Goal: Task Accomplishment & Management: Manage account settings

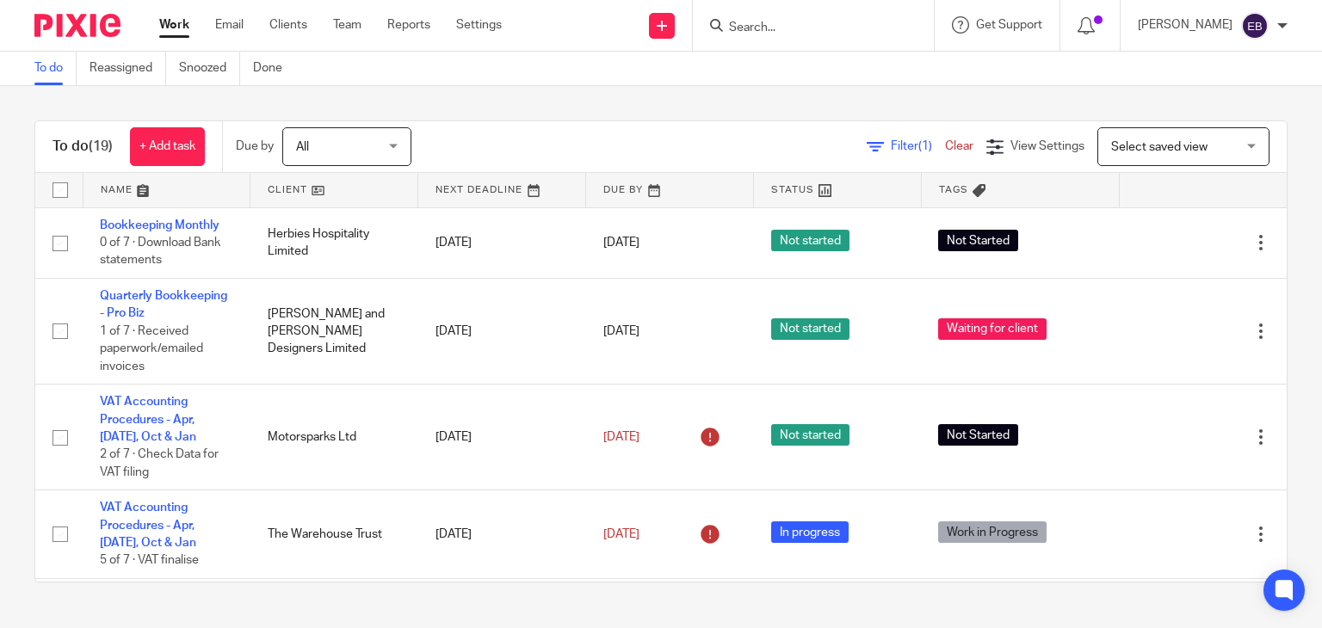
click at [814, 14] on div at bounding box center [813, 25] width 241 height 51
click at [814, 37] on div at bounding box center [813, 25] width 241 height 51
click at [814, 31] on input "Search" at bounding box center [804, 28] width 155 height 15
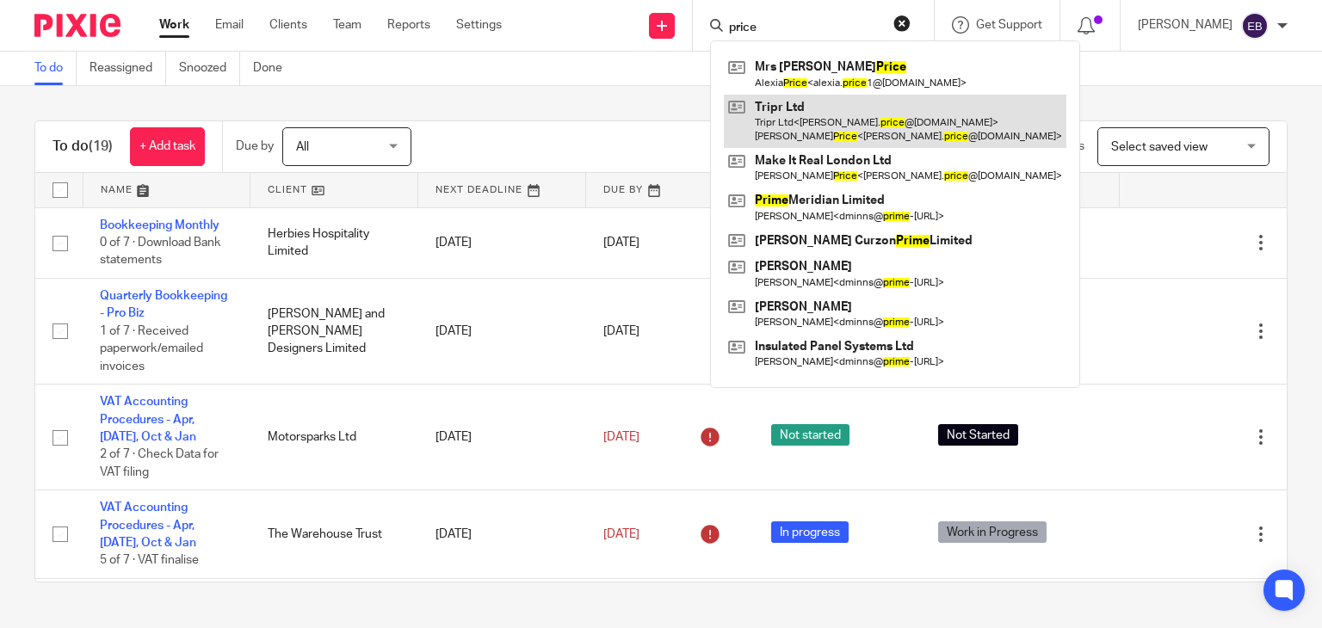
type input "price"
click at [871, 113] on link at bounding box center [895, 121] width 343 height 53
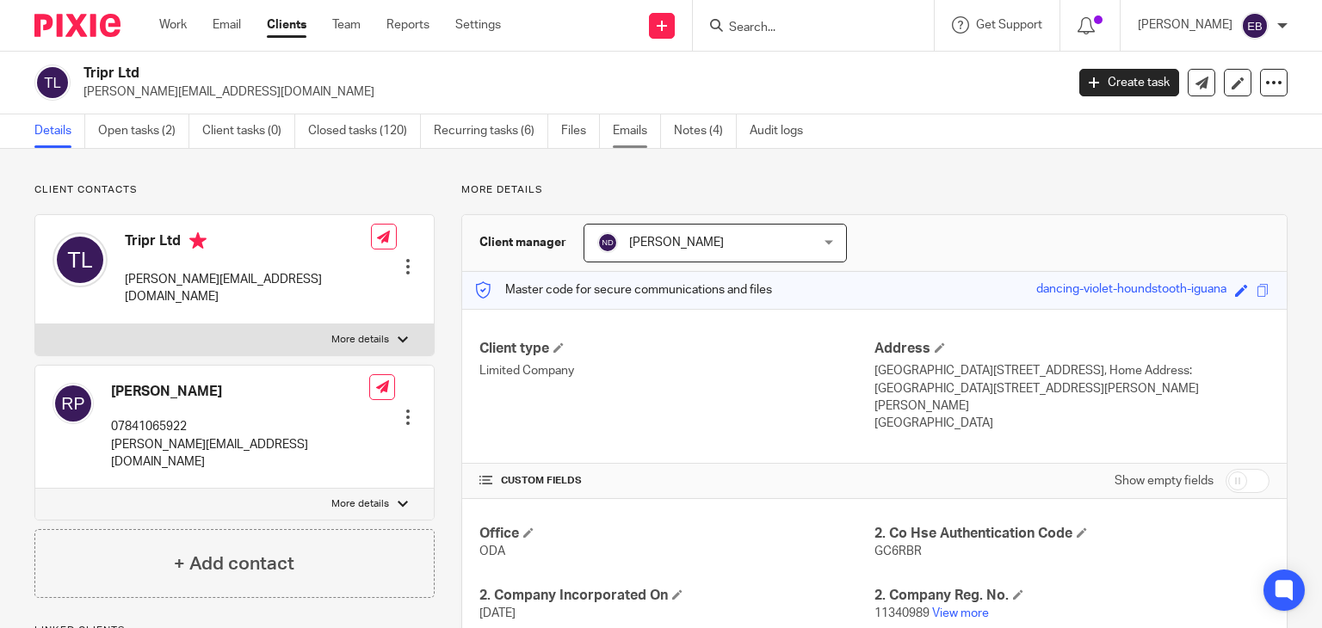
click at [639, 133] on link "Emails" at bounding box center [637, 131] width 48 height 34
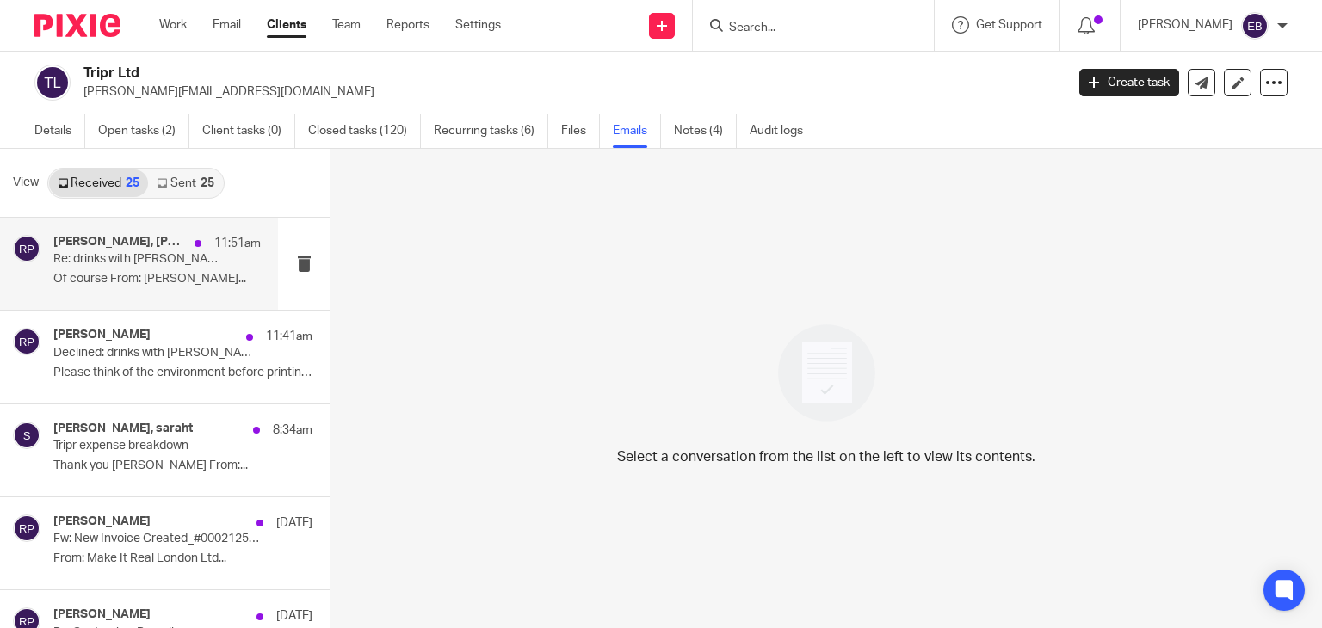
click at [145, 268] on div "Robert Price, Niall O'Driscoll 11:51am Re: drinks with Rob / Niall Of course Fr…" at bounding box center [156, 264] width 207 height 58
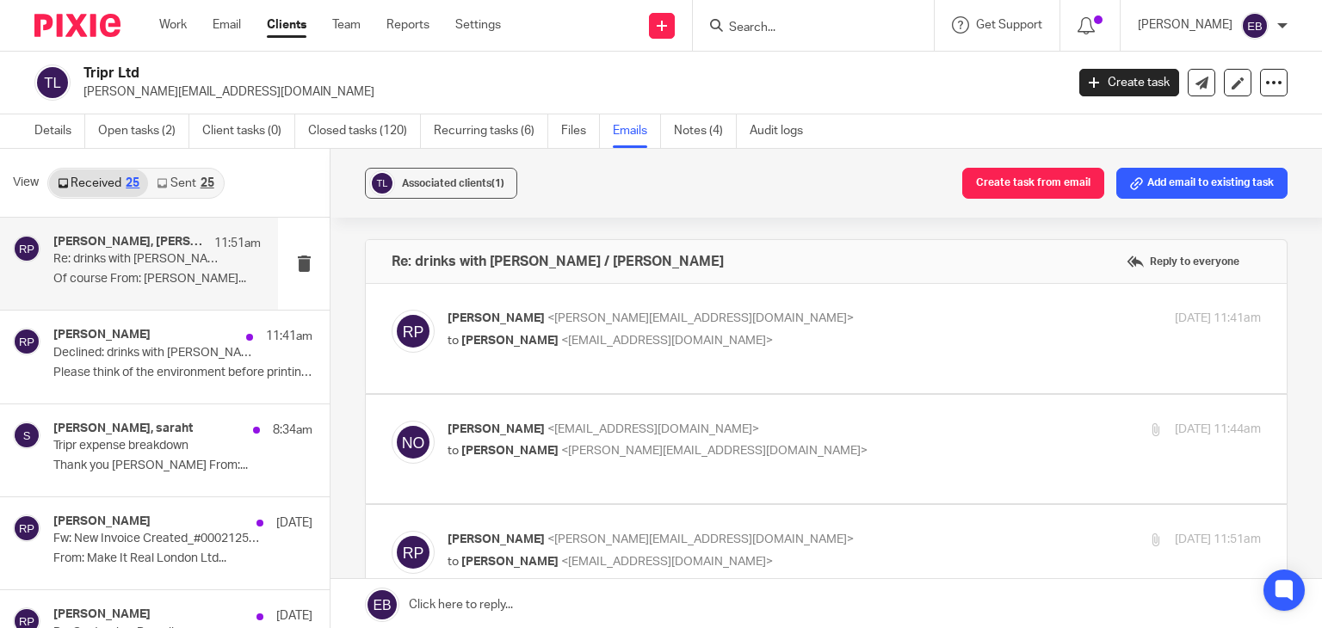
click at [809, 320] on p "Robert Price <robert.price@tripr.travel>" at bounding box center [719, 319] width 542 height 18
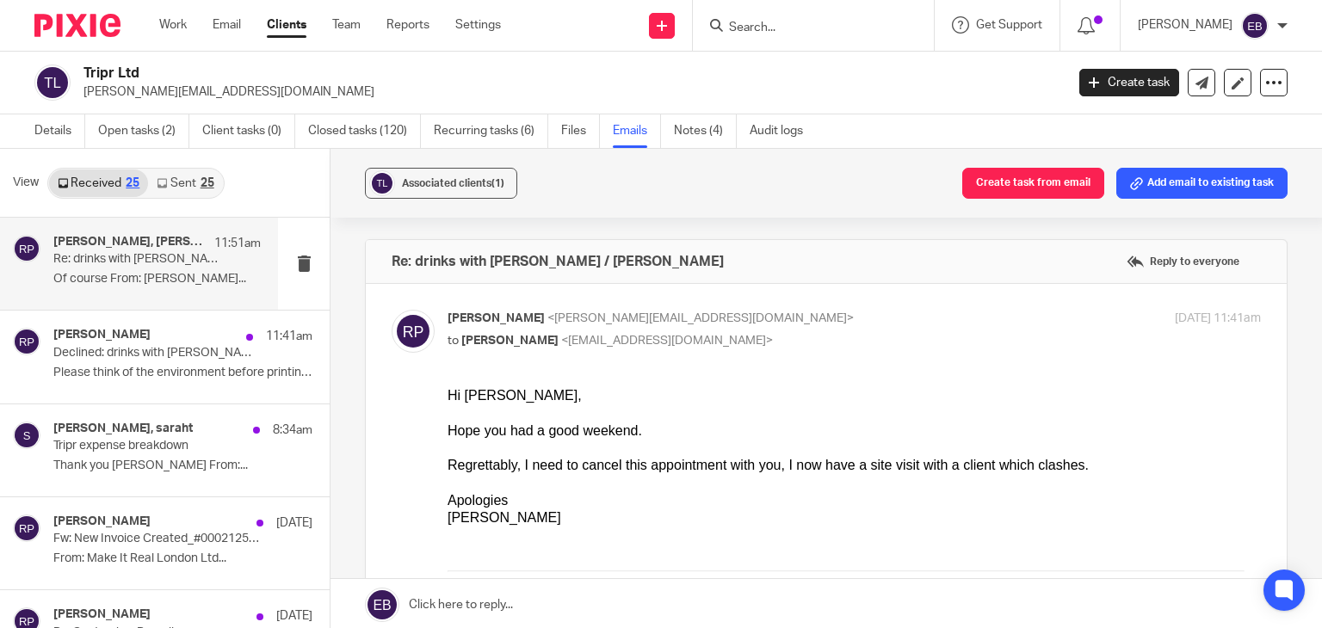
click at [810, 319] on p "Robert Price <robert.price@tripr.travel>" at bounding box center [719, 319] width 542 height 18
checkbox input "false"
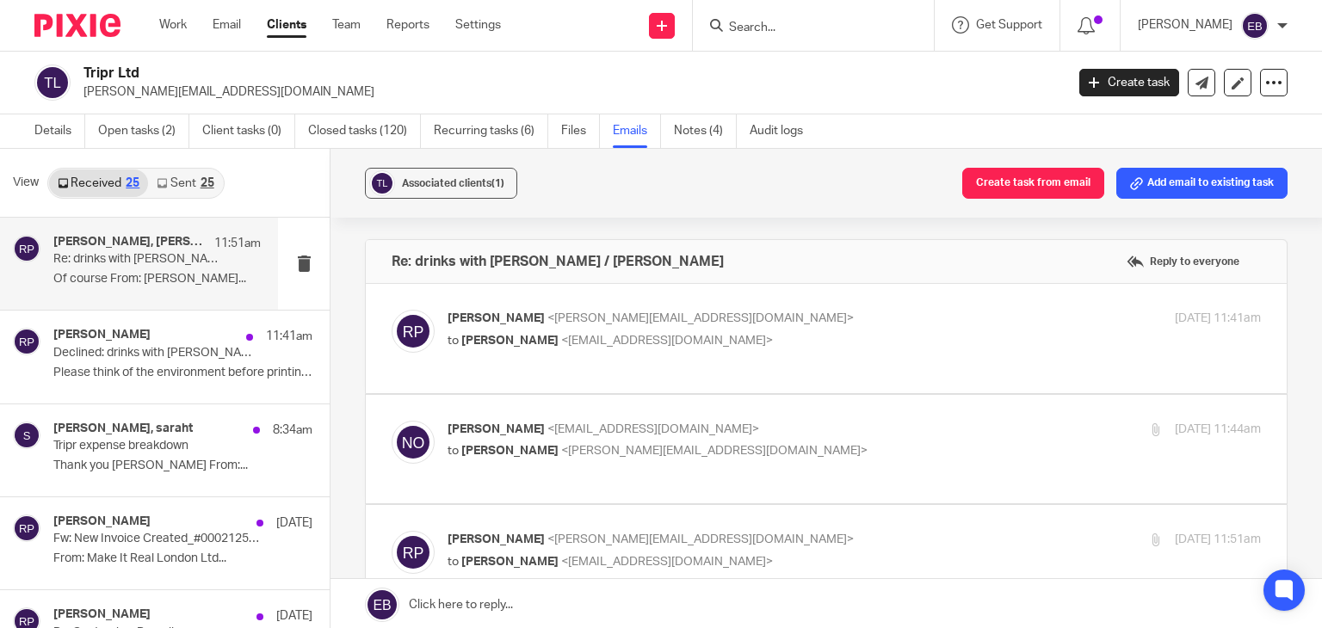
click at [830, 438] on div "Niall O'Driscoll <niall@odaccountants.co.uk> to Robert Price <robert.price@trip…" at bounding box center [719, 441] width 542 height 40
click at [830, 435] on p "[PERSON_NAME] <[EMAIL_ADDRESS][DOMAIN_NAME]>" at bounding box center [719, 430] width 542 height 18
click at [830, 435] on p "Niall O'Driscoll <niall@odaccountants.co.uk>" at bounding box center [719, 430] width 542 height 18
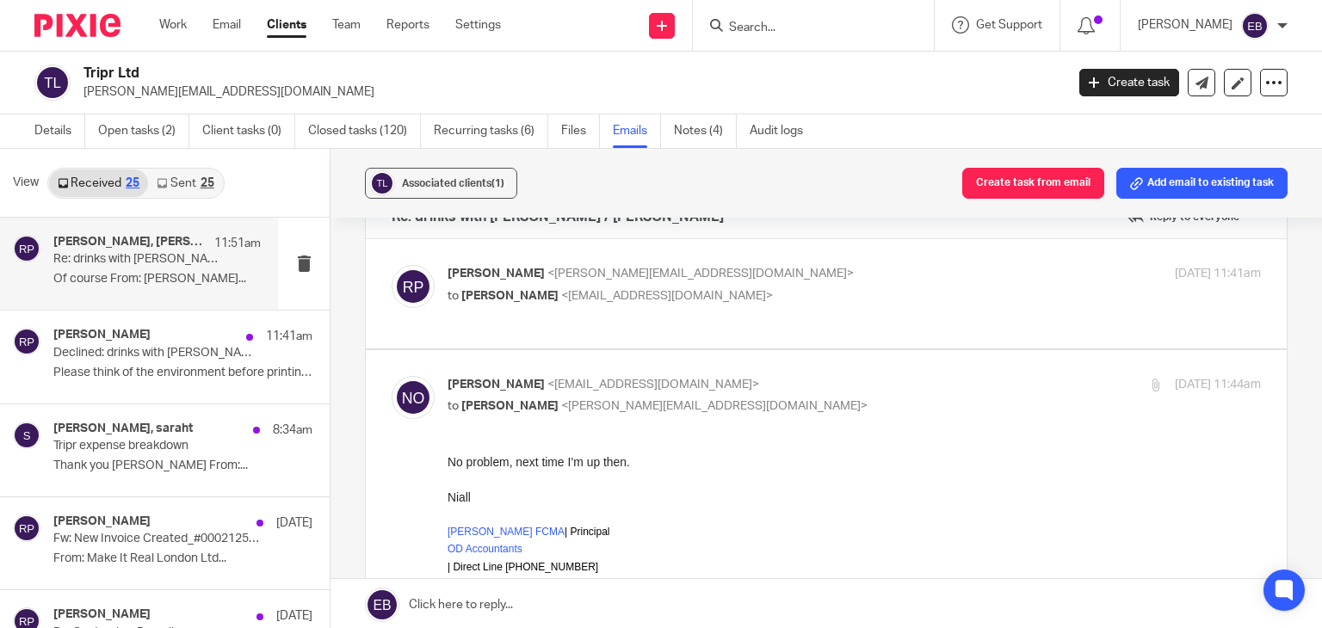
scroll to position [86, 0]
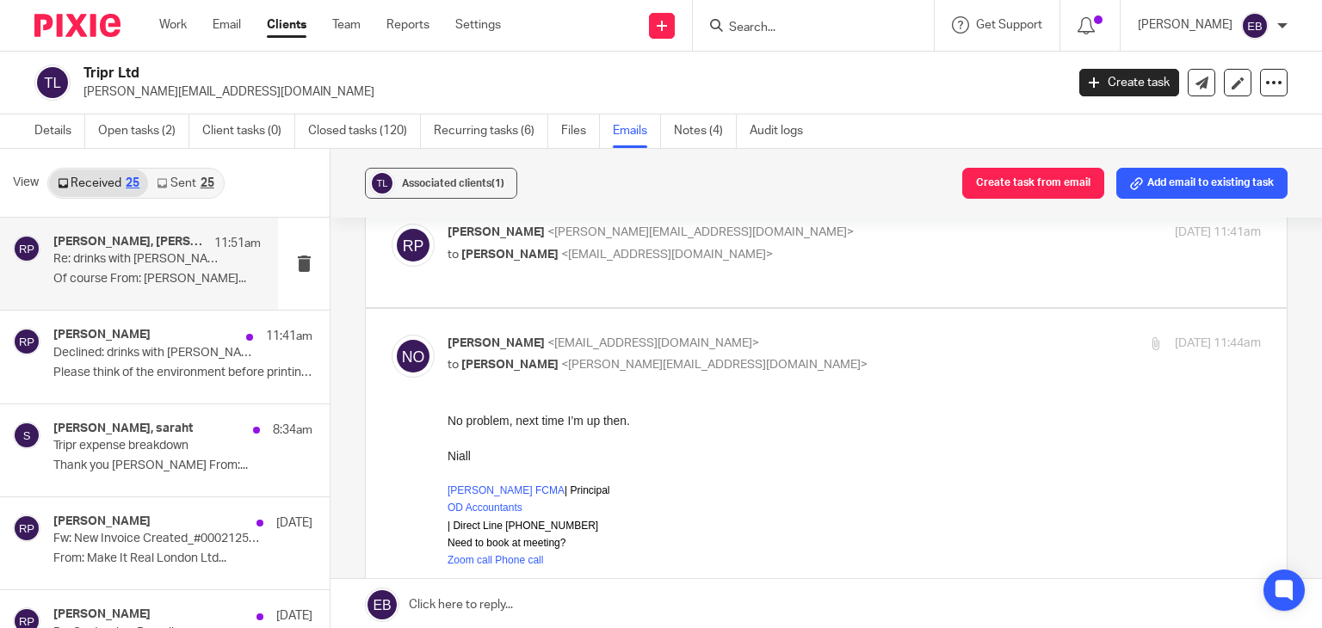
click at [767, 328] on label at bounding box center [826, 618] width 921 height 618
click at [392, 334] on input "checkbox" at bounding box center [391, 334] width 1 height 1
checkbox input "false"
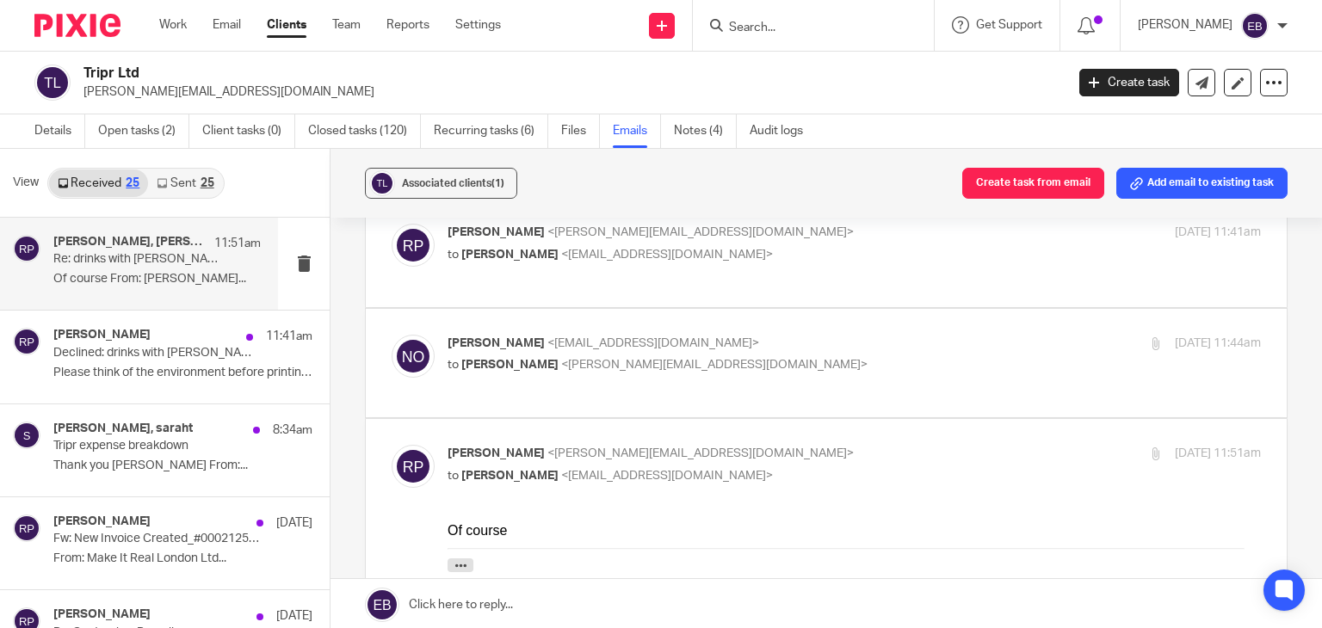
click at [789, 445] on p "Robert Price <robert.price@tripr.travel>" at bounding box center [719, 454] width 542 height 18
checkbox input "false"
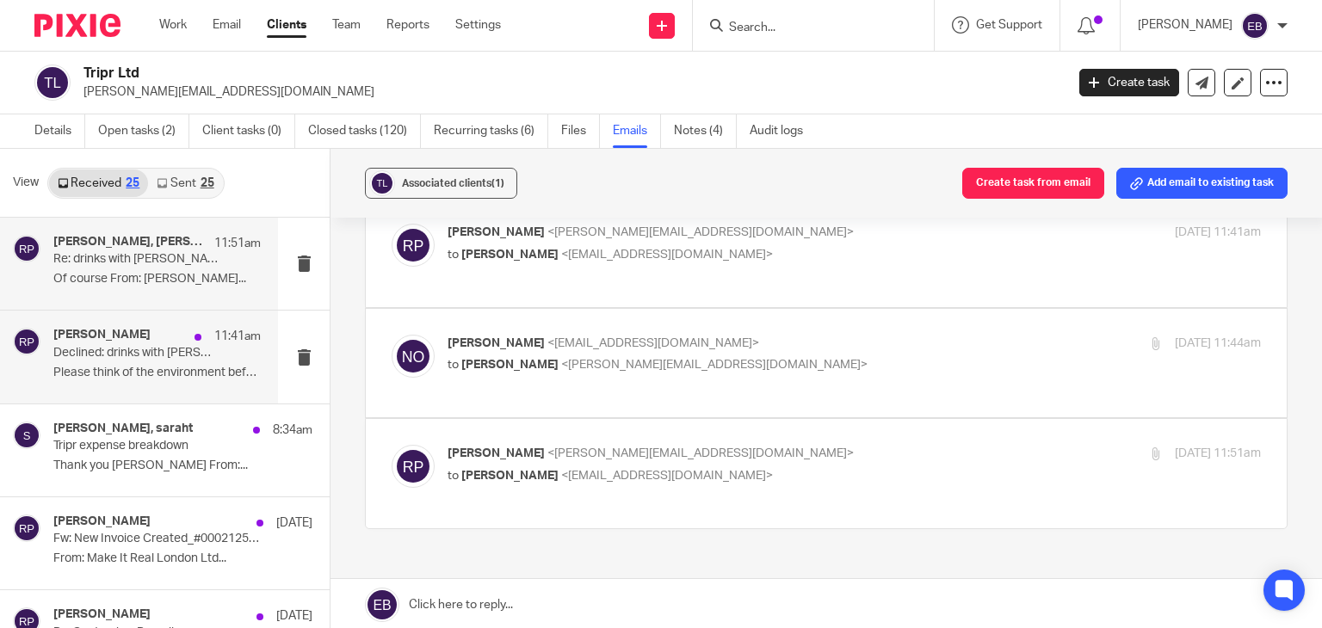
click at [148, 362] on div "Robert Price 11:41am Declined: drinks with Rob / Niall Please think of the envi…" at bounding box center [156, 357] width 207 height 58
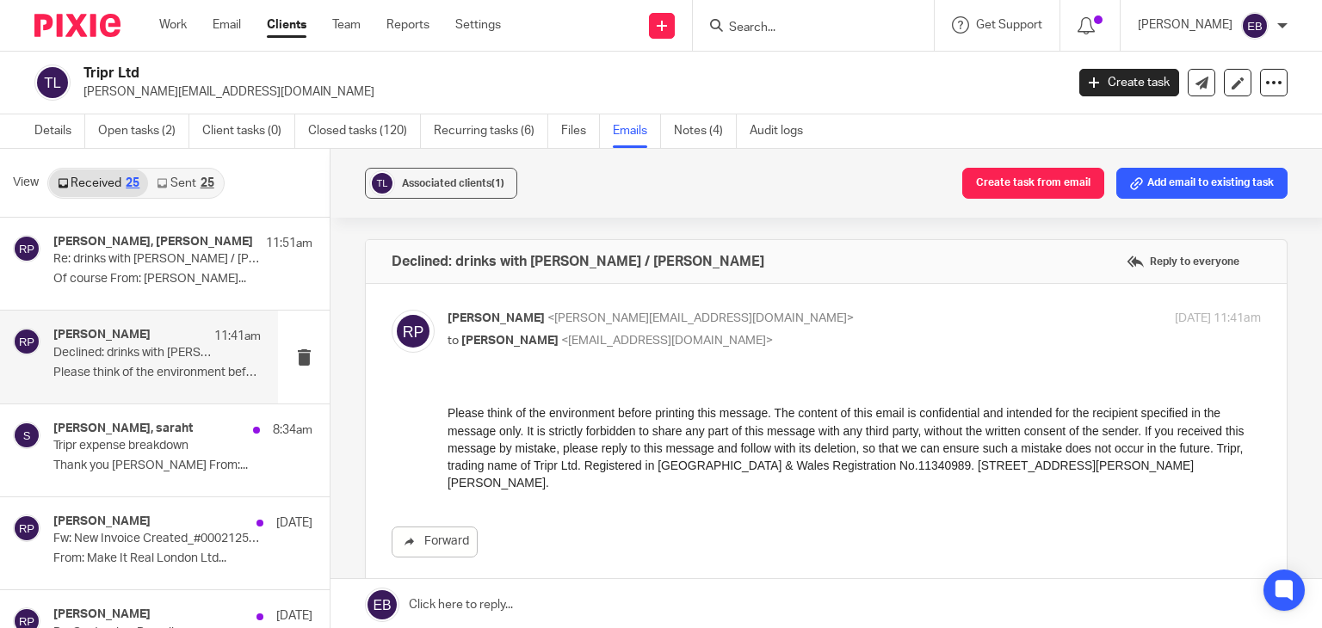
scroll to position [0, 0]
click at [811, 312] on p "Robert Price <robert.price@tripr.travel>" at bounding box center [719, 319] width 542 height 18
checkbox input "false"
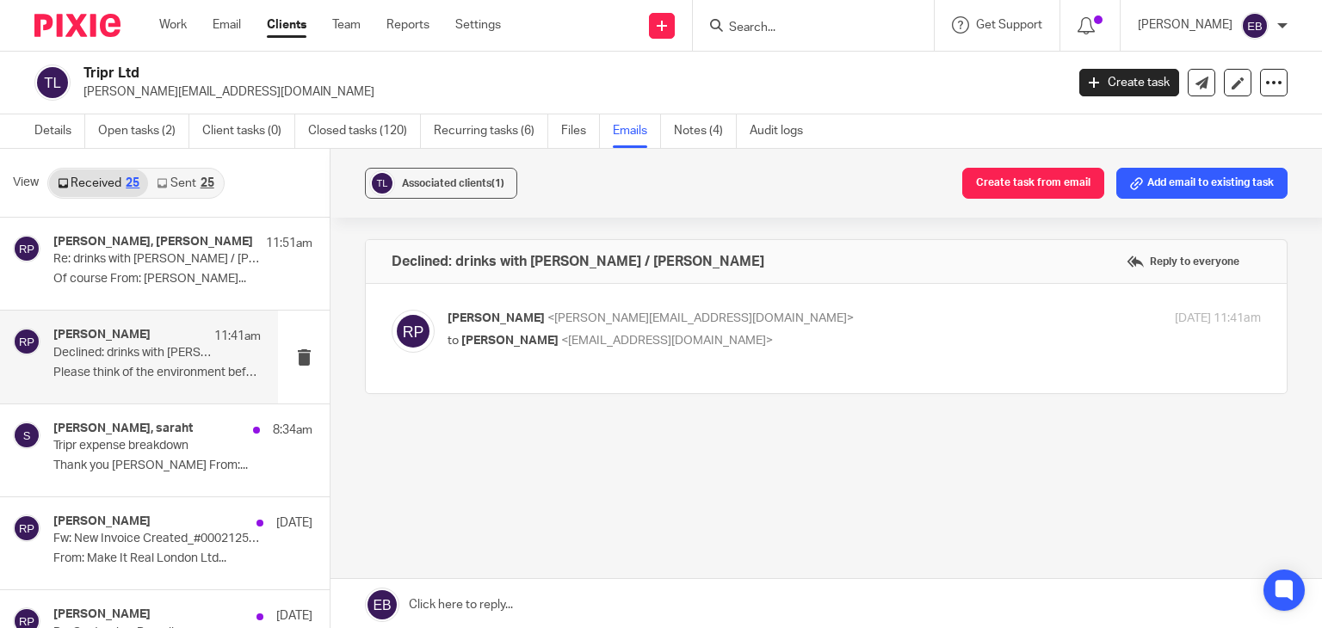
click at [189, 180] on link "Sent 25" at bounding box center [185, 184] width 74 height 28
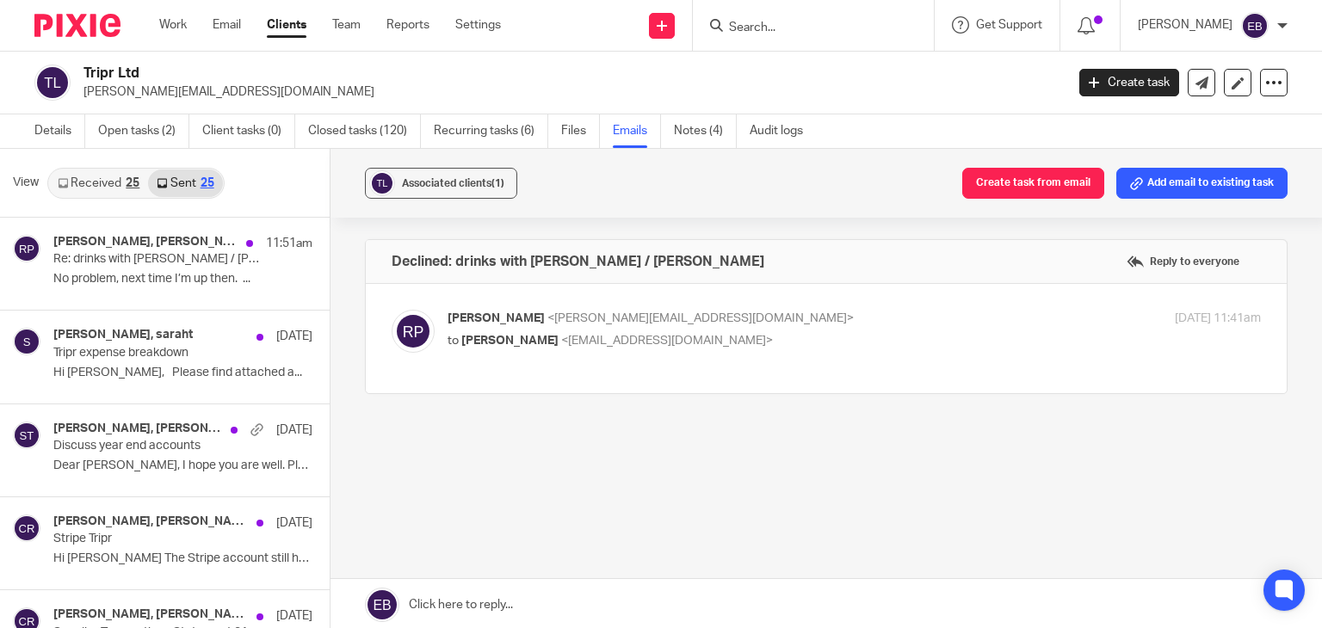
scroll to position [3, 0]
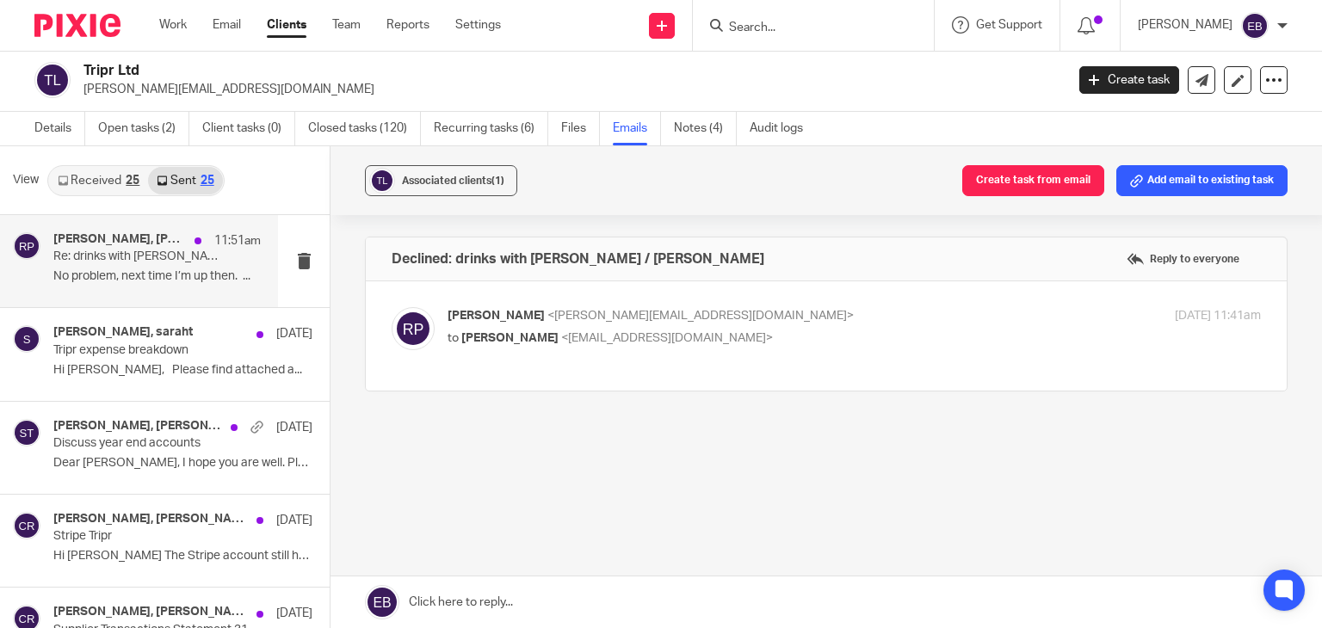
click at [100, 283] on p "No problem, next time I’m up then. ..." at bounding box center [156, 276] width 207 height 15
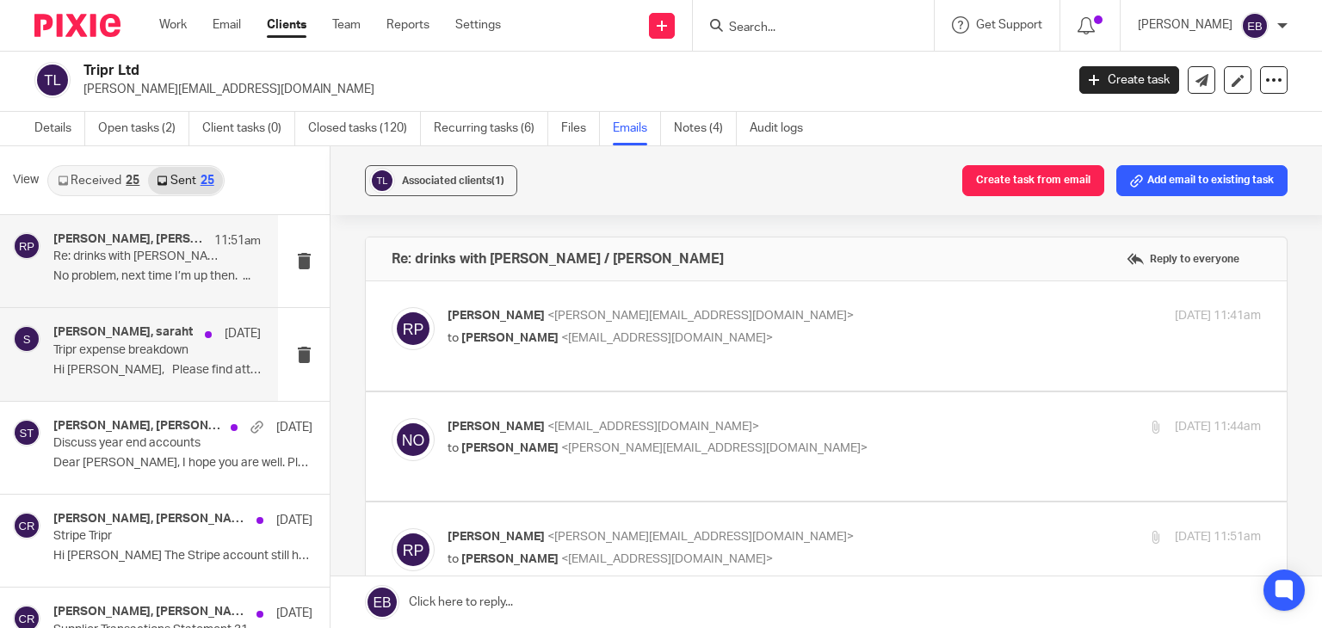
scroll to position [0, 0]
click at [131, 349] on p "Tripr expense breakdown" at bounding box center [136, 350] width 166 height 15
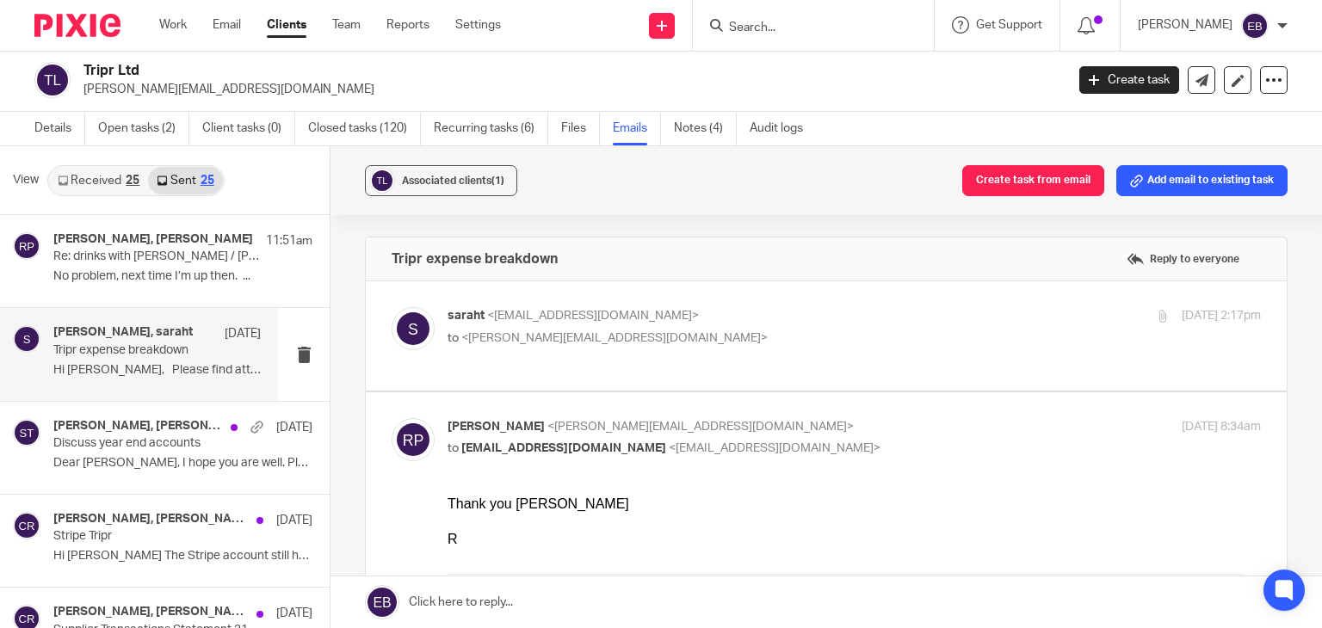
click at [706, 315] on p "saraht <saraht@odaccountants.co.uk>" at bounding box center [719, 316] width 542 height 18
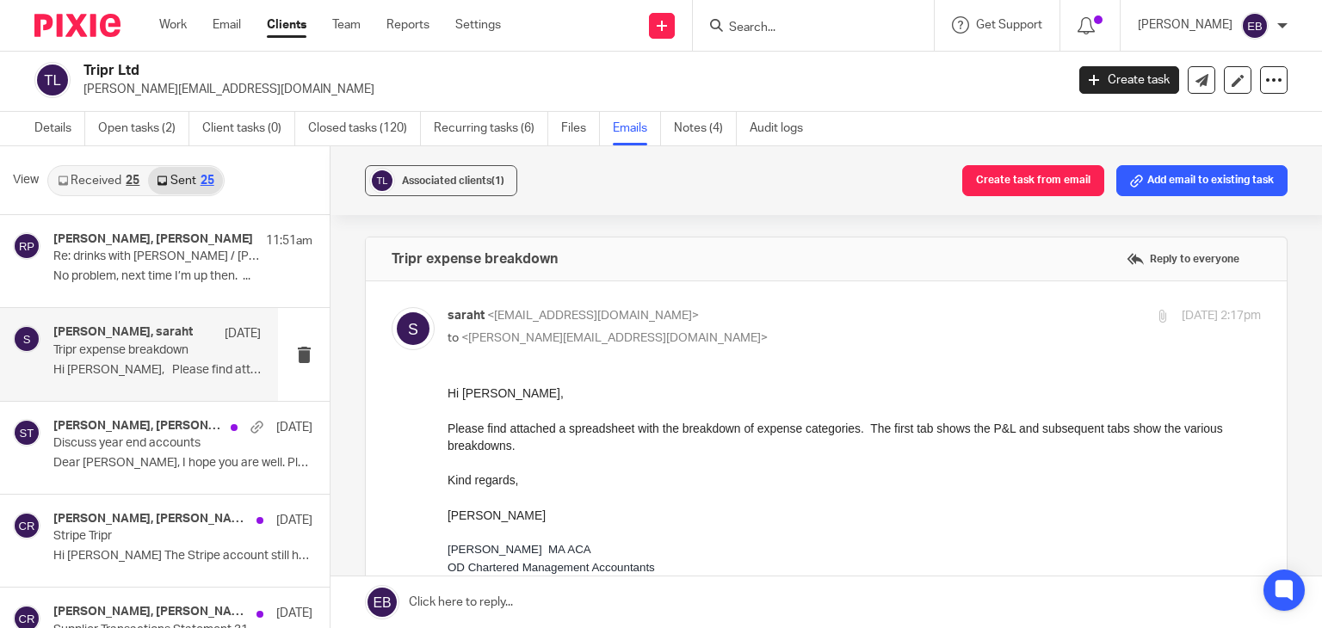
click at [709, 313] on p "saraht <saraht@odaccountants.co.uk>" at bounding box center [719, 316] width 542 height 18
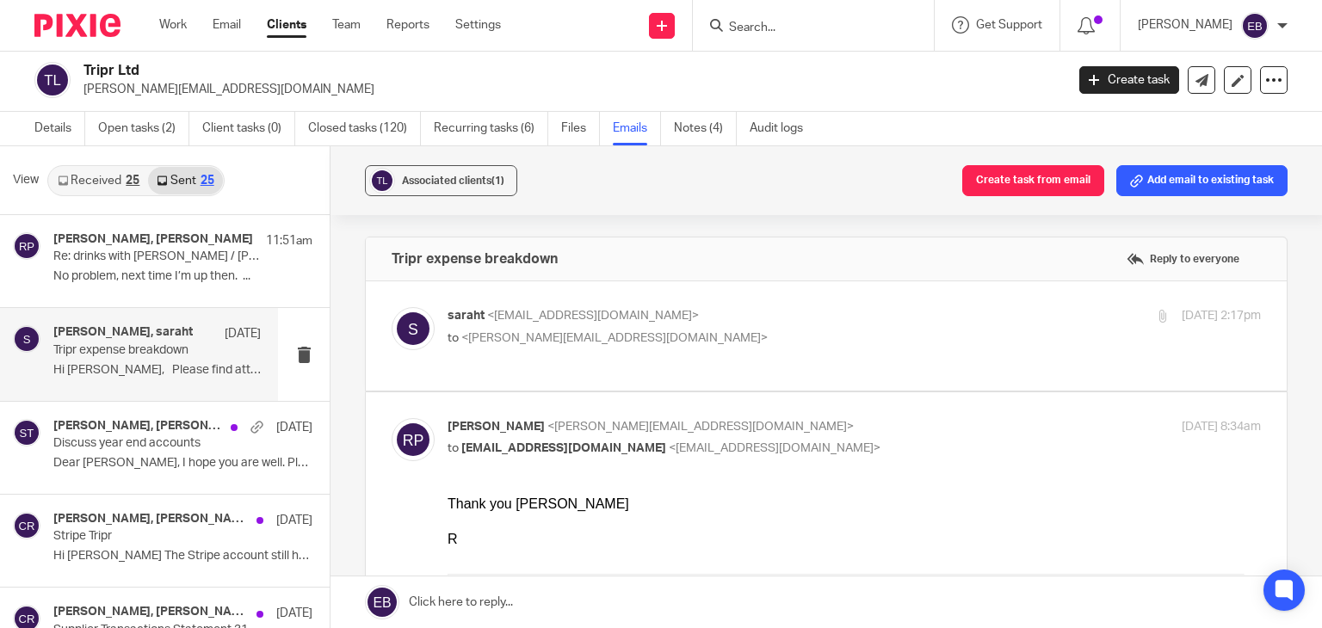
click at [770, 344] on p "to <robert.price@tripr.travel>" at bounding box center [719, 339] width 542 height 18
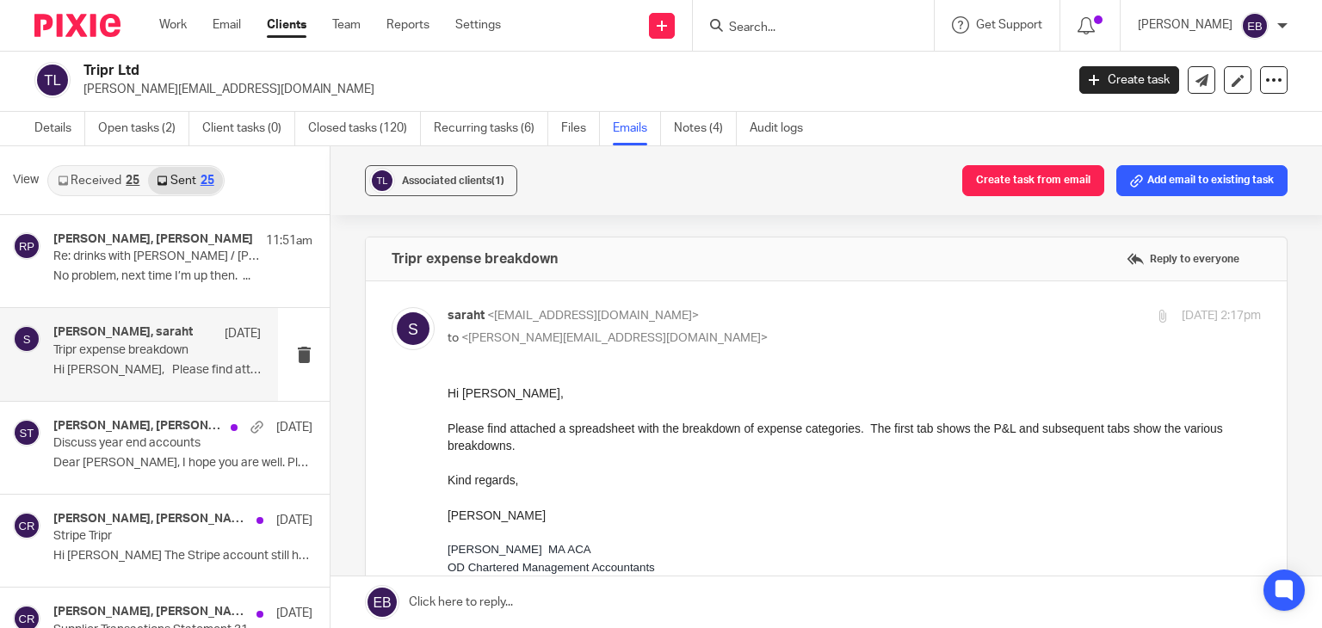
drag, startPoint x: 726, startPoint y: 296, endPoint x: 690, endPoint y: 311, distance: 39.0
click at [725, 296] on label at bounding box center [826, 613] width 921 height 662
click at [392, 306] on input "checkbox" at bounding box center [391, 306] width 1 height 1
checkbox input "false"
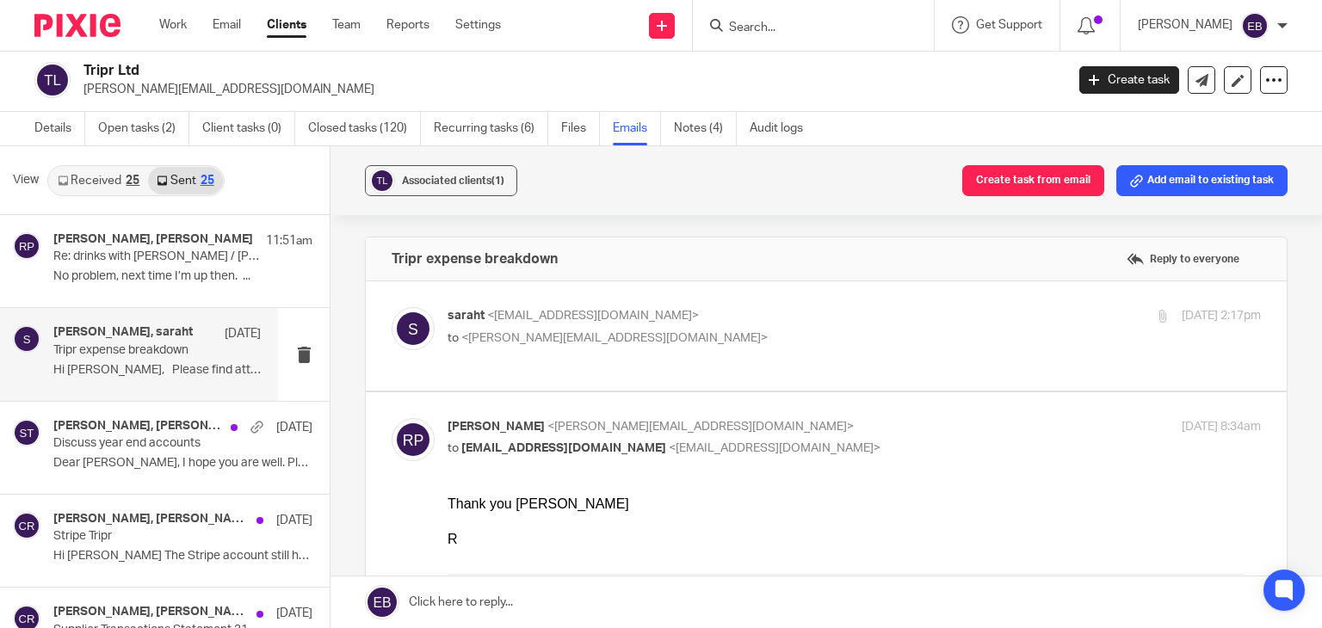
click at [91, 187] on link "Received 25" at bounding box center [98, 181] width 99 height 28
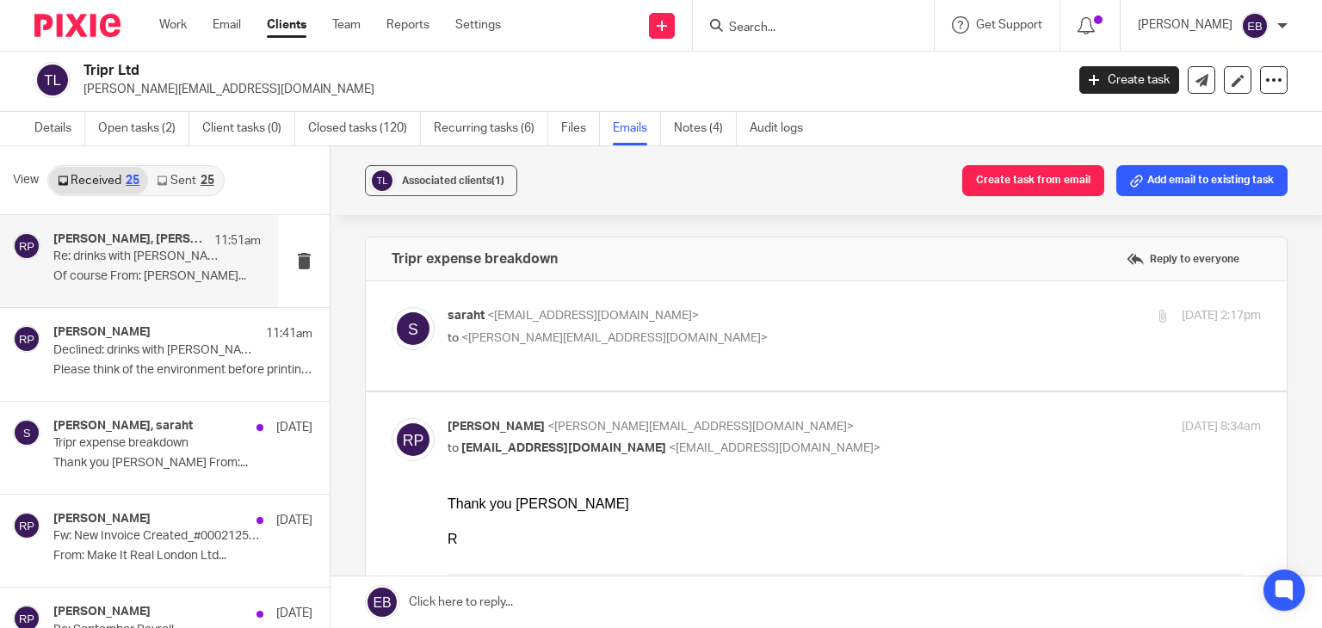
click at [103, 273] on p "Of course From: Niall O'Driscoll..." at bounding box center [156, 276] width 207 height 15
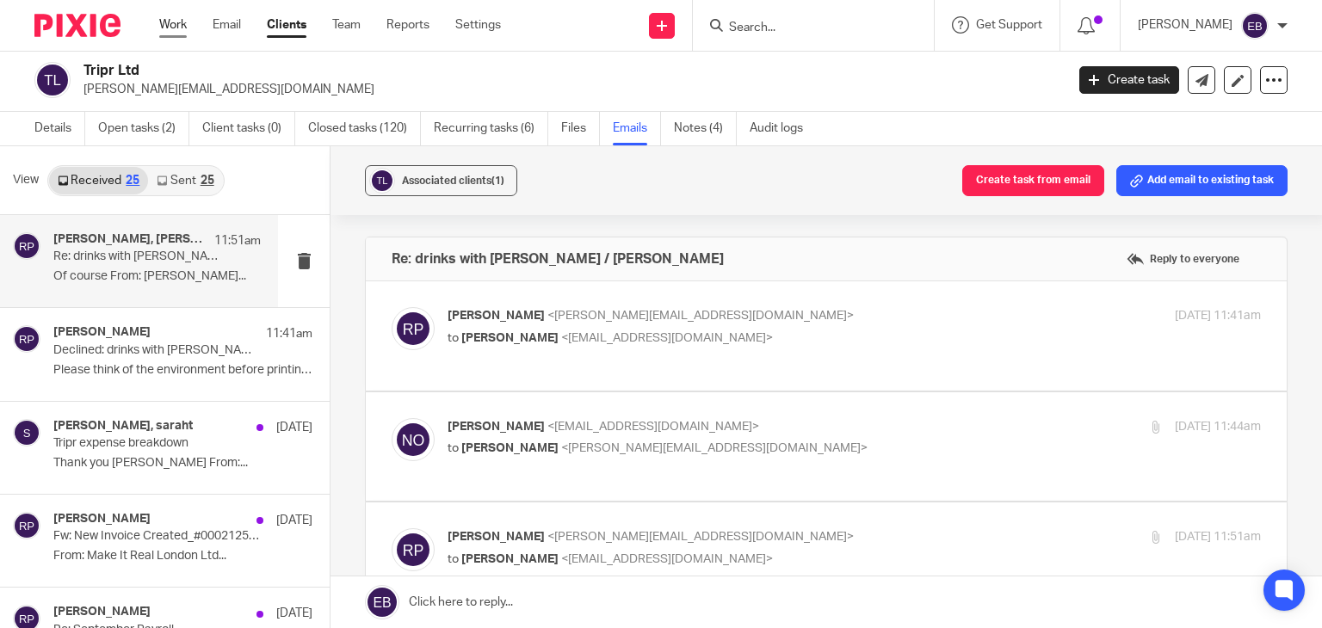
click at [165, 30] on link "Work" at bounding box center [173, 24] width 28 height 17
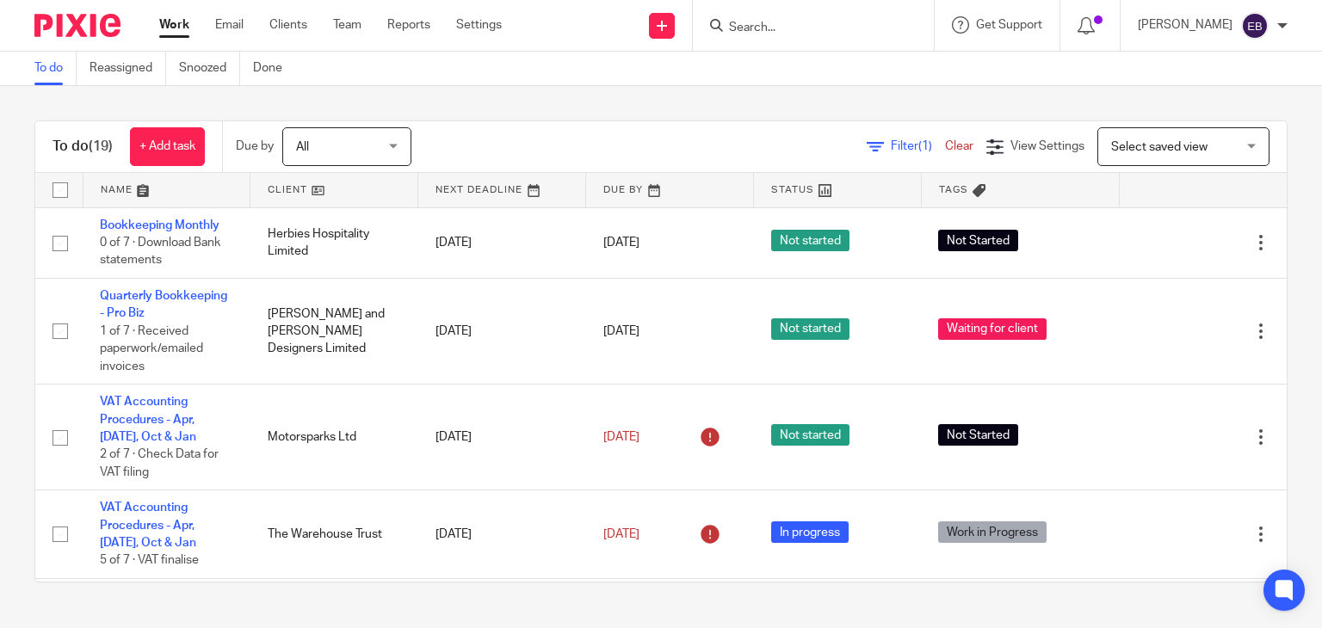
click at [781, 26] on input "Search" at bounding box center [804, 28] width 155 height 15
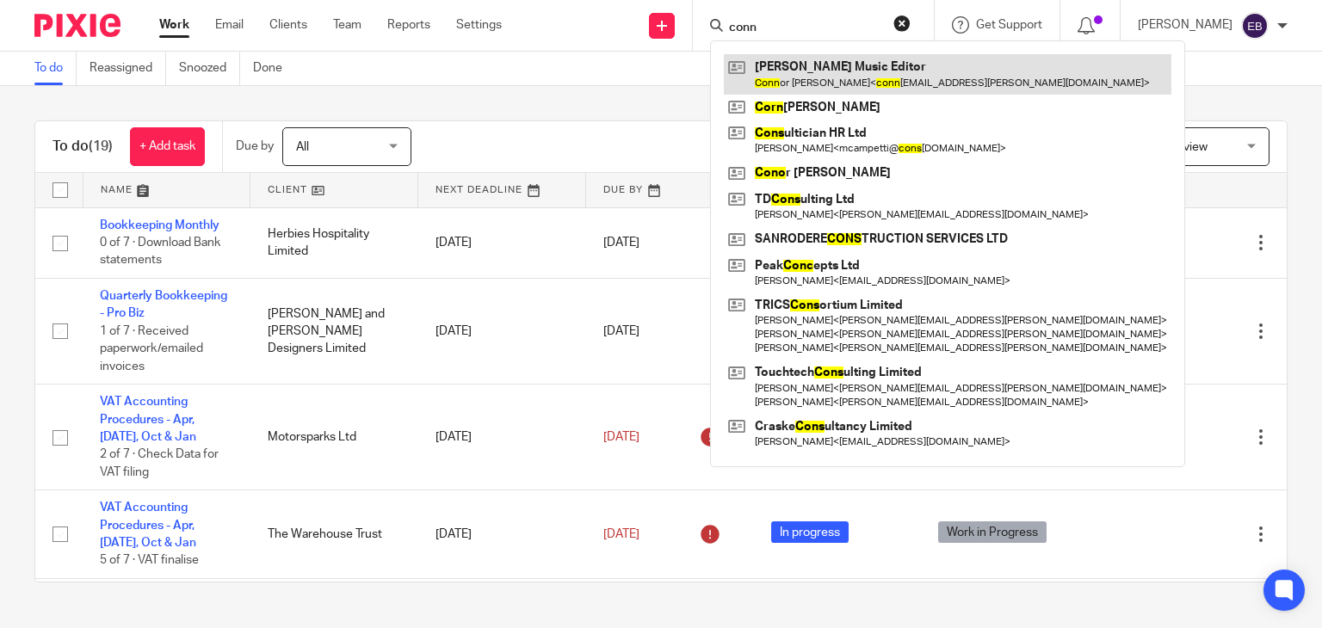
type input "conn"
click at [851, 72] on link at bounding box center [948, 74] width 448 height 40
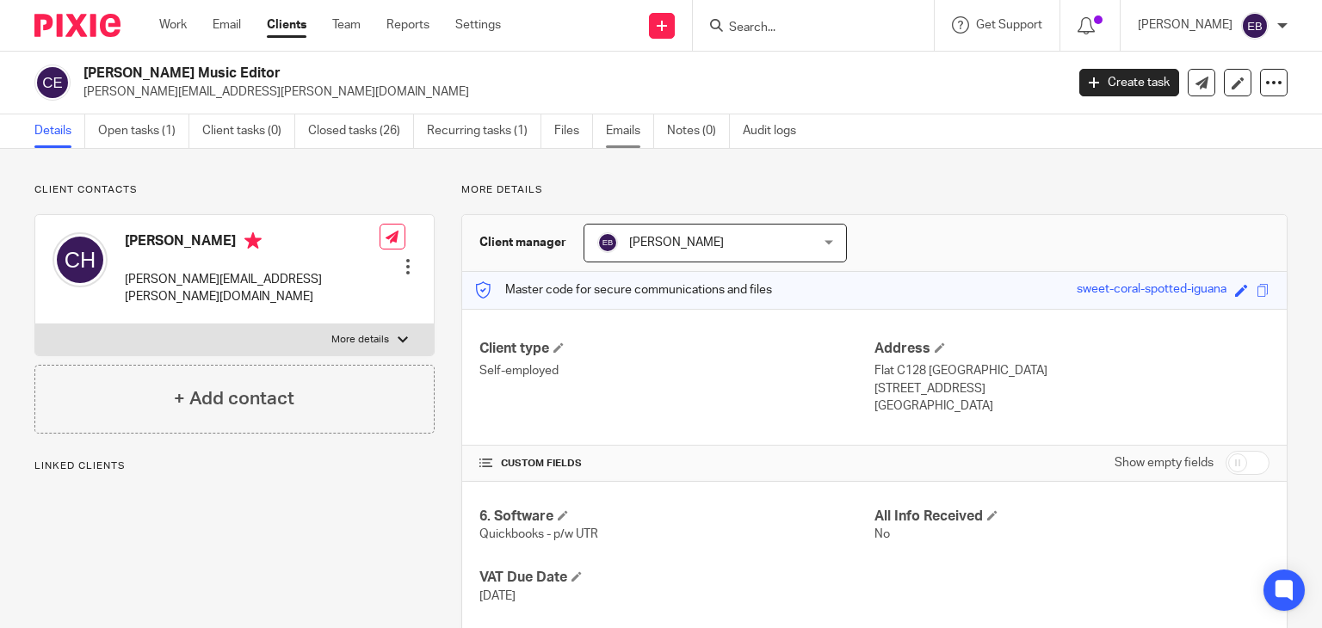
click at [631, 136] on link "Emails" at bounding box center [630, 131] width 48 height 34
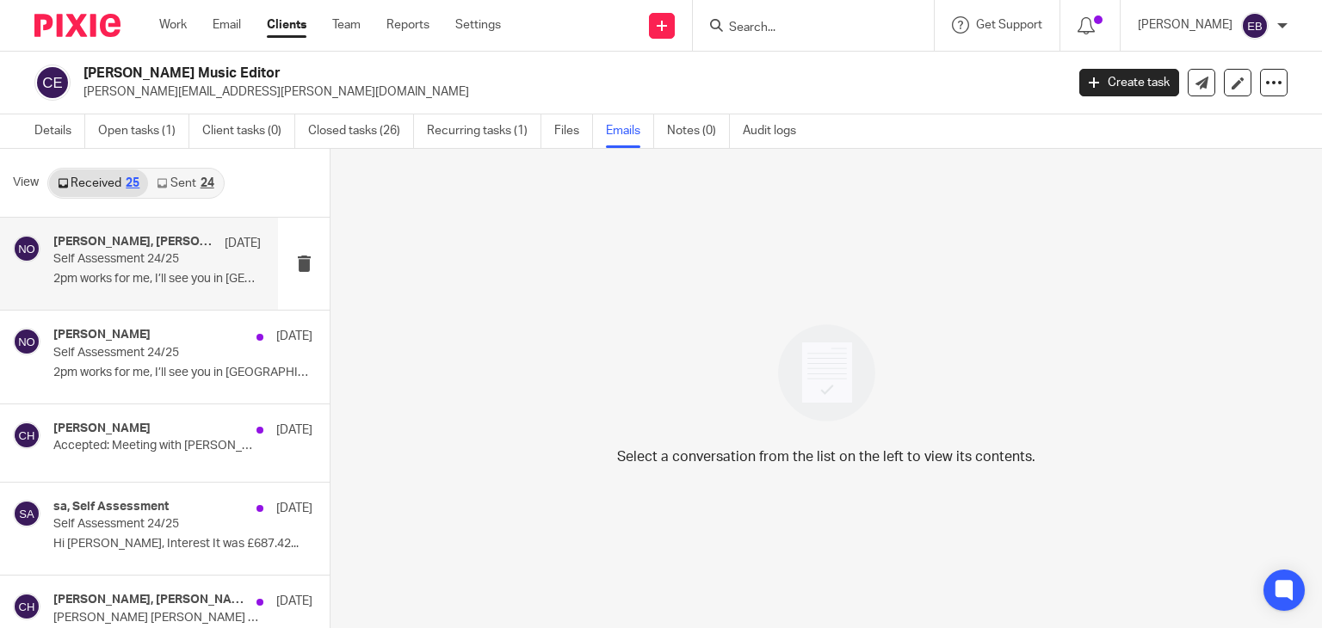
click at [122, 247] on h4 "[PERSON_NAME], [PERSON_NAME]" at bounding box center [134, 242] width 163 height 15
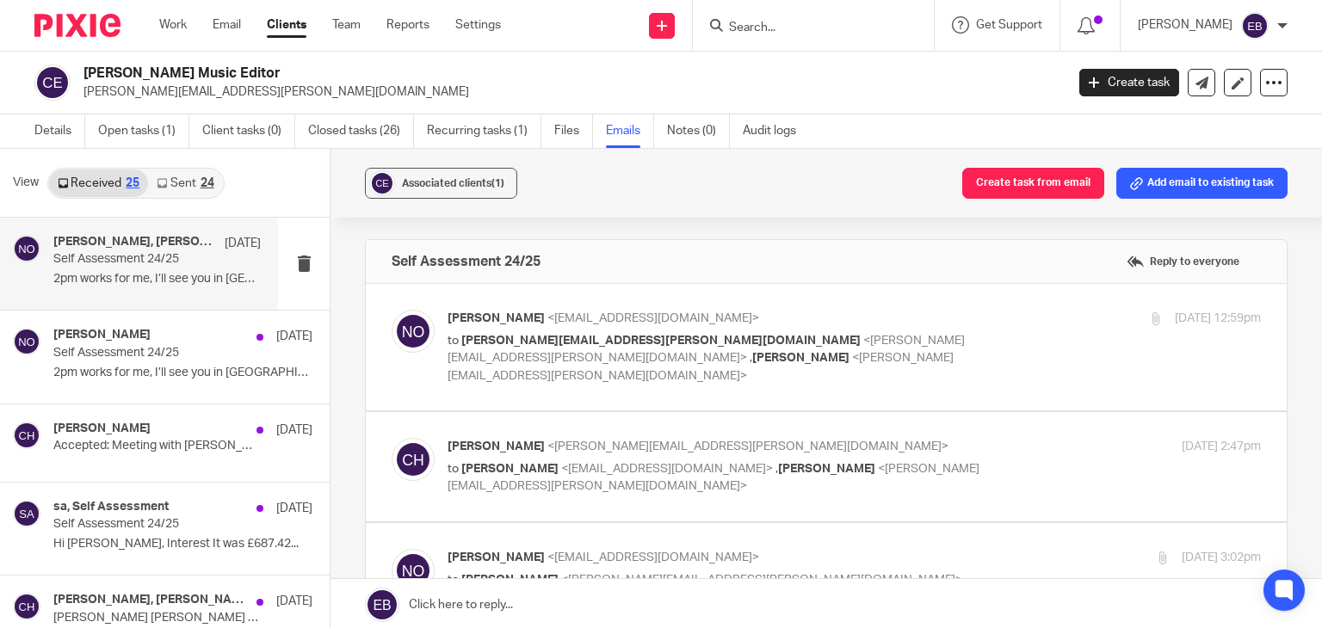
click at [777, 296] on label at bounding box center [826, 347] width 921 height 127
click at [392, 309] on input "checkbox" at bounding box center [391, 309] width 1 height 1
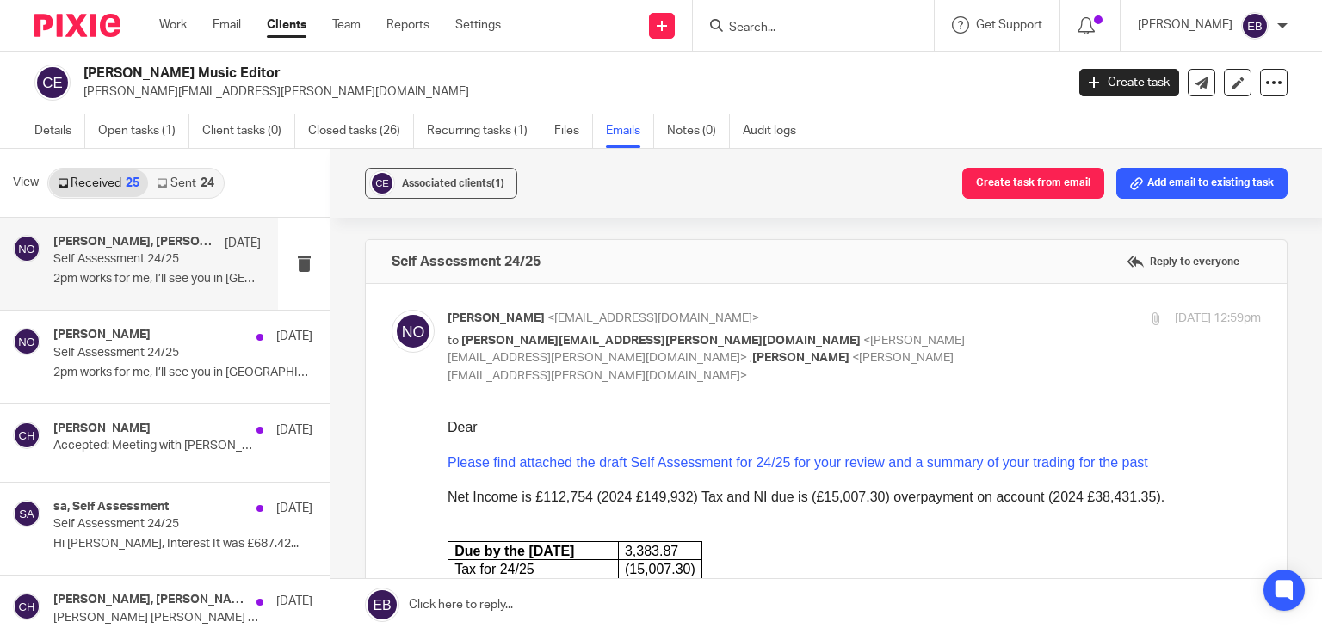
click at [930, 323] on p "Niall O'Driscoll <niall@odaccountants.co.uk>" at bounding box center [719, 319] width 542 height 18
checkbox input "false"
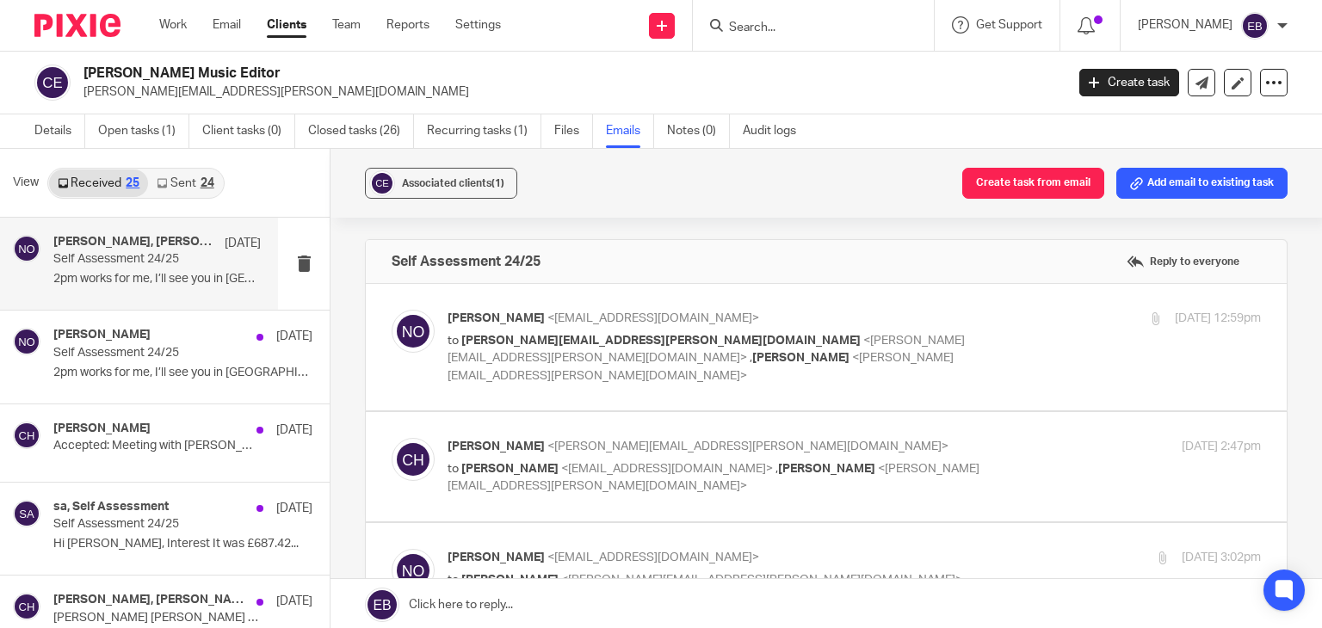
click at [851, 412] on label at bounding box center [826, 466] width 921 height 109
click at [392, 437] on input "checkbox" at bounding box center [391, 437] width 1 height 1
click at [837, 438] on p "Connor Hughes <connor--hughes@hotmail.com>" at bounding box center [719, 447] width 542 height 18
checkbox input "false"
click at [894, 350] on p "to connor--hughes@hotmail.com <connor--hughes@hotmail.com> , Lory Baker <lory.b…" at bounding box center [719, 358] width 542 height 53
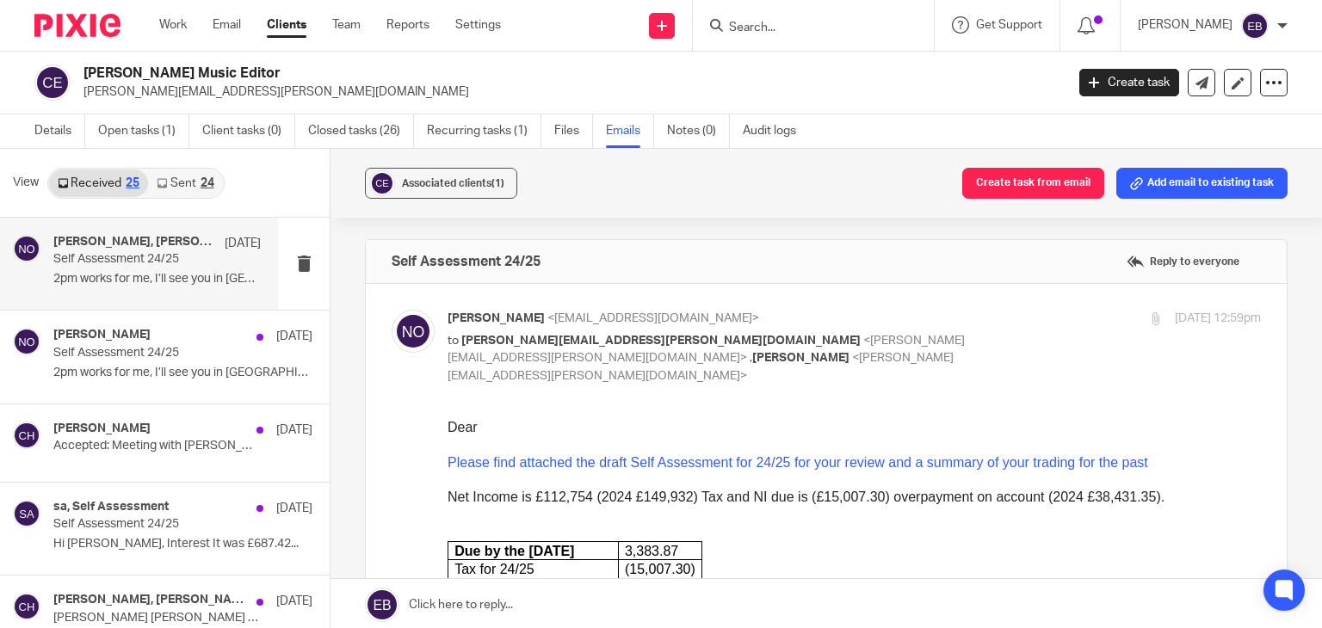
click at [392, 309] on input "checkbox" at bounding box center [391, 309] width 1 height 1
checkbox input "false"
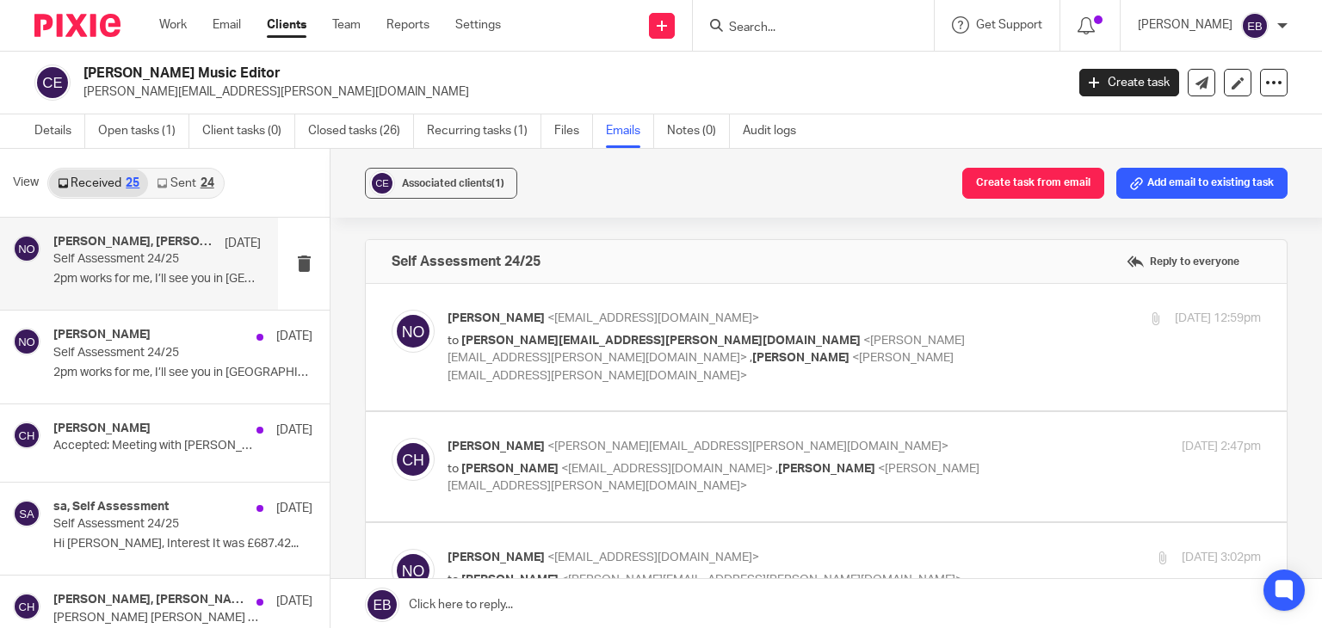
scroll to position [86, 0]
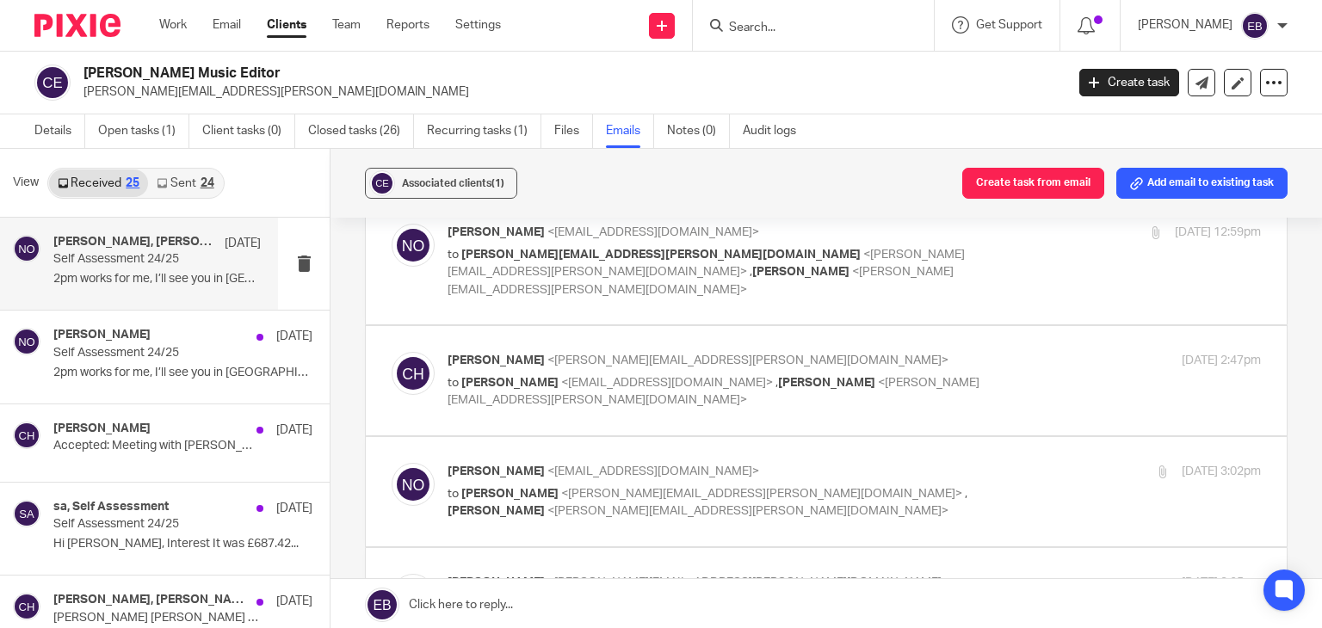
click at [895, 331] on label at bounding box center [826, 380] width 921 height 109
click at [392, 351] on input "checkbox" at bounding box center [391, 351] width 1 height 1
checkbox input "true"
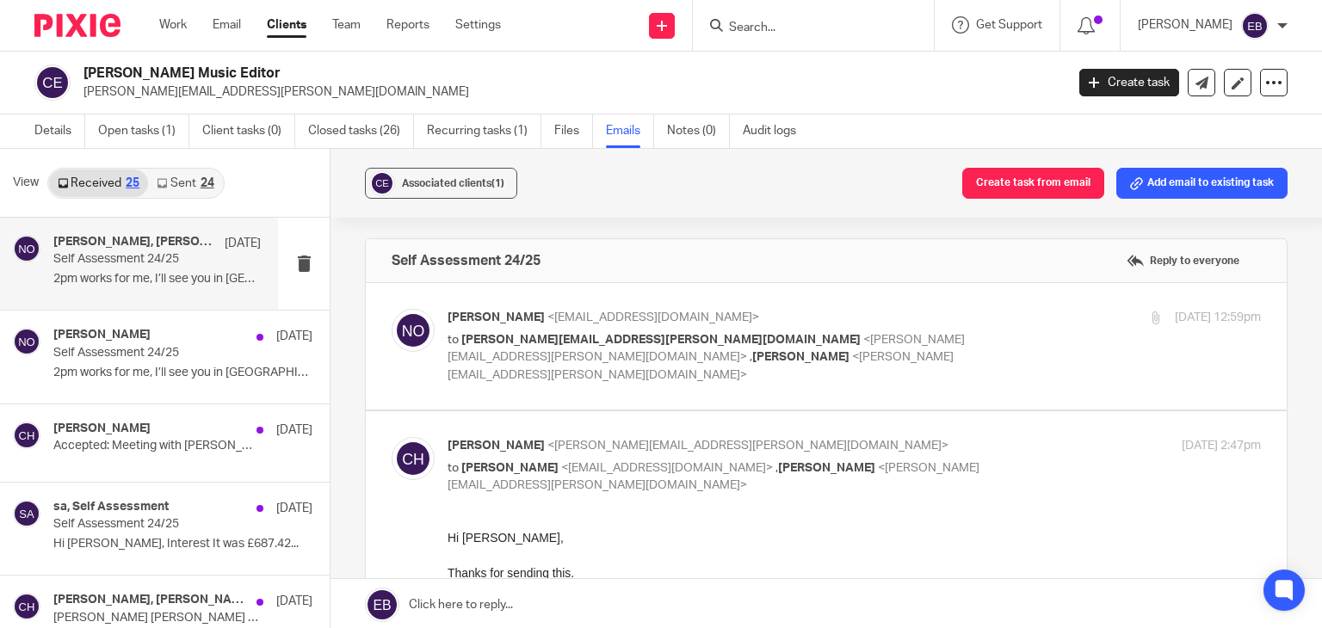
scroll to position [0, 0]
click at [911, 313] on p "[PERSON_NAME] <[EMAIL_ADDRESS][DOMAIN_NAME]>" at bounding box center [719, 319] width 542 height 18
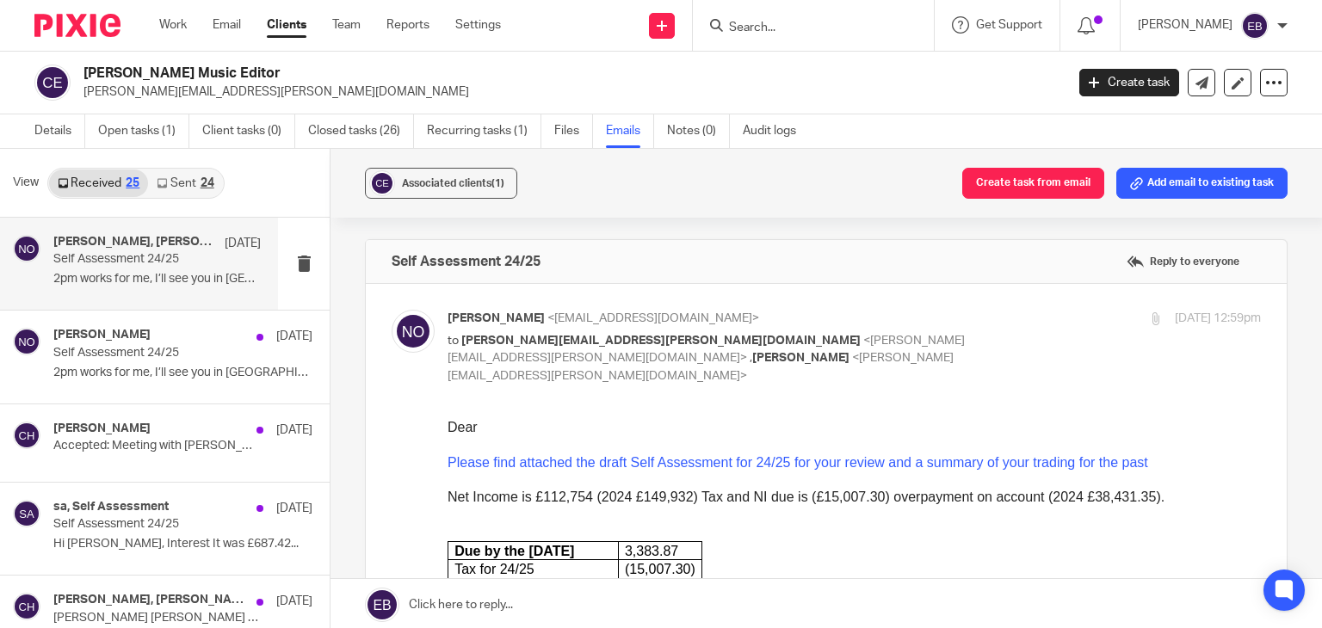
click at [900, 326] on div "Niall O'Driscoll <niall@odaccountants.co.uk> to connor--hughes@hotmail.com <con…" at bounding box center [719, 347] width 542 height 75
click at [915, 313] on p "Niall O'Driscoll <niall@odaccountants.co.uk>" at bounding box center [719, 319] width 542 height 18
click at [392, 309] on input "checkbox" at bounding box center [391, 309] width 1 height 1
checkbox input "false"
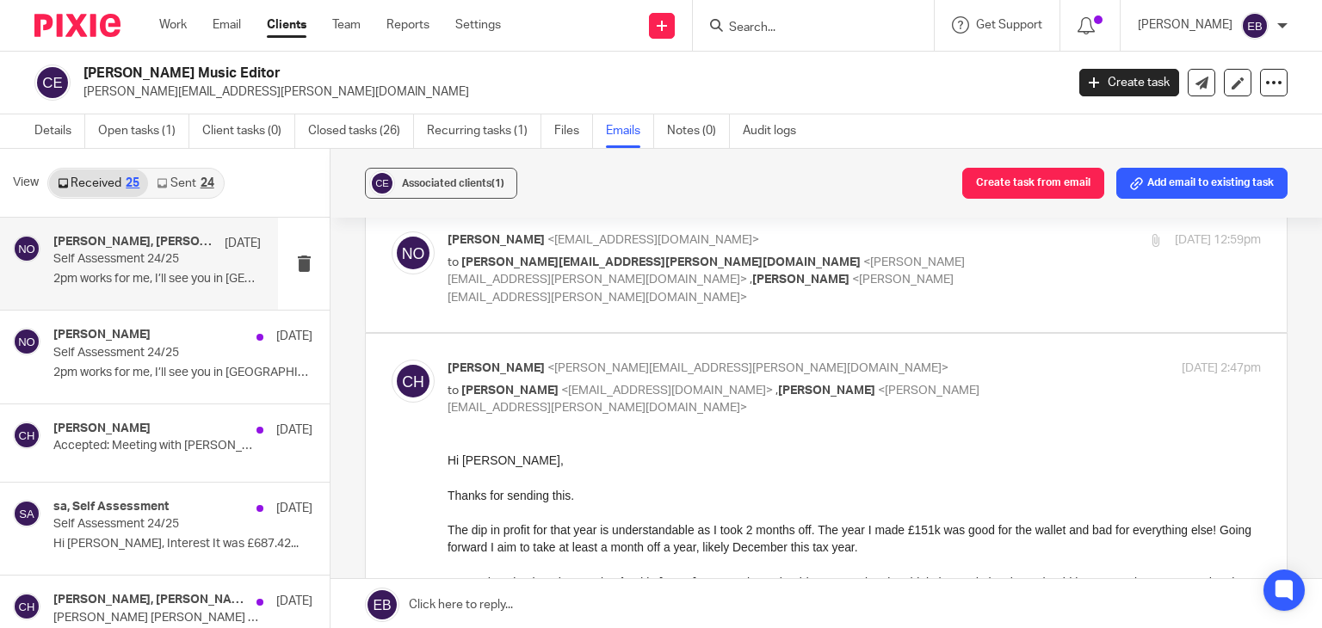
scroll to position [172, 0]
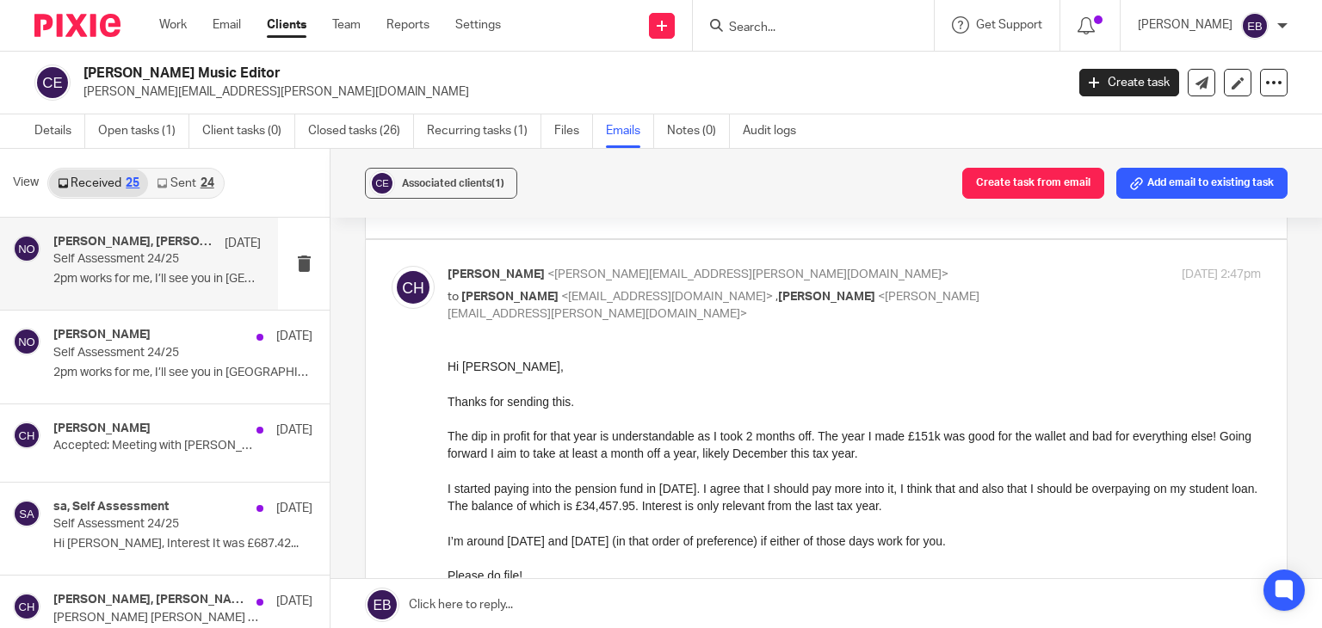
click at [931, 266] on p "Connor Hughes <connor--hughes@hotmail.com>" at bounding box center [719, 275] width 542 height 18
checkbox input "false"
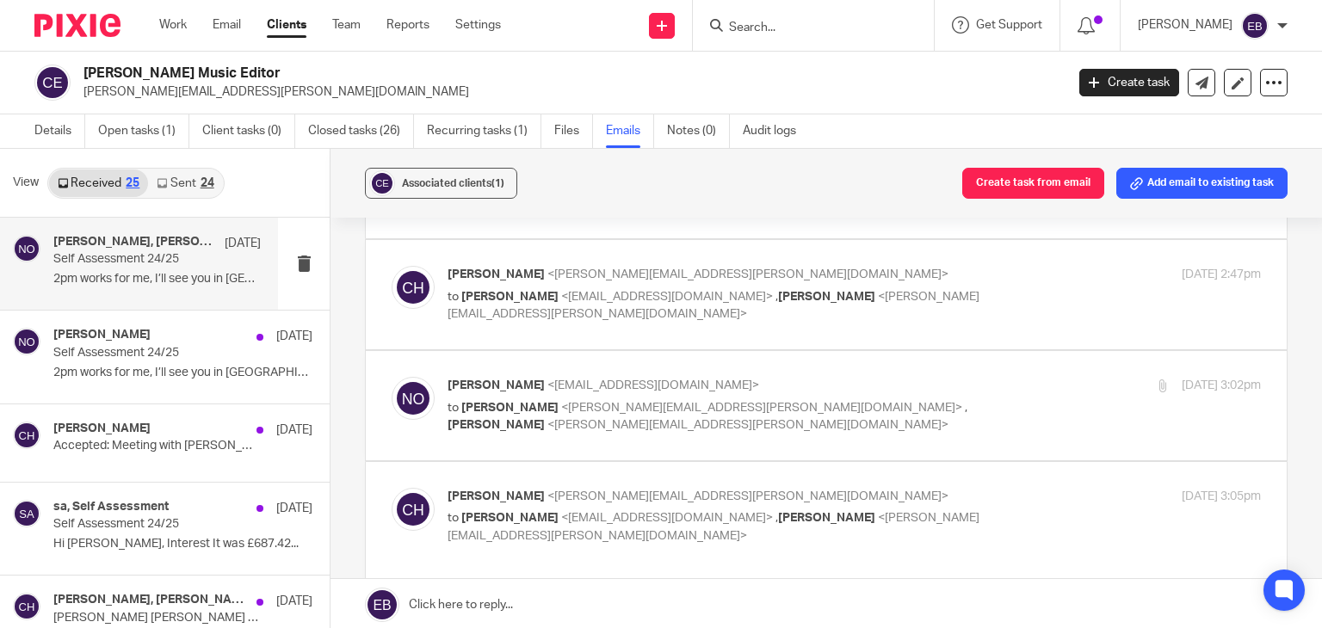
click at [894, 377] on p "Niall O'Driscoll <niall@odaccountants.co.uk>" at bounding box center [719, 386] width 542 height 18
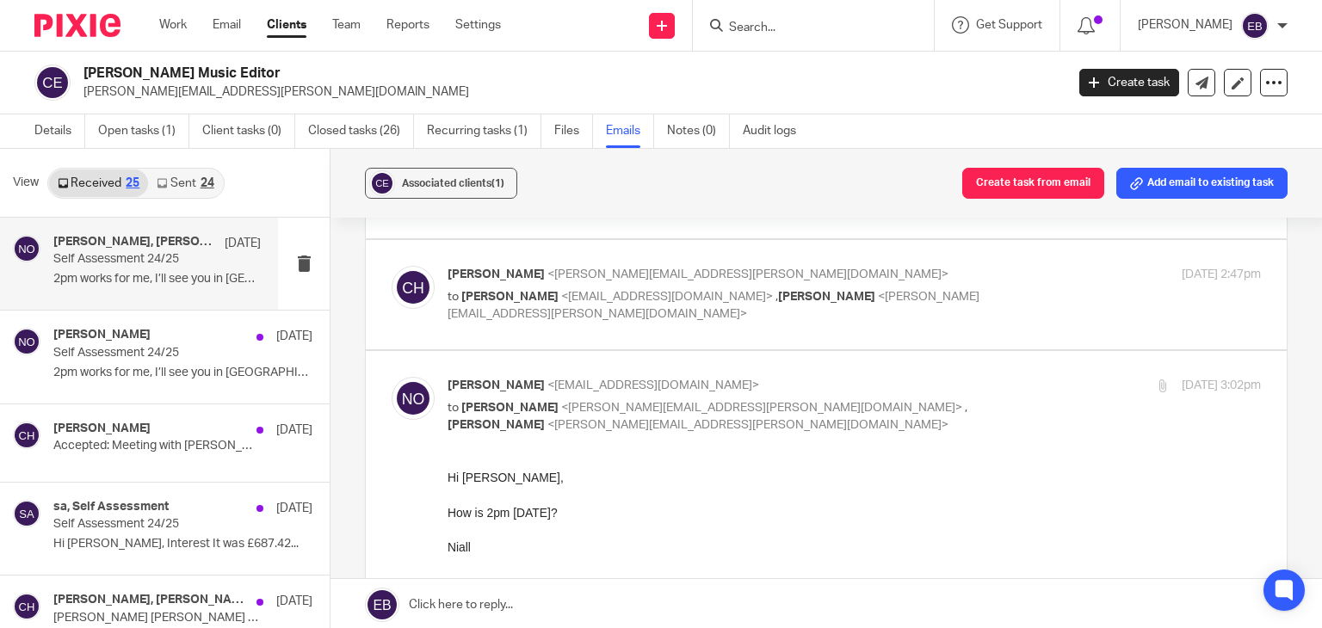
scroll to position [0, 0]
click at [892, 377] on p "Niall O'Driscoll <niall@odaccountants.co.uk>" at bounding box center [719, 386] width 542 height 18
checkbox input "false"
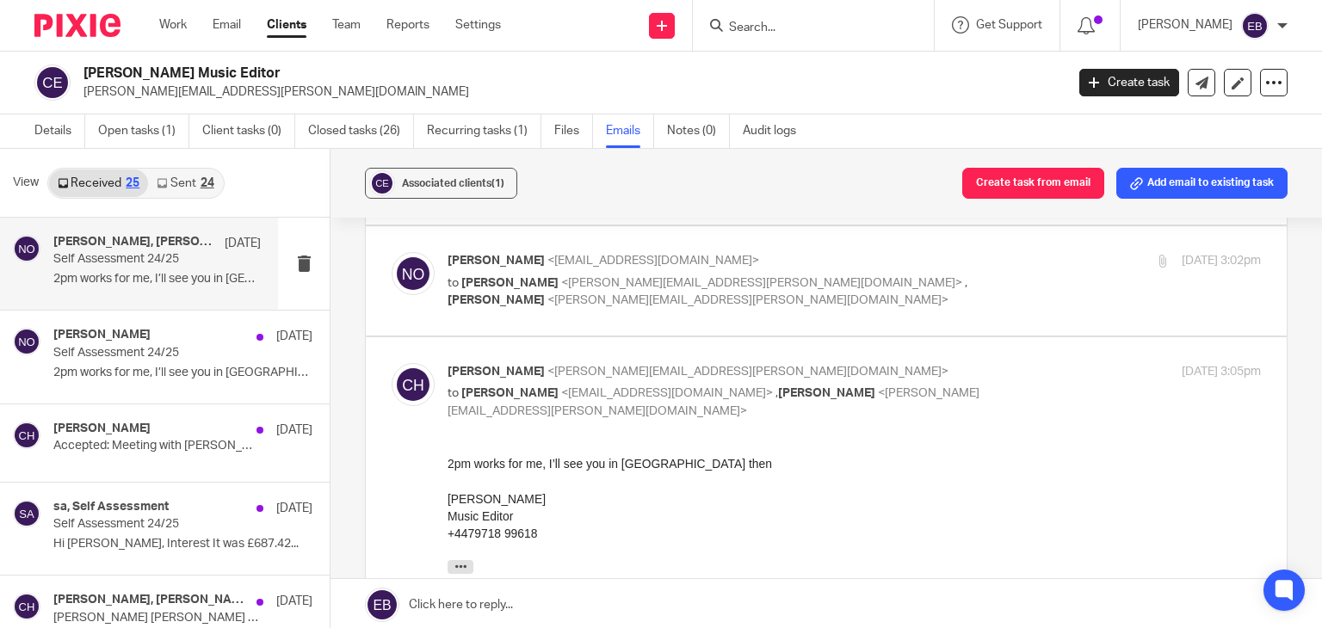
scroll to position [258, 0]
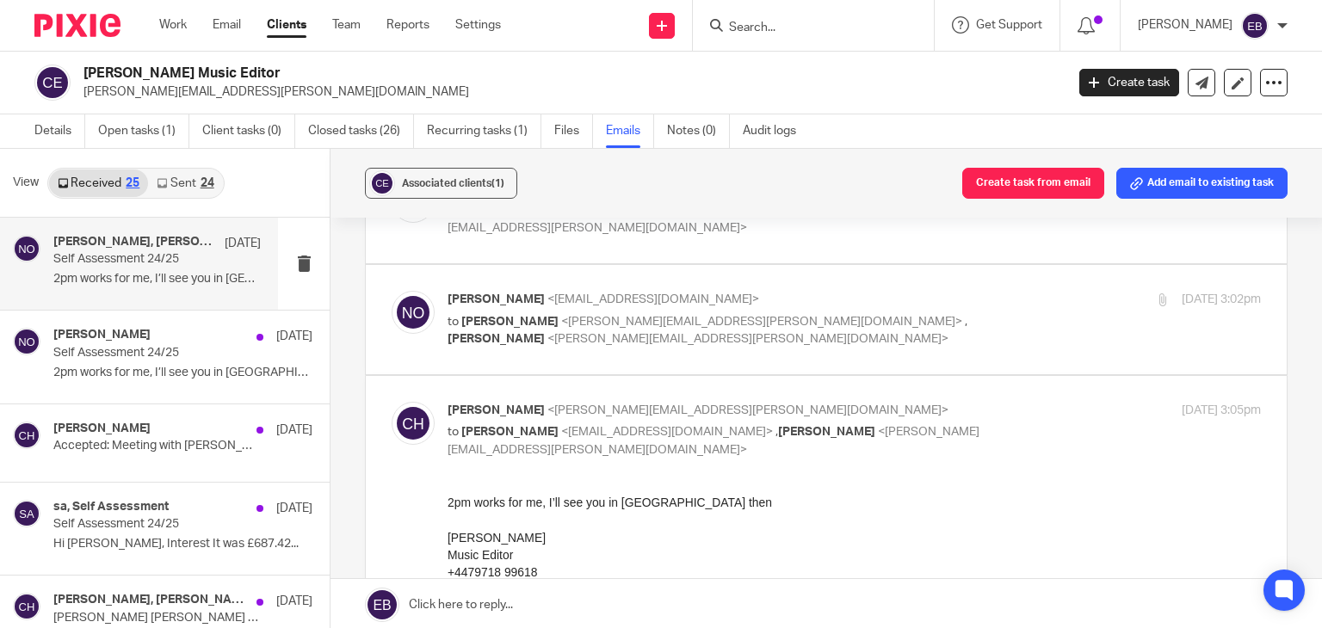
click at [990, 402] on div "19 Sep 2025 3:05pm" at bounding box center [1125, 411] width 271 height 18
checkbox input "false"
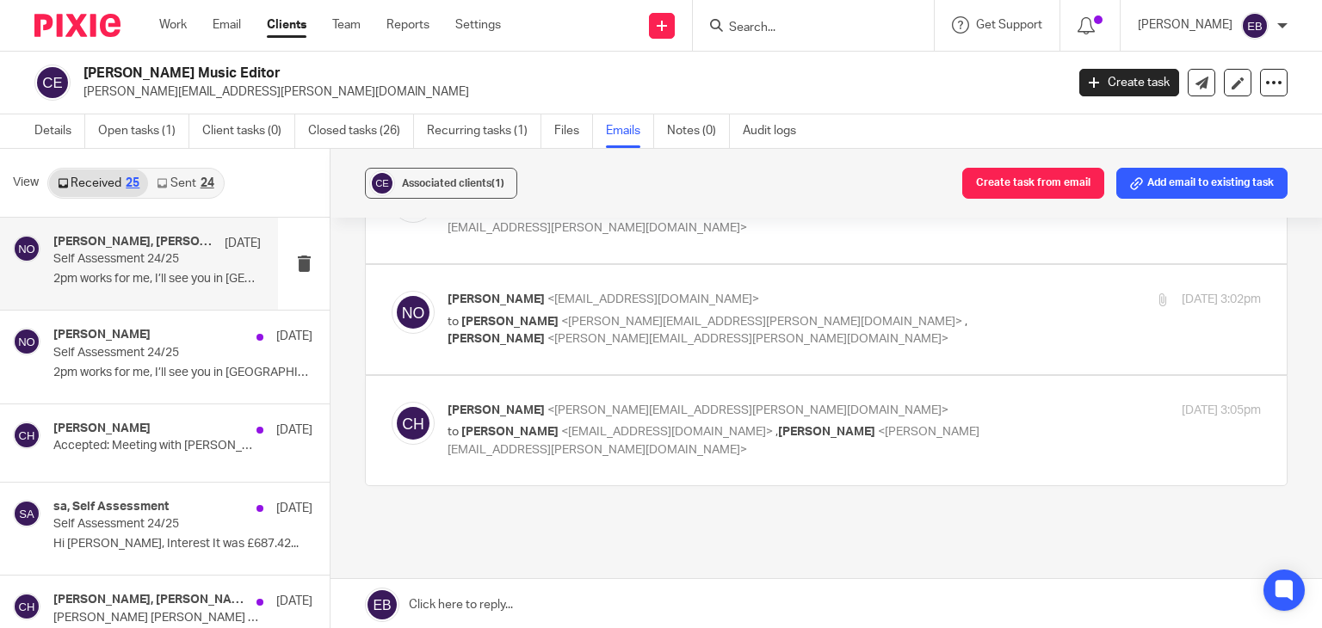
click at [201, 178] on div "24" at bounding box center [208, 183] width 14 height 12
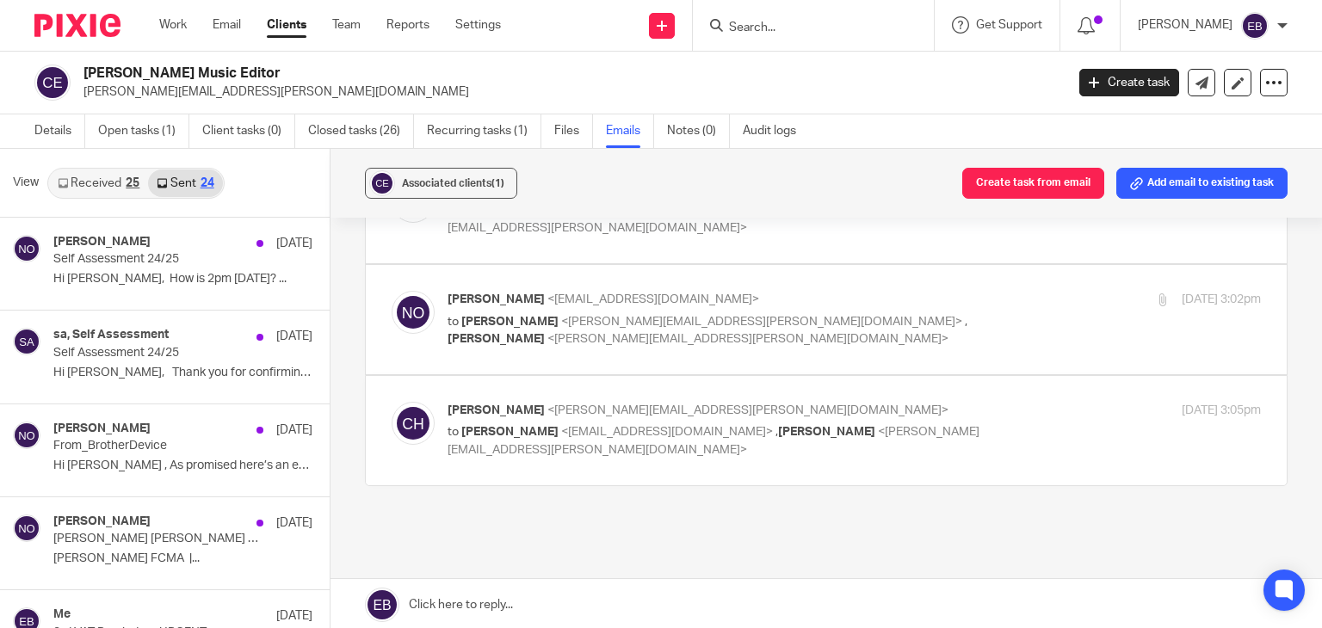
scroll to position [3, 0]
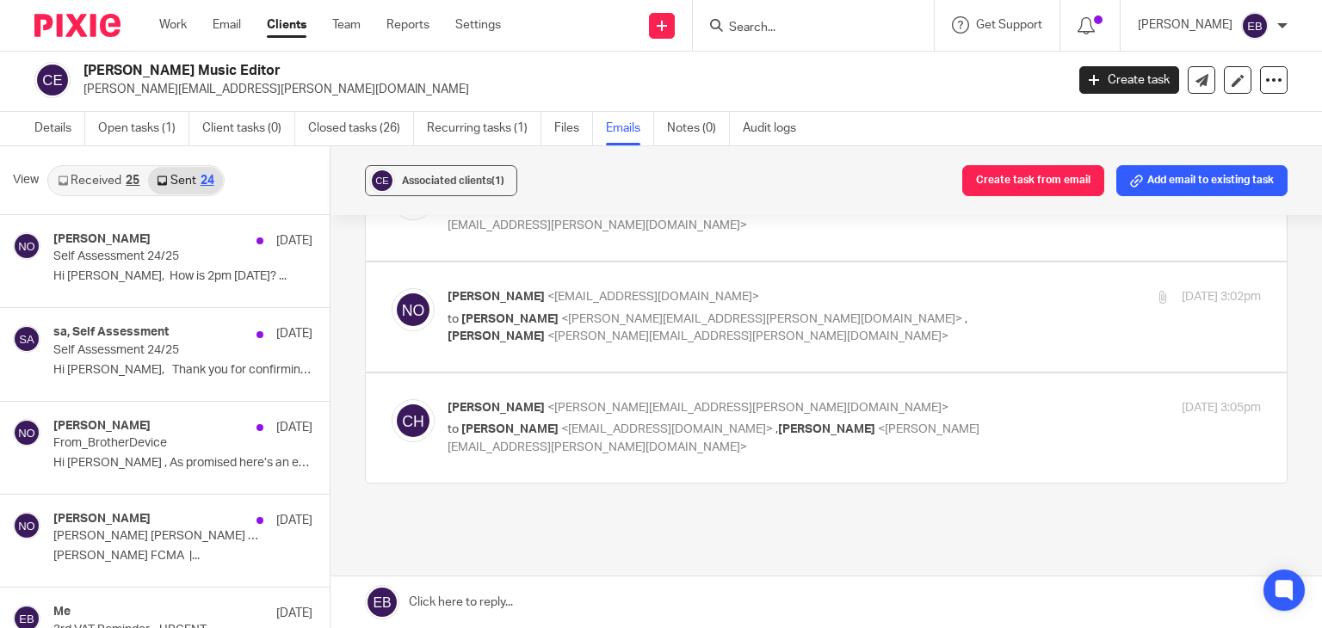
click at [97, 191] on link "Received 25" at bounding box center [98, 181] width 99 height 28
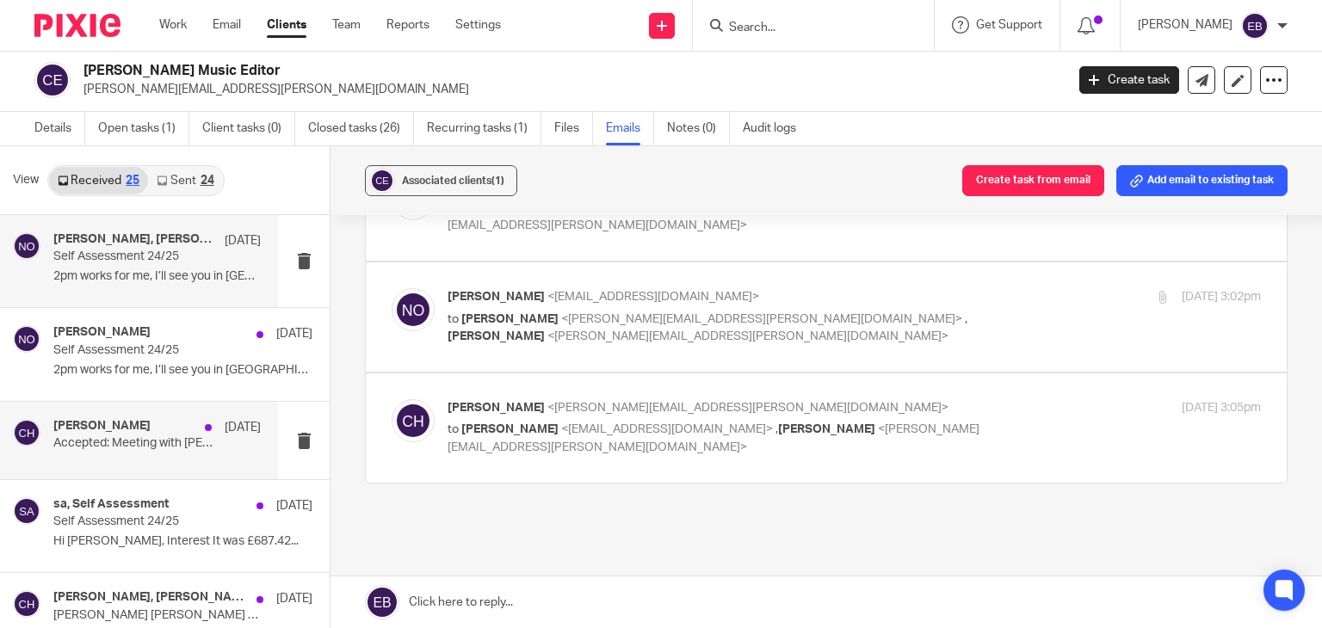
click at [164, 447] on p "Accepted: Meeting with Connor Hughes" at bounding box center [136, 443] width 166 height 15
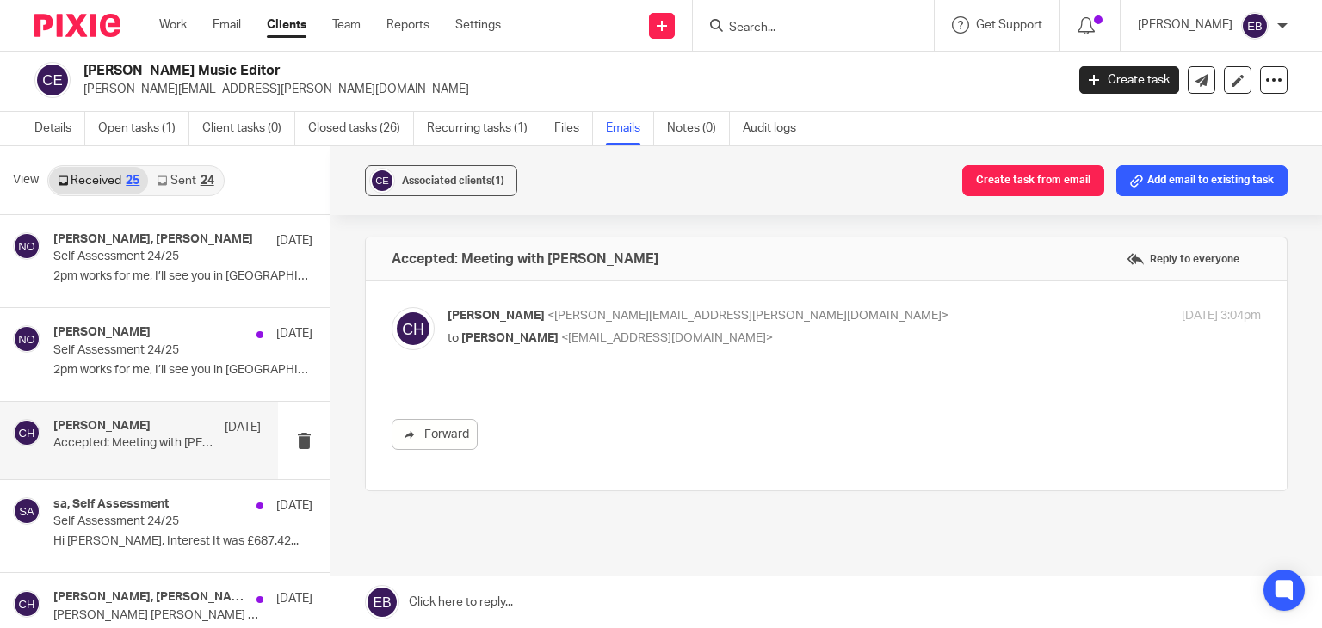
scroll to position [0, 0]
click at [853, 305] on label at bounding box center [826, 386] width 921 height 209
click at [392, 306] on input "checkbox" at bounding box center [391, 306] width 1 height 1
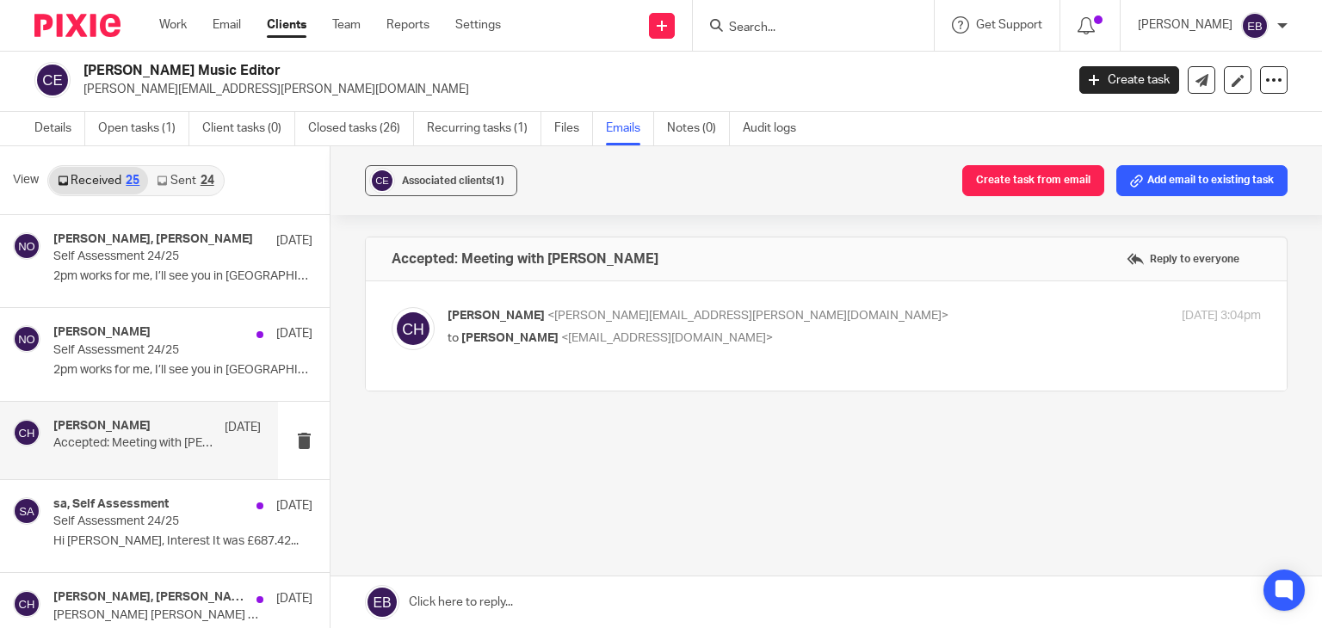
click at [853, 305] on label at bounding box center [826, 336] width 921 height 109
click at [392, 306] on input "checkbox" at bounding box center [391, 306] width 1 height 1
checkbox input "true"
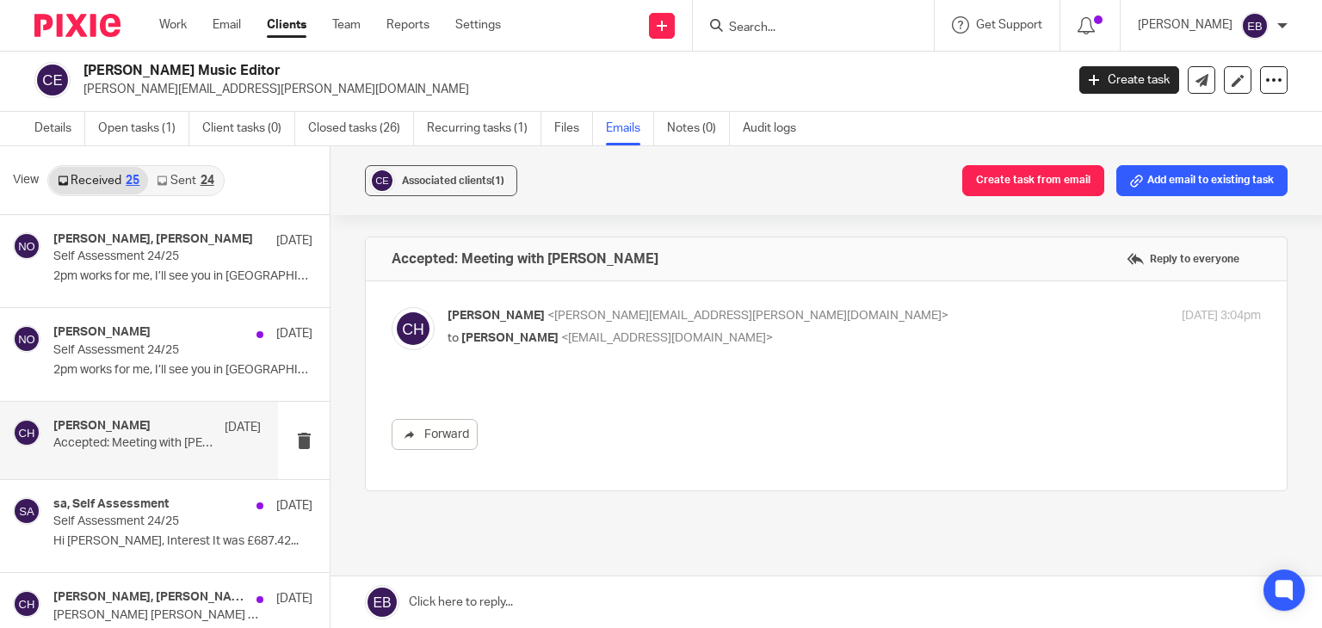
click at [802, 28] on input "Search" at bounding box center [804, 28] width 155 height 15
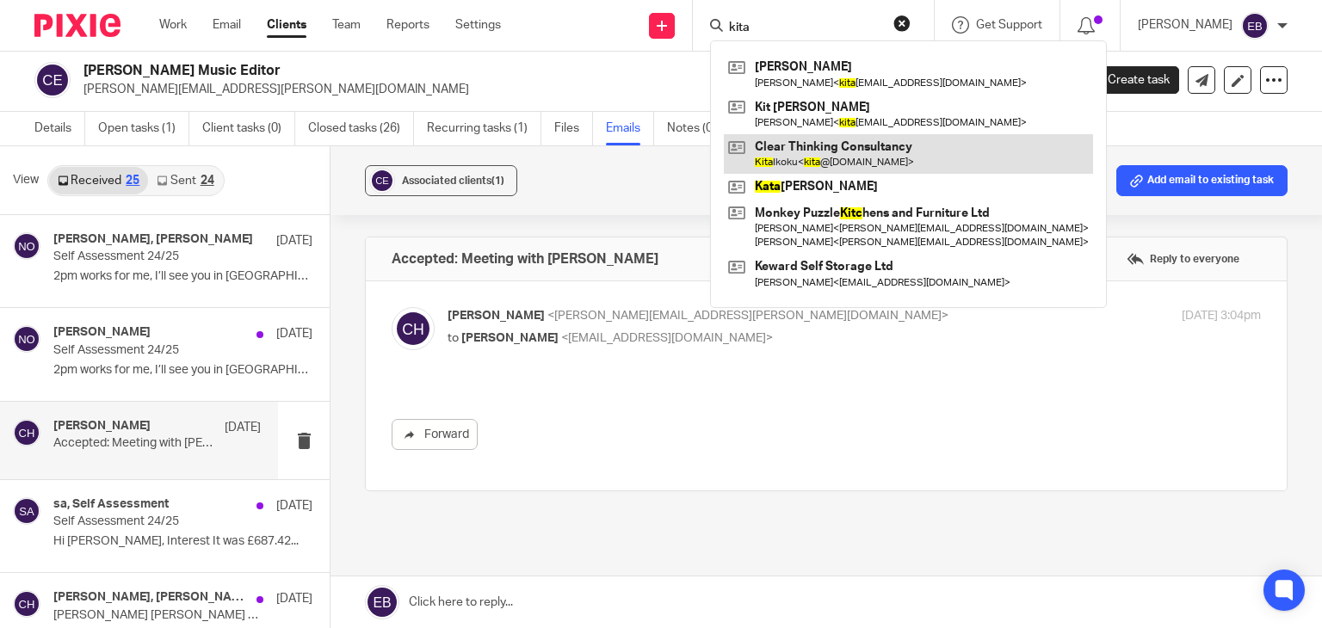
type input "kita"
click at [818, 149] on link at bounding box center [908, 154] width 369 height 40
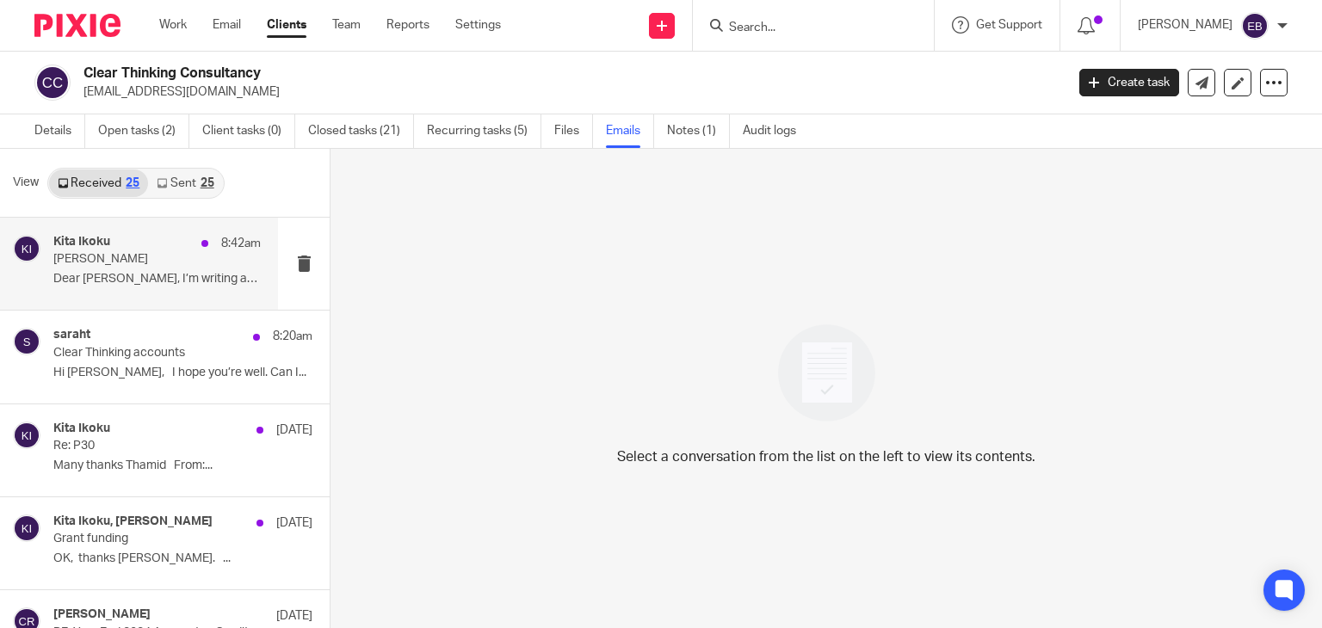
click at [155, 275] on p "Dear Thamid, I’m writing about William..." at bounding box center [156, 279] width 207 height 15
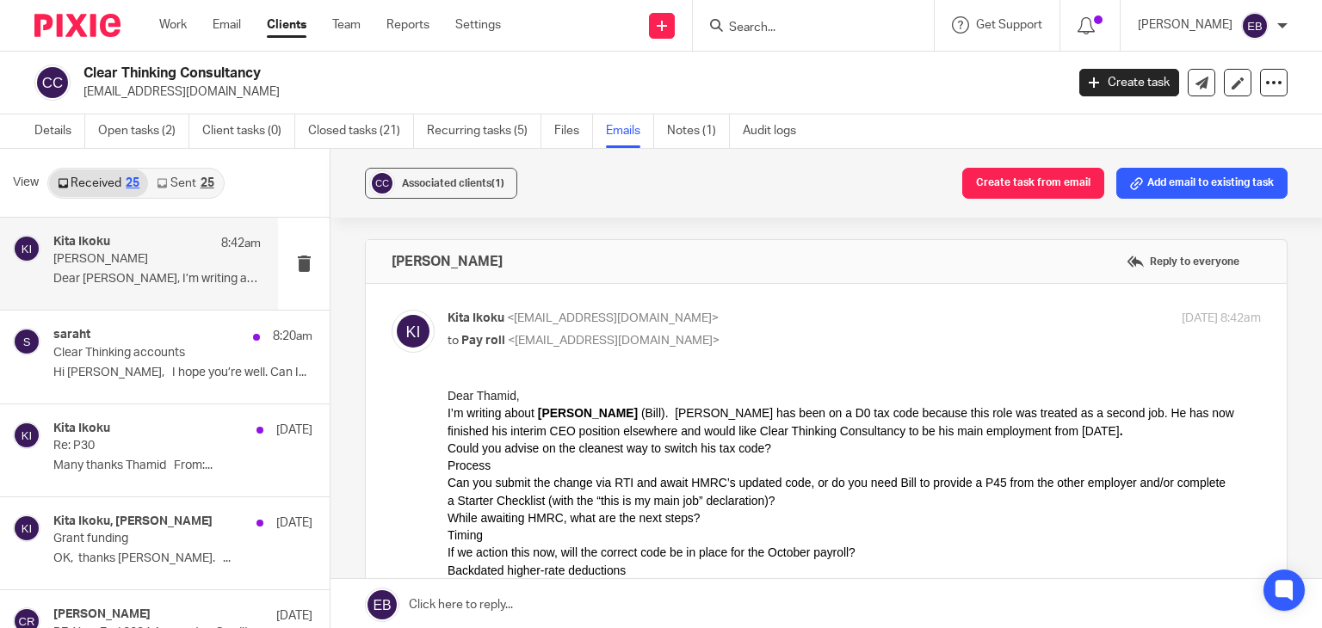
click at [813, 322] on p "Kita Ikoku <kita@clearthinkingconsultancy.co.uk>" at bounding box center [719, 319] width 542 height 18
checkbox input "false"
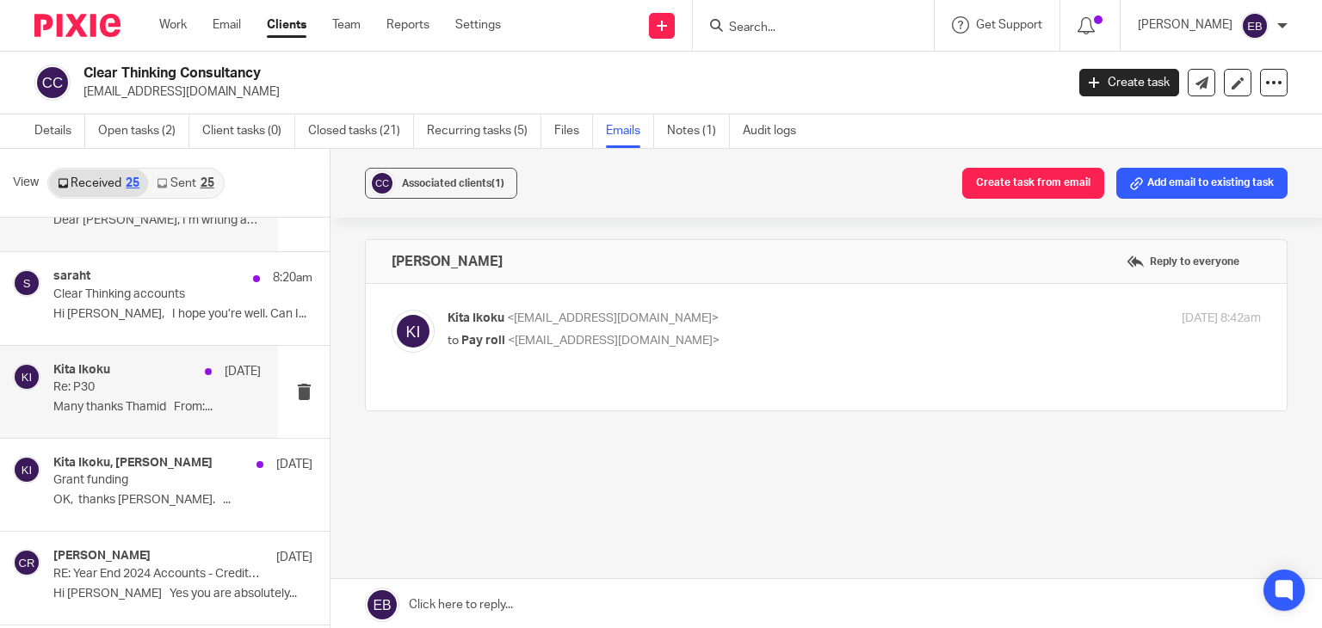
scroll to position [86, 0]
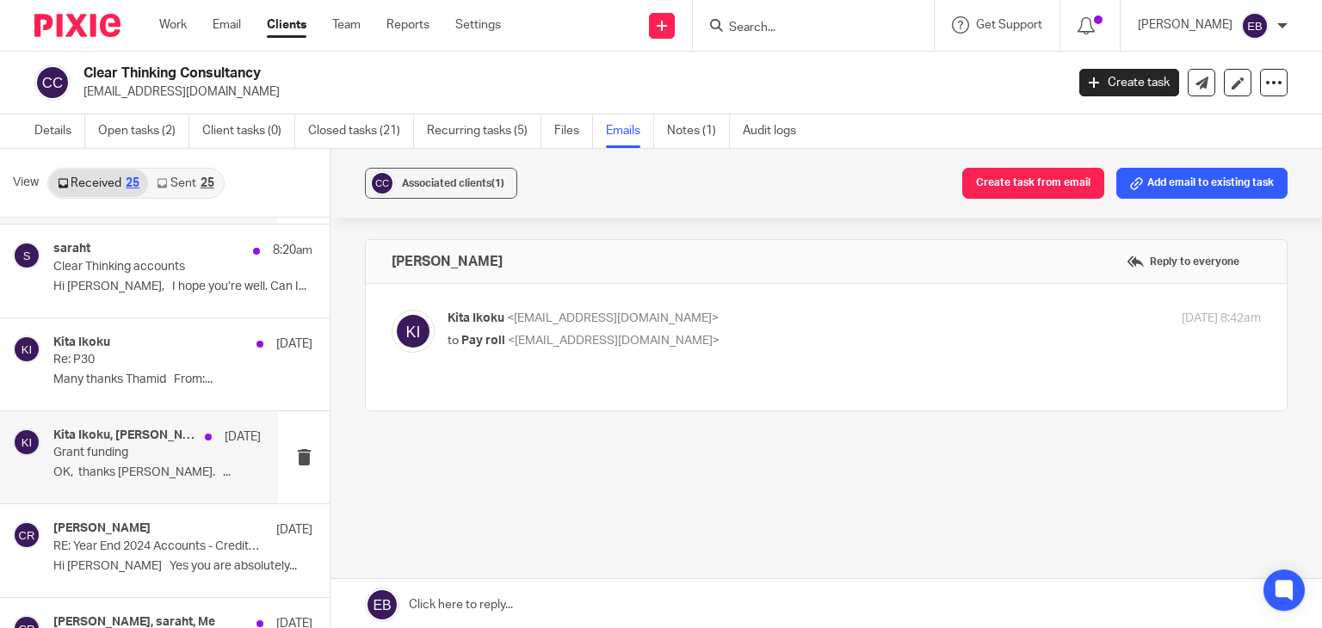
click at [137, 449] on p "Grant funding" at bounding box center [136, 453] width 166 height 15
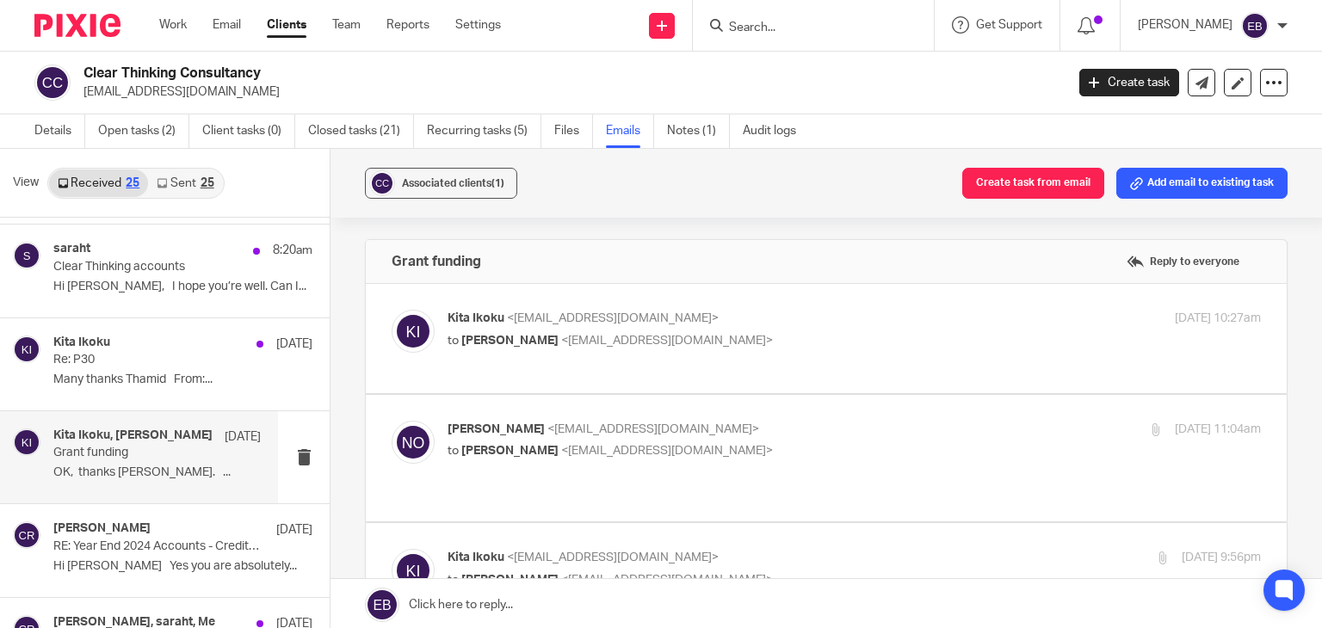
scroll to position [0, 0]
click at [794, 305] on label at bounding box center [826, 338] width 921 height 109
click at [392, 309] on input "checkbox" at bounding box center [391, 309] width 1 height 1
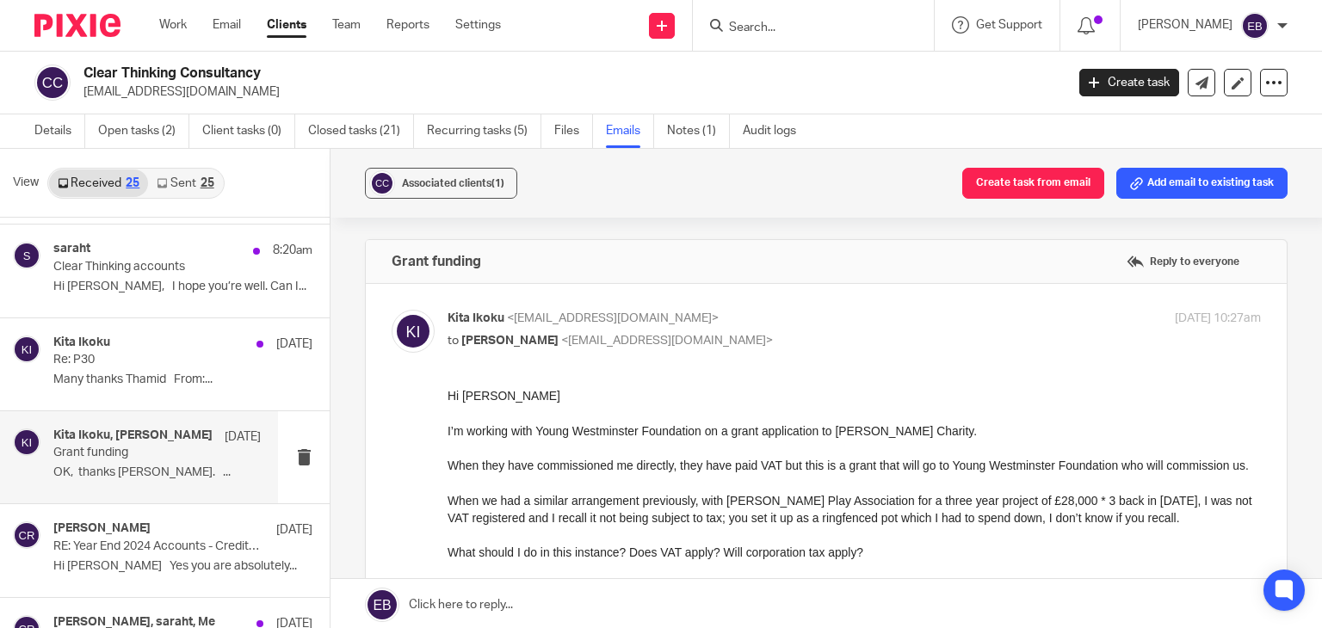
click at [805, 316] on p "Kita Ikoku <kita@clearthinkingconsultancy.co.uk>" at bounding box center [719, 319] width 542 height 18
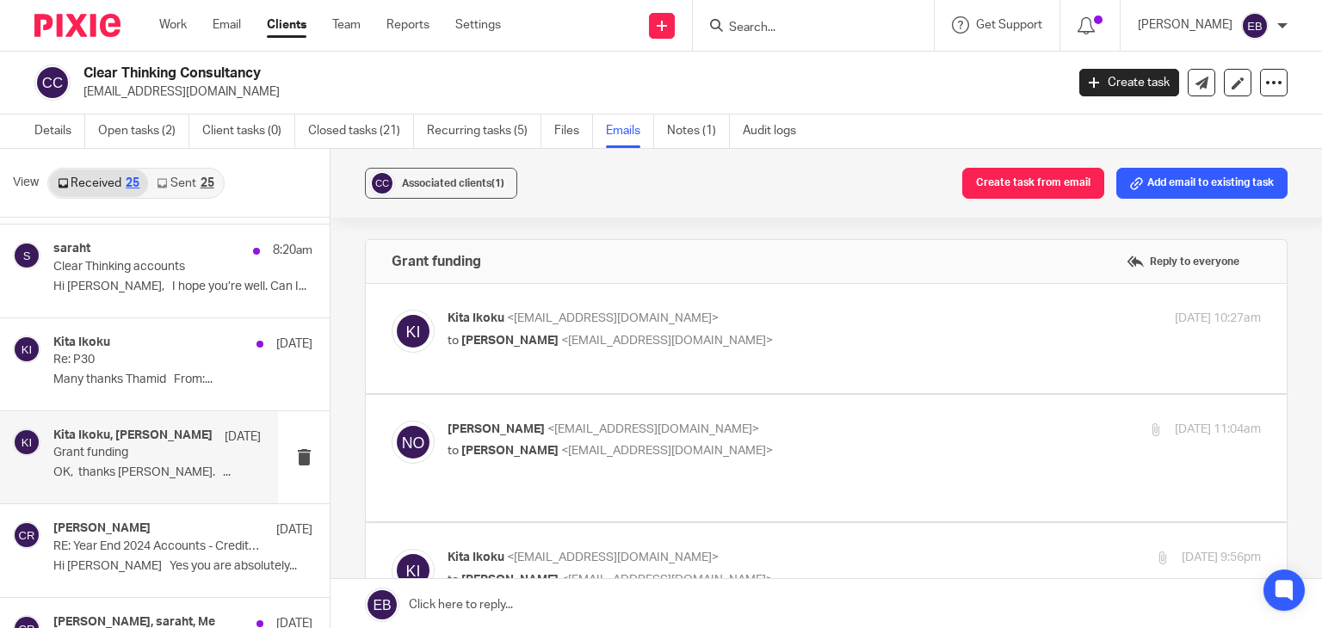
click at [795, 384] on label at bounding box center [826, 338] width 921 height 109
click at [392, 310] on input "checkbox" at bounding box center [391, 309] width 1 height 1
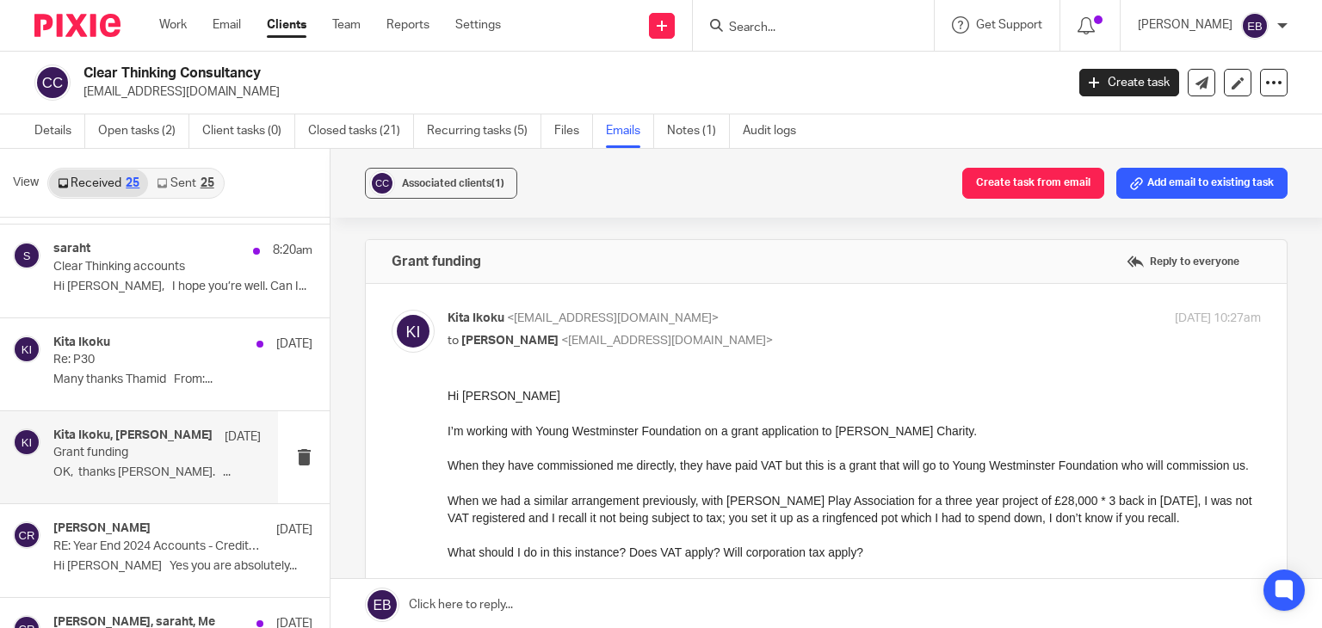
click at [798, 353] on div "Kita Ikoku <kita@clearthinkingconsultancy.co.uk> to Niall O'Driscoll <niall@oda…" at bounding box center [826, 519] width 869 height 419
click at [789, 321] on p "Kita Ikoku <kita@clearthinkingconsultancy.co.uk>" at bounding box center [719, 319] width 542 height 18
checkbox input "false"
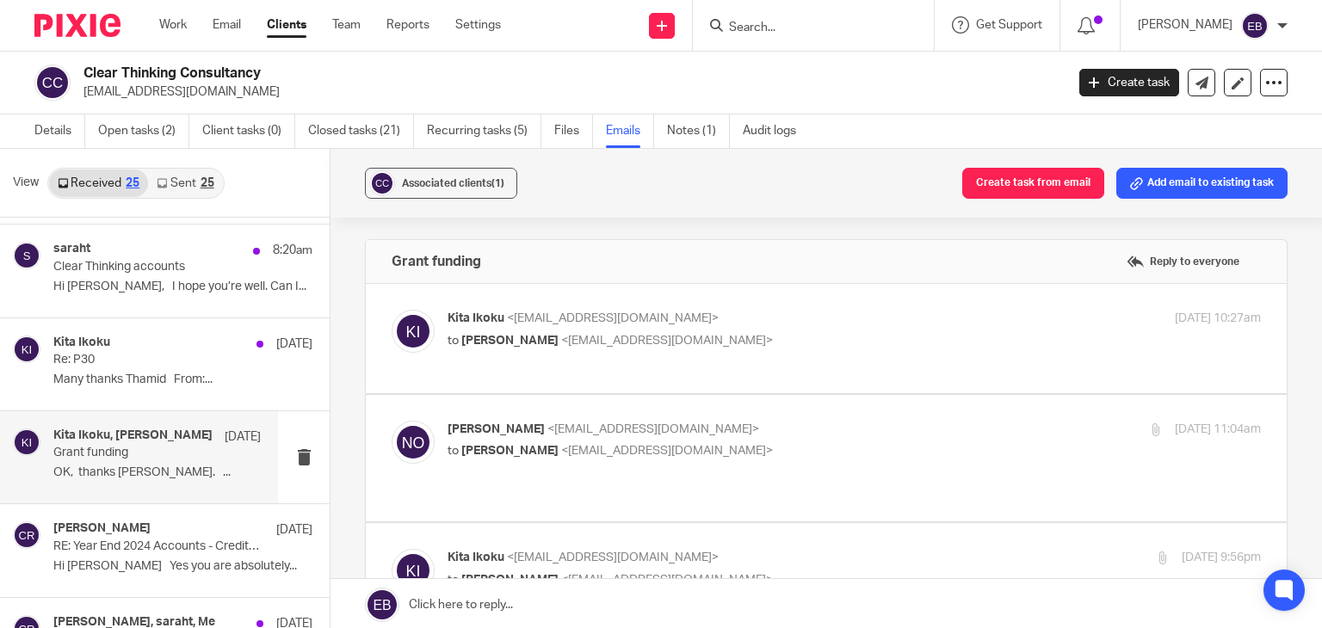
click at [814, 437] on p "Niall O'Driscoll <niall@odaccountants.co.uk>" at bounding box center [719, 430] width 542 height 18
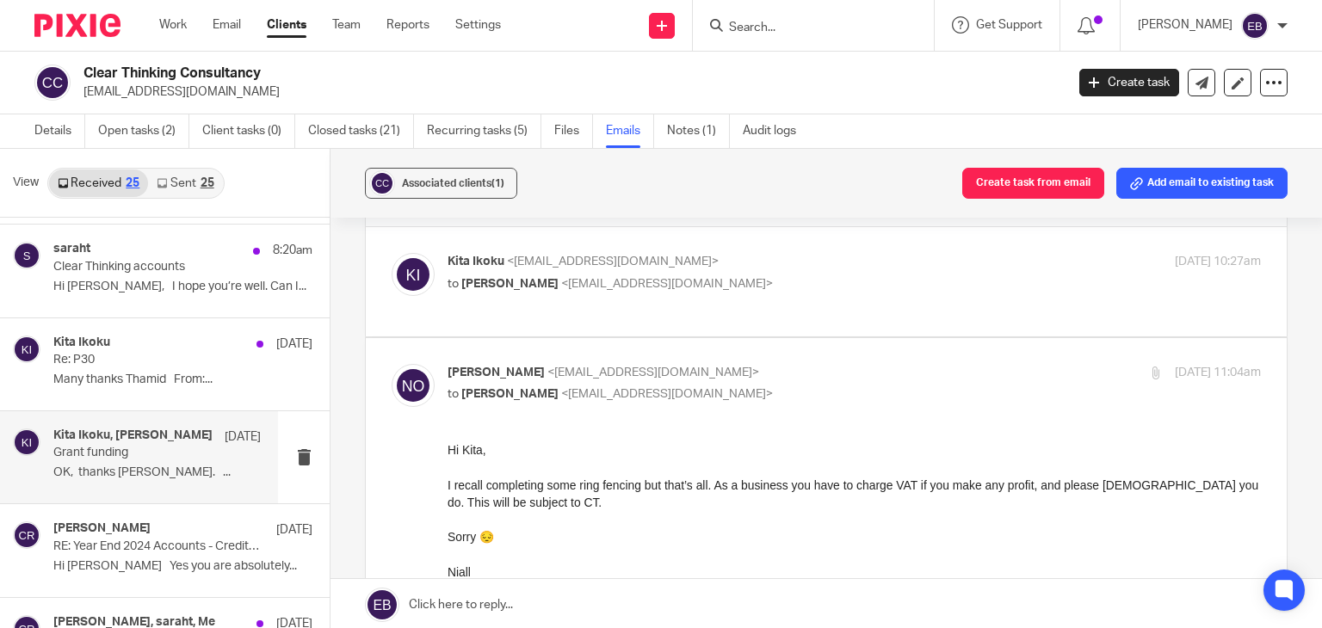
scroll to position [86, 0]
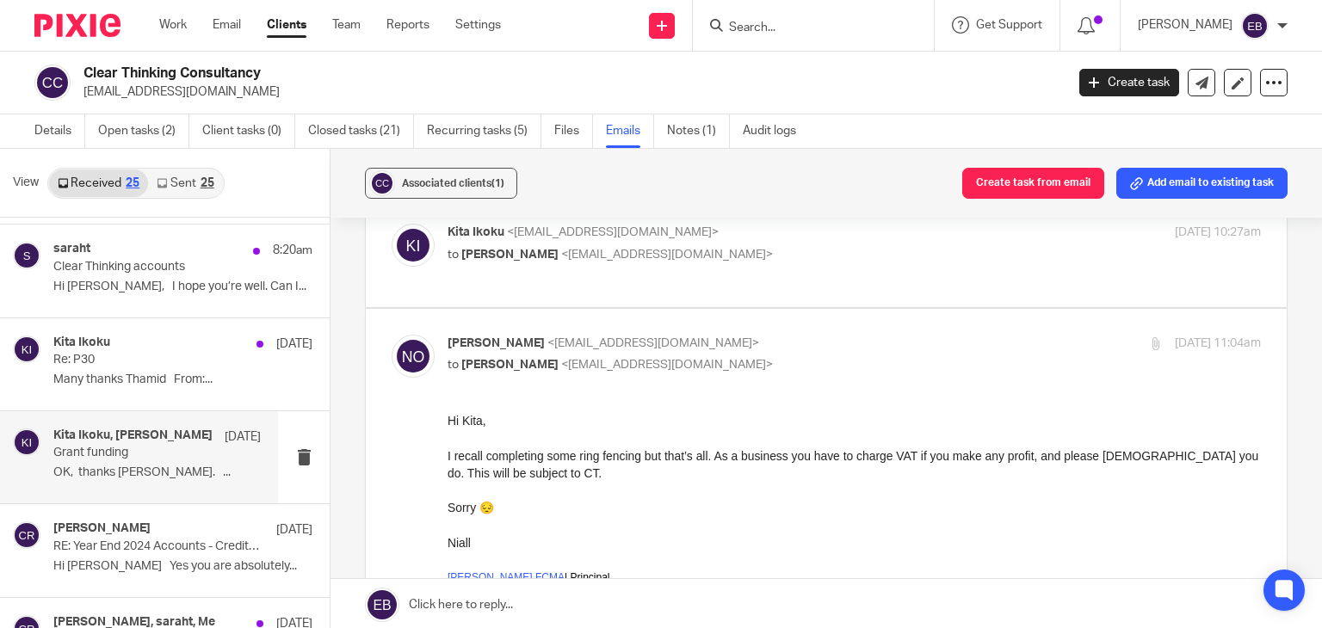
click at [815, 337] on p "Niall O'Driscoll <niall@odaccountants.co.uk>" at bounding box center [719, 344] width 542 height 18
checkbox input "false"
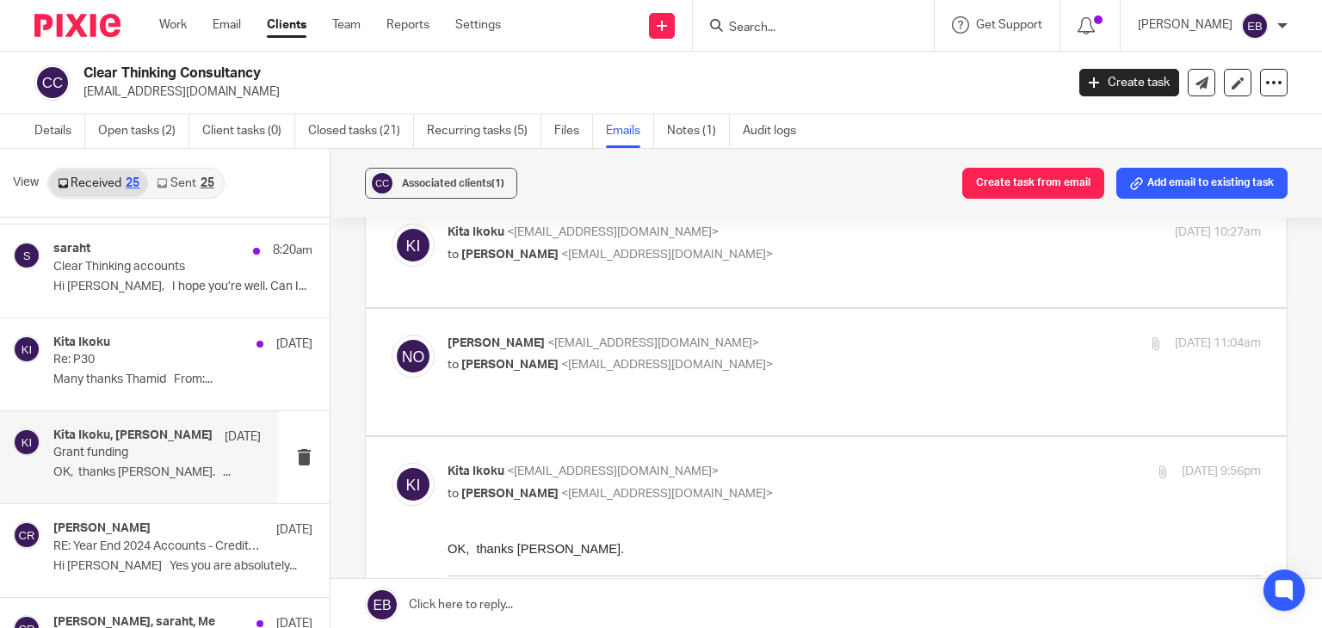
click at [823, 463] on p "Kita Ikoku <kita@clearthinkingconsultancy.co.uk>" at bounding box center [719, 472] width 542 height 18
checkbox input "false"
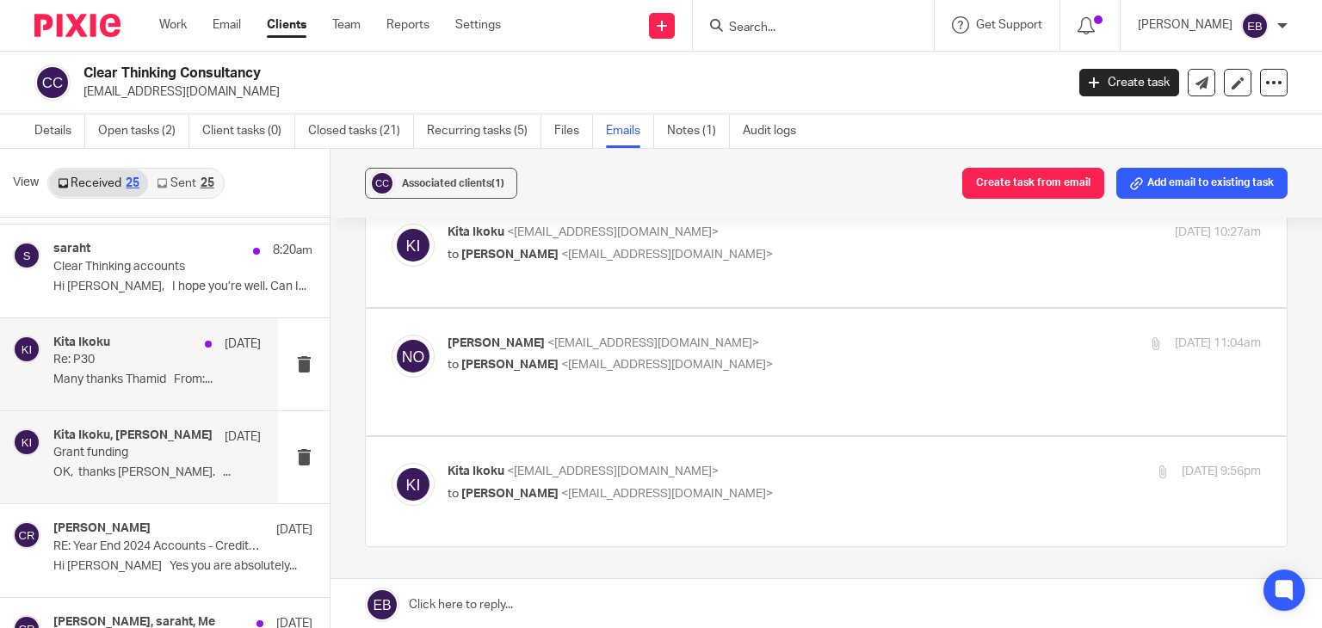
click at [176, 359] on p "Re: P30" at bounding box center [136, 360] width 166 height 15
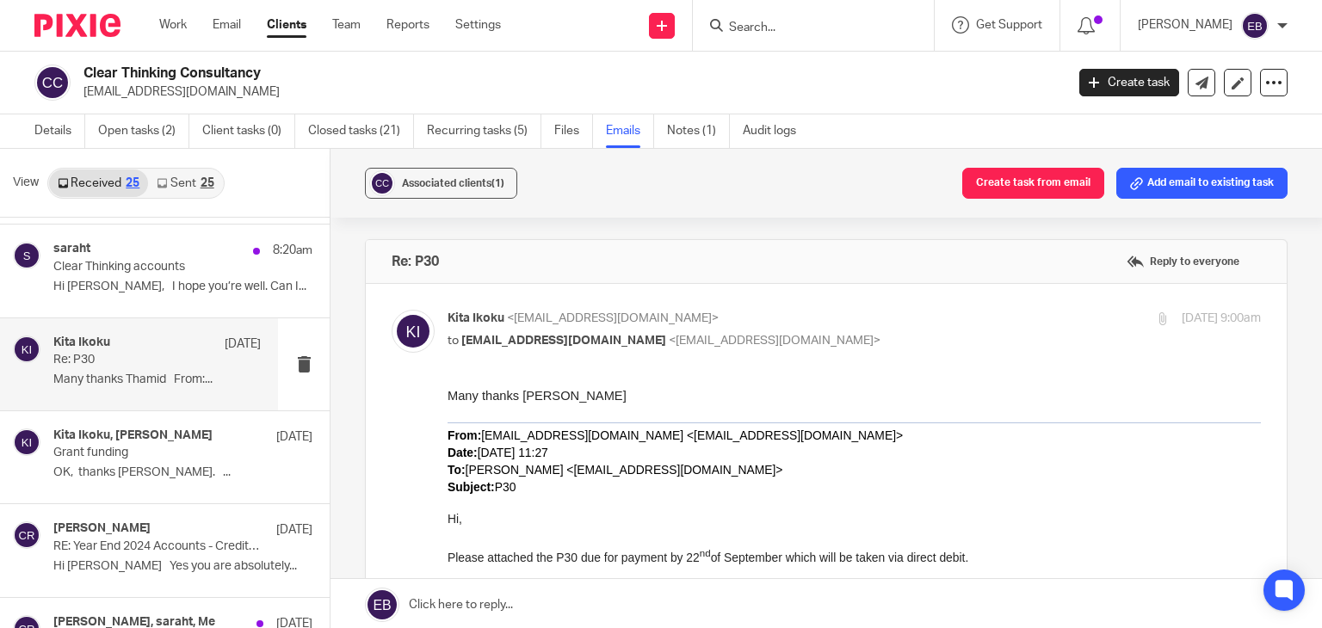
scroll to position [0, 0]
click at [178, 189] on link "Sent 25" at bounding box center [185, 184] width 74 height 28
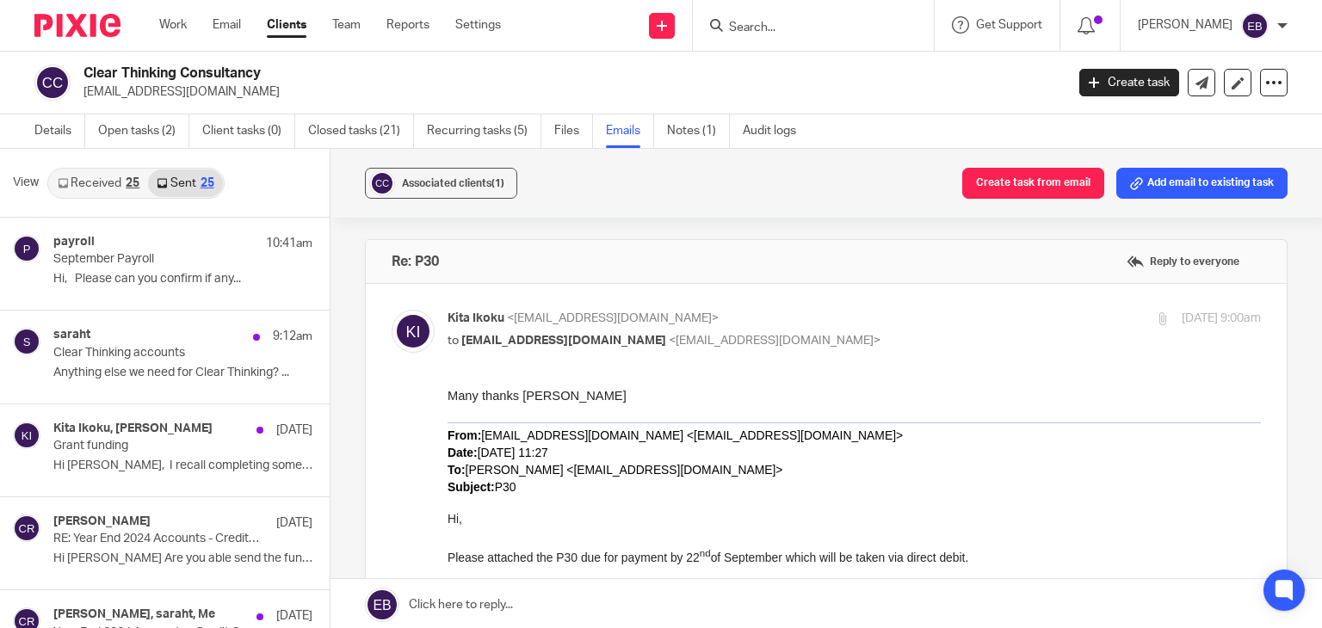
click at [181, 35] on div "Work Email Clients Team Reports Settings Work Email Clients Team Reports Settin…" at bounding box center [334, 25] width 385 height 51
click at [179, 28] on link "Work" at bounding box center [173, 24] width 28 height 17
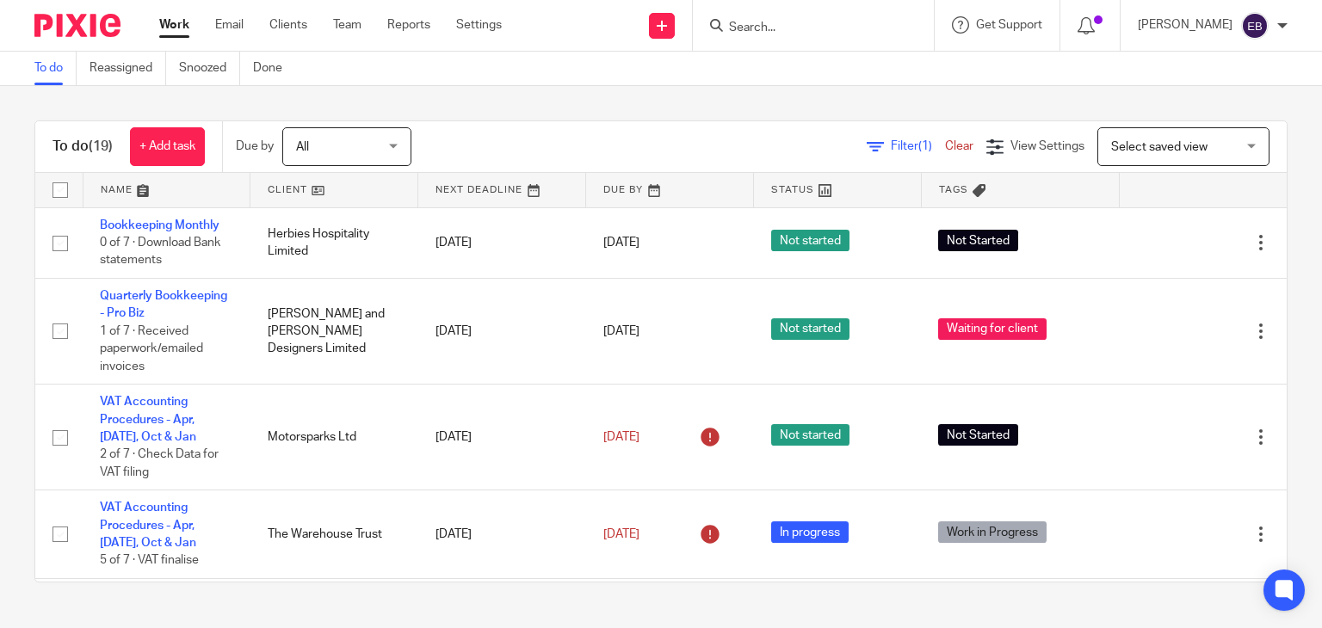
click at [779, 18] on form at bounding box center [818, 26] width 183 height 22
click at [778, 29] on input "Search" at bounding box center [804, 28] width 155 height 15
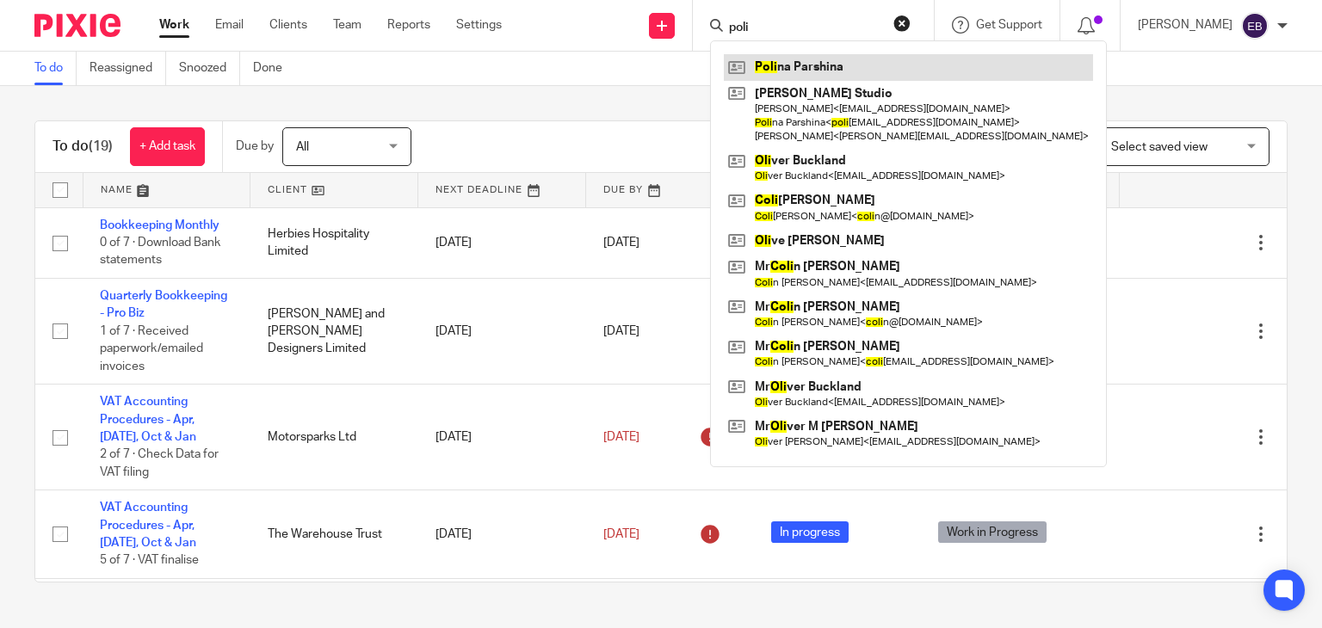
type input "poli"
click at [839, 71] on link at bounding box center [908, 67] width 369 height 26
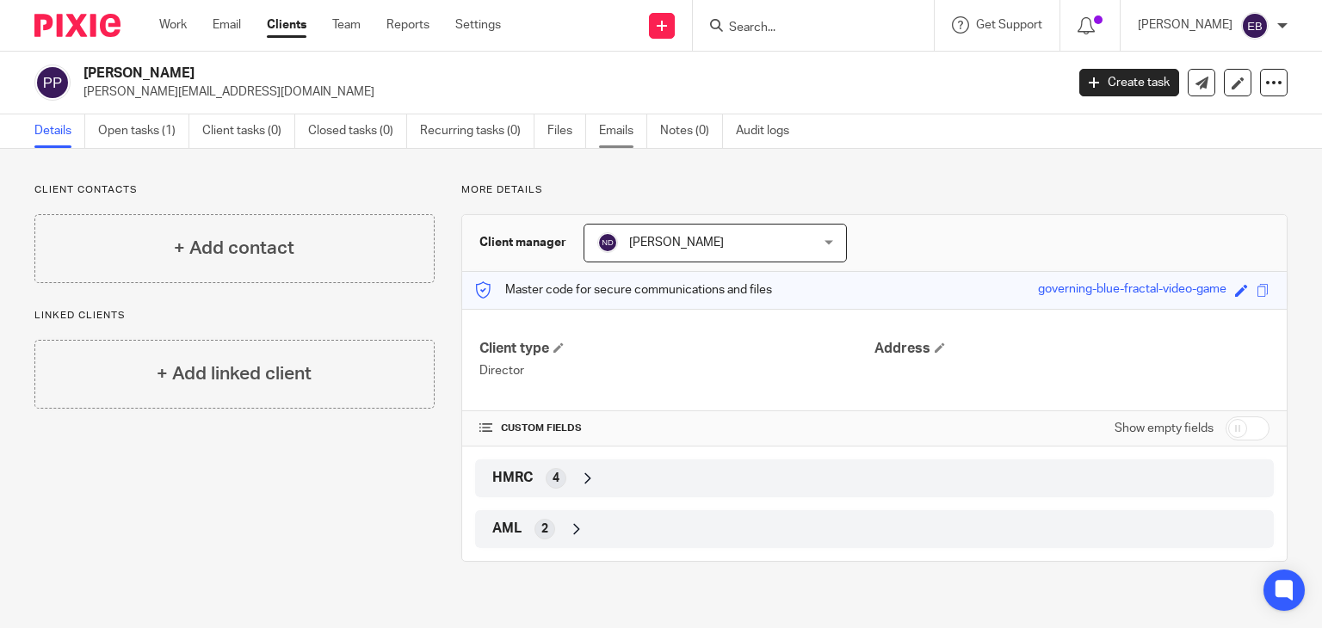
click at [631, 137] on link "Emails" at bounding box center [623, 131] width 48 height 34
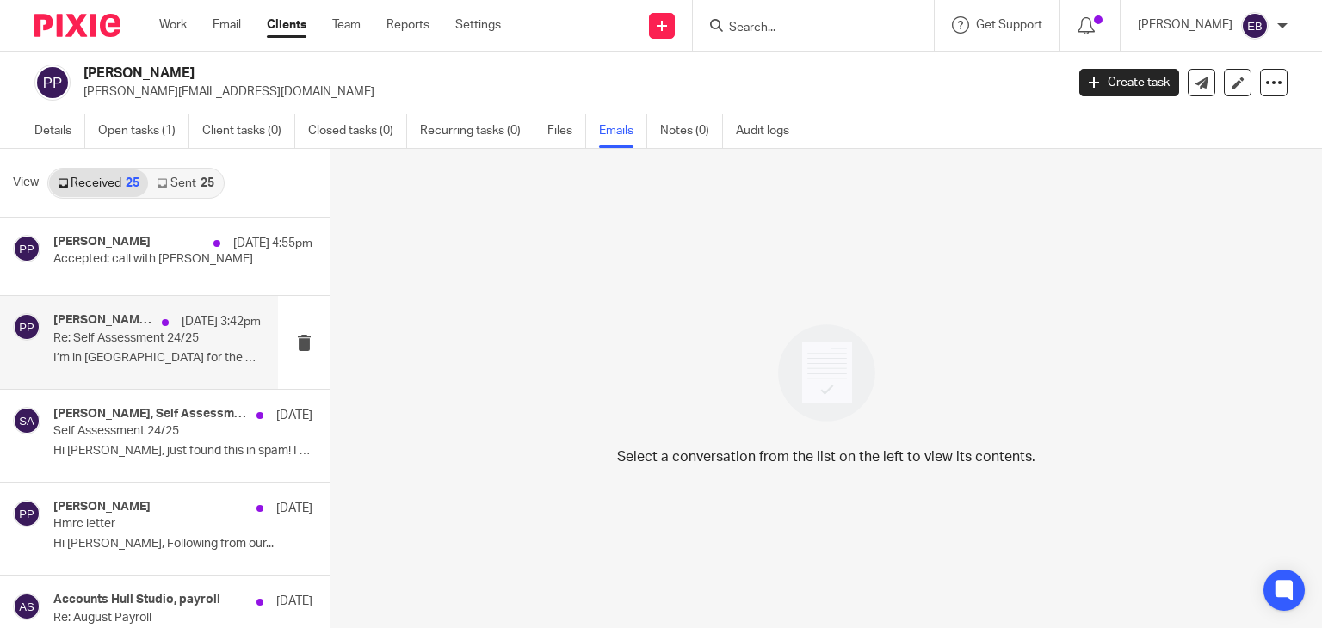
click at [121, 349] on div "[PERSON_NAME], [PERSON_NAME] [DATE] 3:42pm Re: Self Assessment 24/25 I’m in [GE…" at bounding box center [156, 342] width 207 height 58
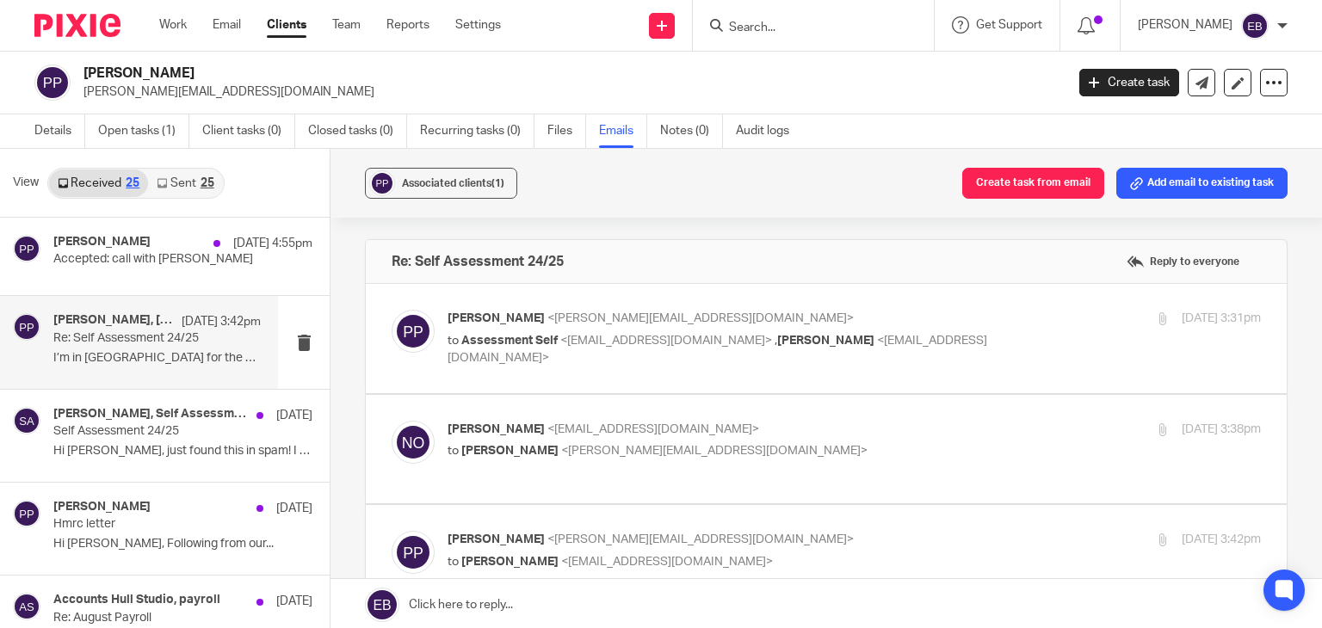
click at [930, 300] on label at bounding box center [826, 338] width 921 height 109
click at [392, 309] on input "checkbox" at bounding box center [391, 309] width 1 height 1
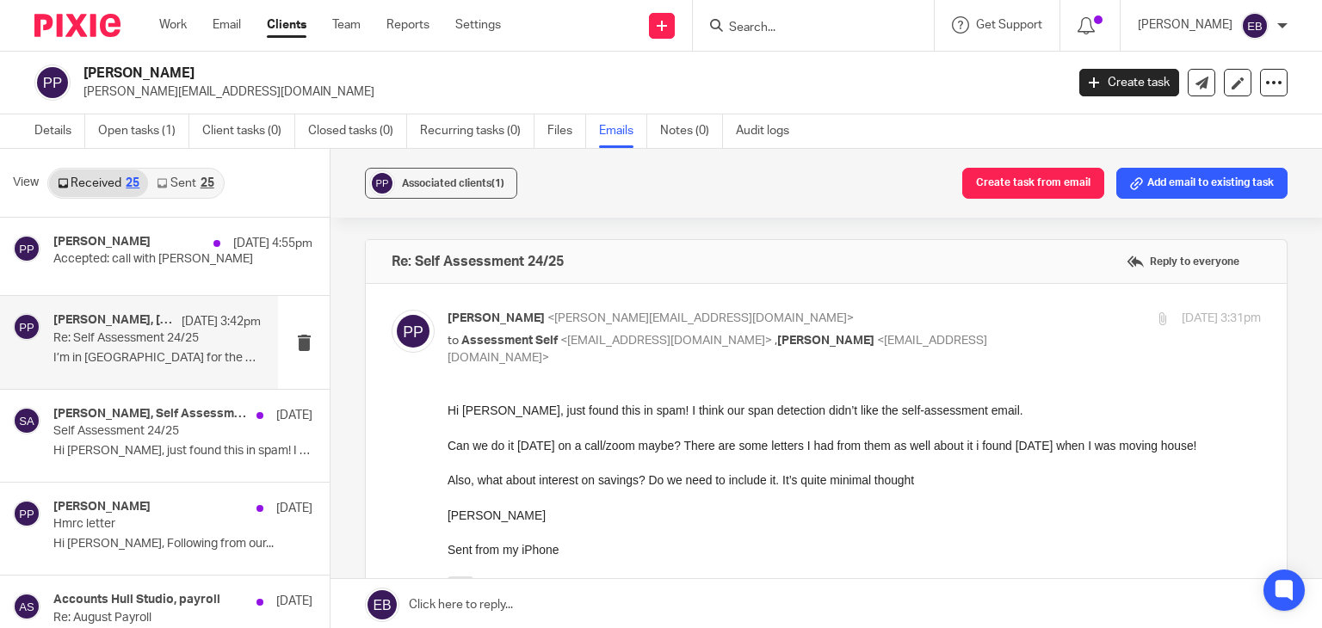
click at [989, 333] on div "Polina Parshina <polina@hullstudio.com> to Assessment Self <sa@odaccountants.co…" at bounding box center [855, 339] width 814 height 58
checkbox input "false"
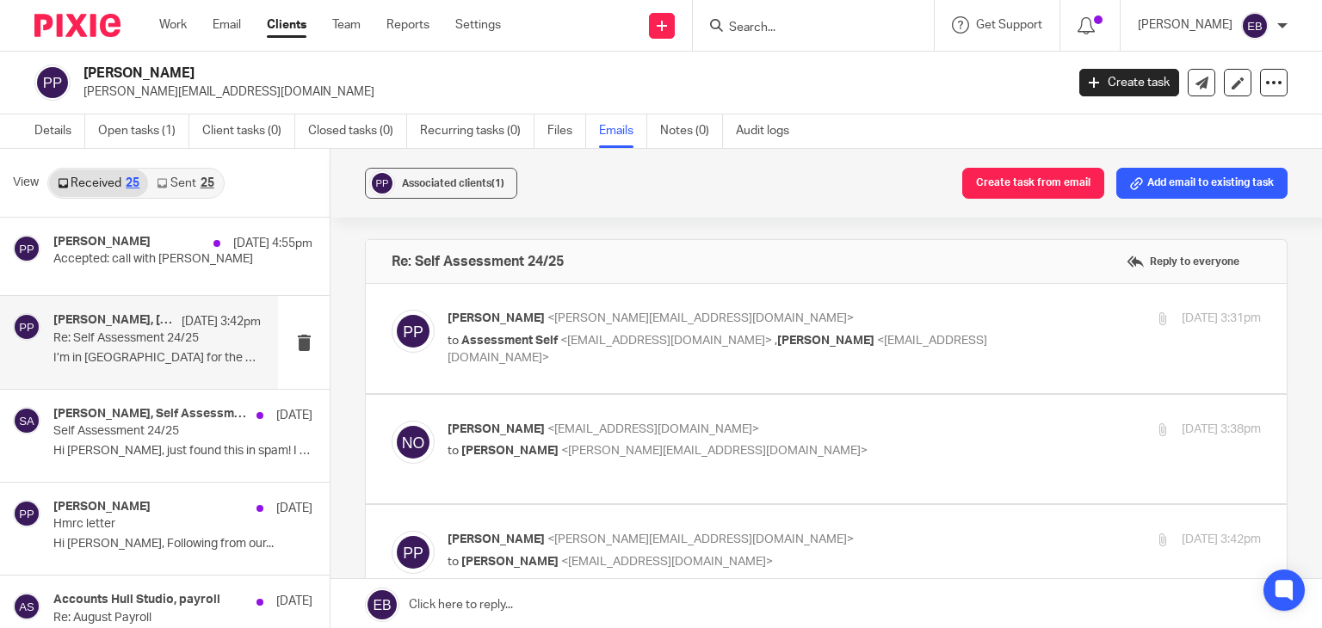
click at [887, 433] on p "Niall O'Driscoll <niall@odaccountants.co.uk>" at bounding box center [719, 430] width 542 height 18
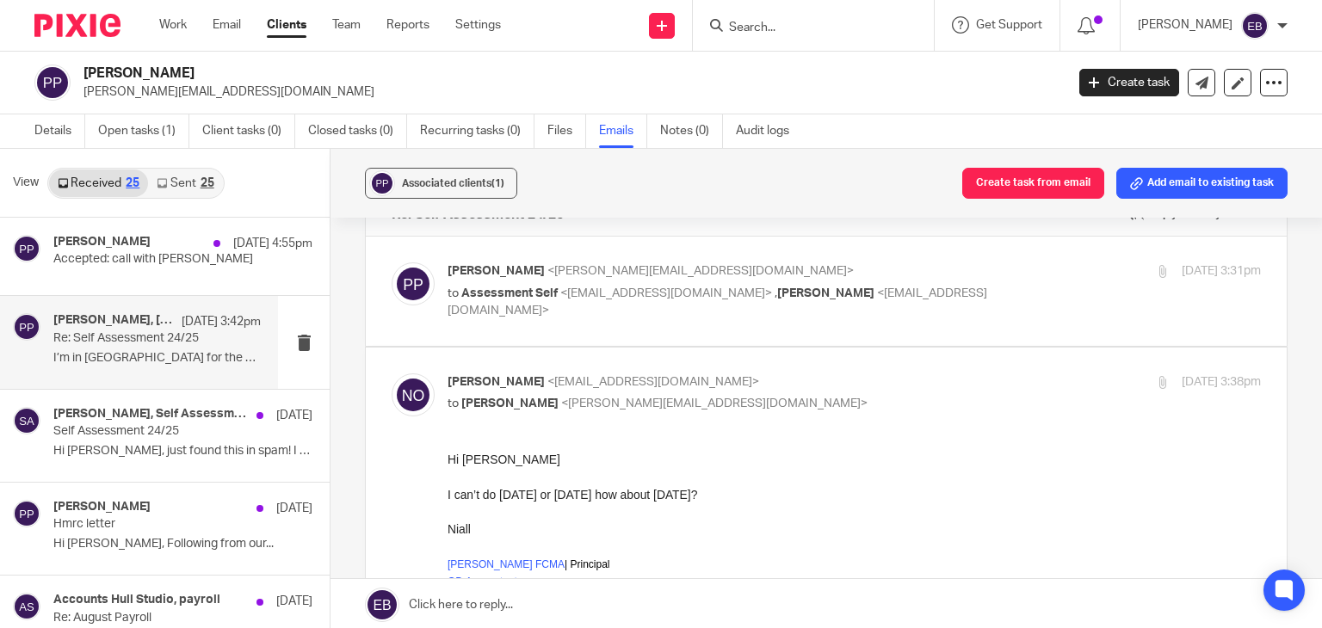
scroll to position [86, 0]
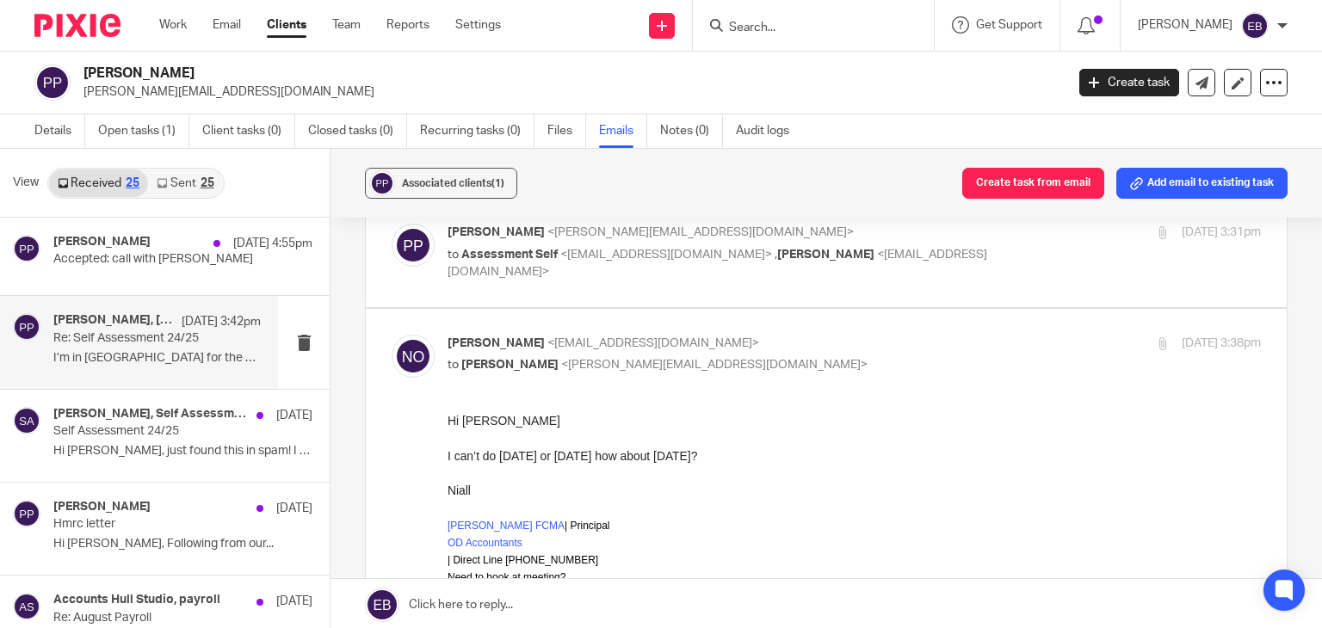
click at [799, 343] on p "Niall O'Driscoll <niall@odaccountants.co.uk>" at bounding box center [719, 344] width 542 height 18
checkbox input "false"
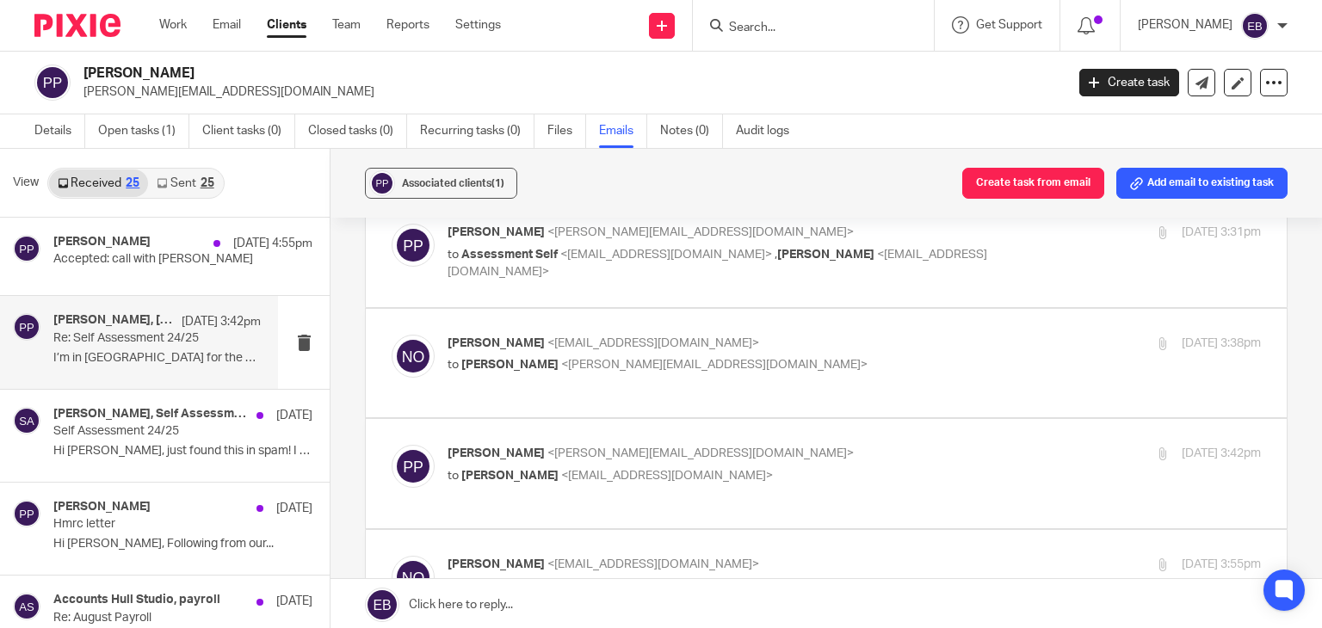
click at [795, 249] on span "Niall O'Driscoll" at bounding box center [825, 255] width 97 height 12
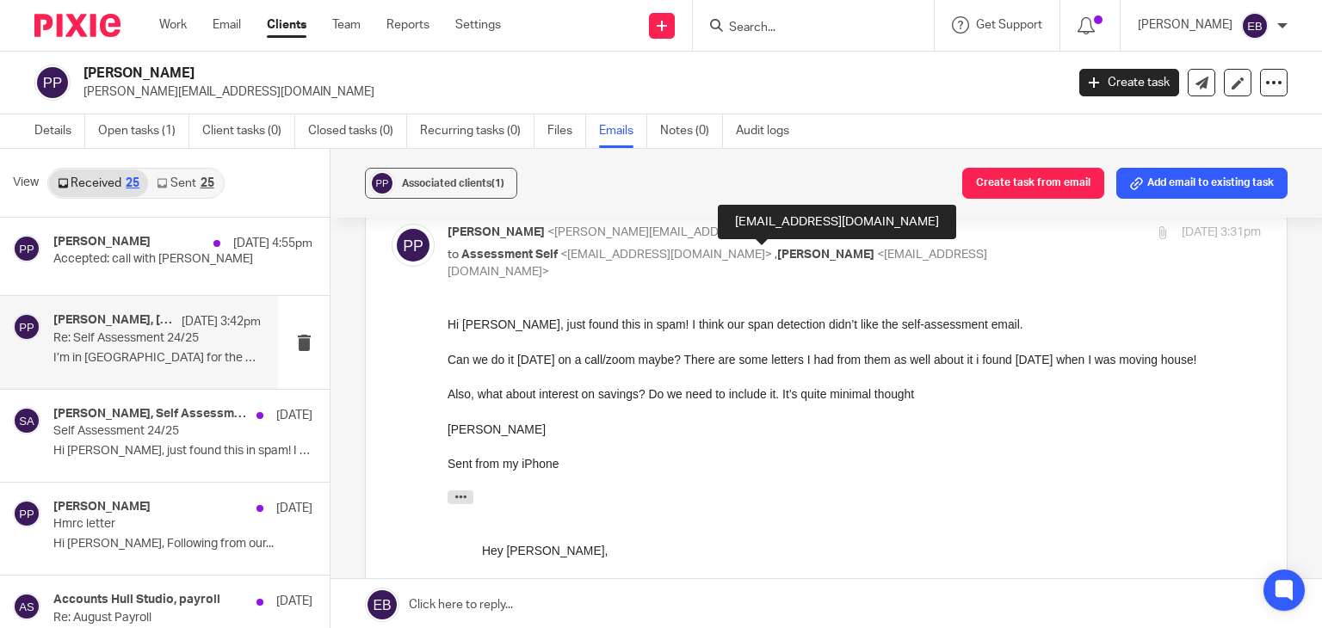
scroll to position [0, 0]
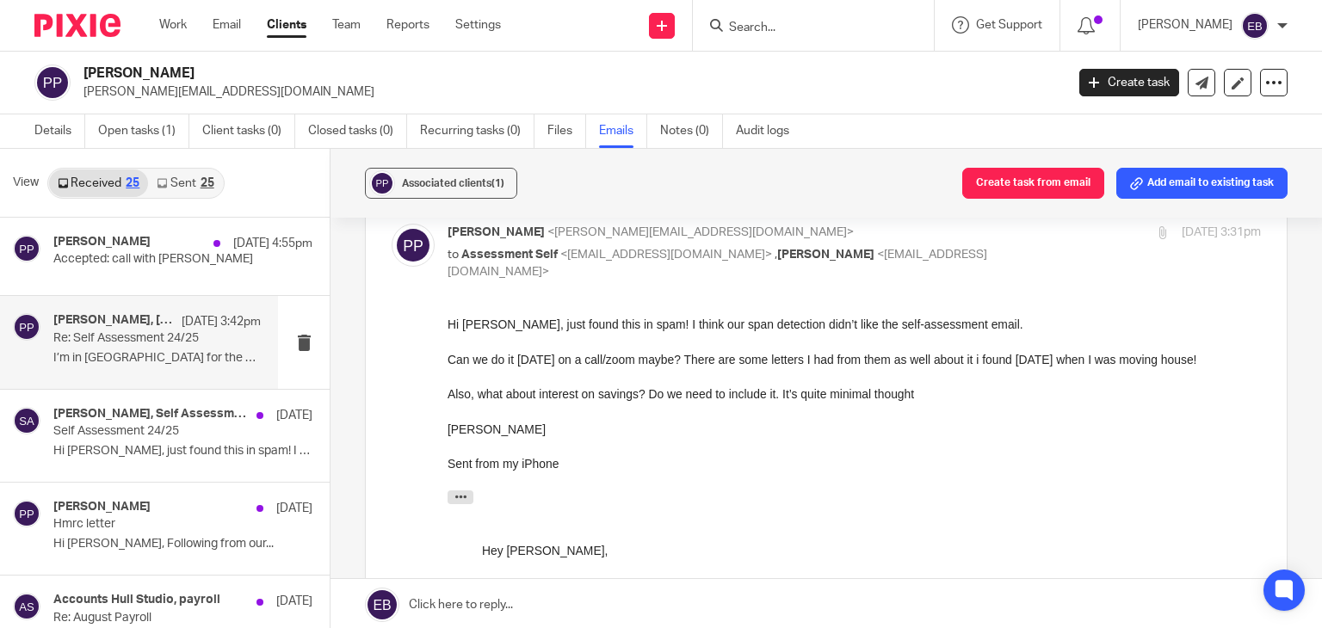
click at [1004, 264] on div "Polina Parshina <polina@hullstudio.com> to Assessment Self <sa@odaccountants.co…" at bounding box center [855, 253] width 814 height 58
checkbox input "false"
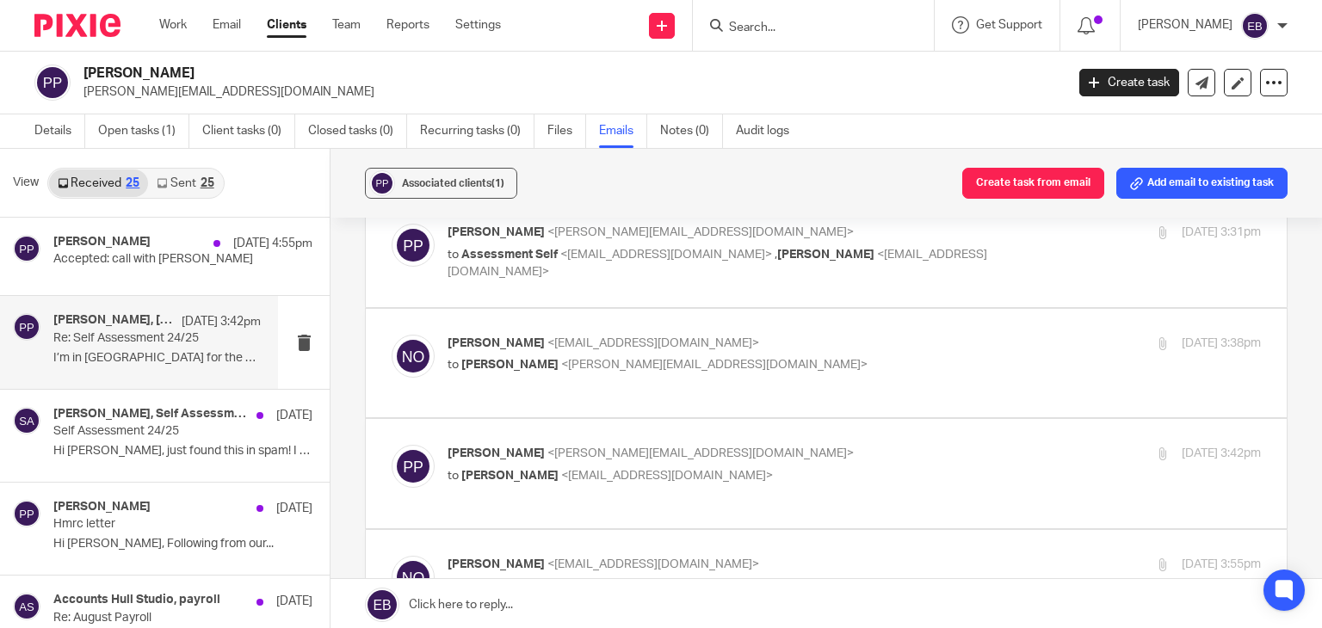
click at [805, 445] on p "Polina Parshina <polina@hullstudio.com>" at bounding box center [719, 454] width 542 height 18
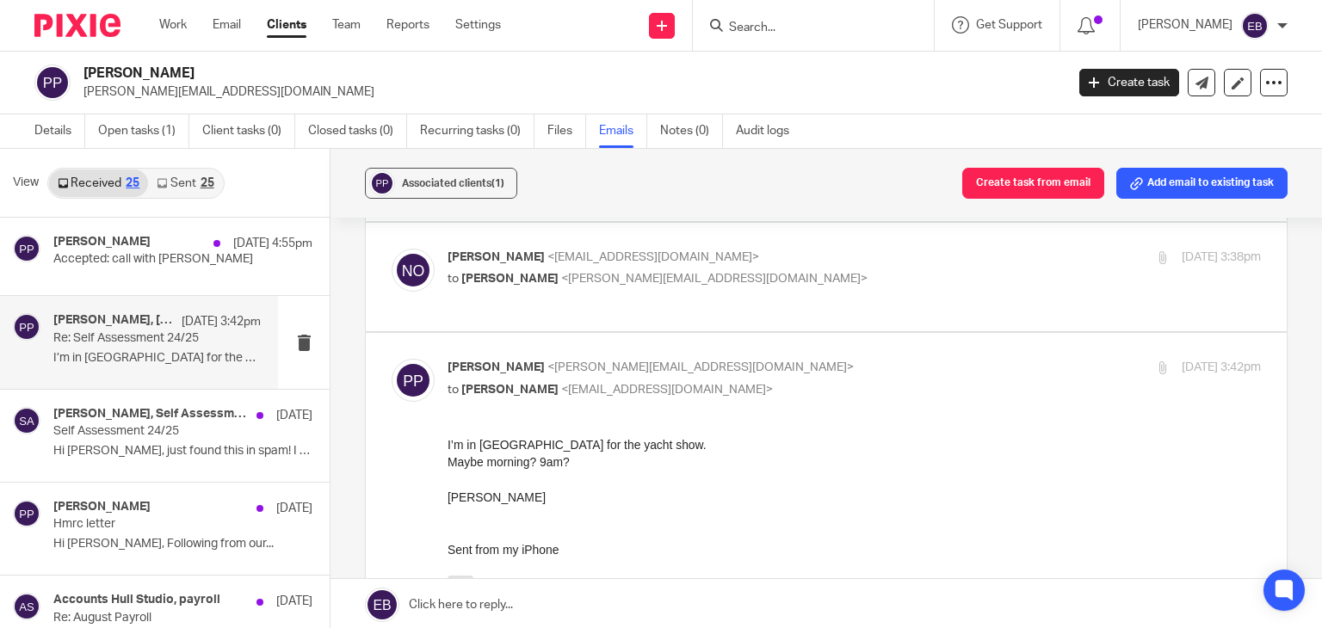
scroll to position [258, 0]
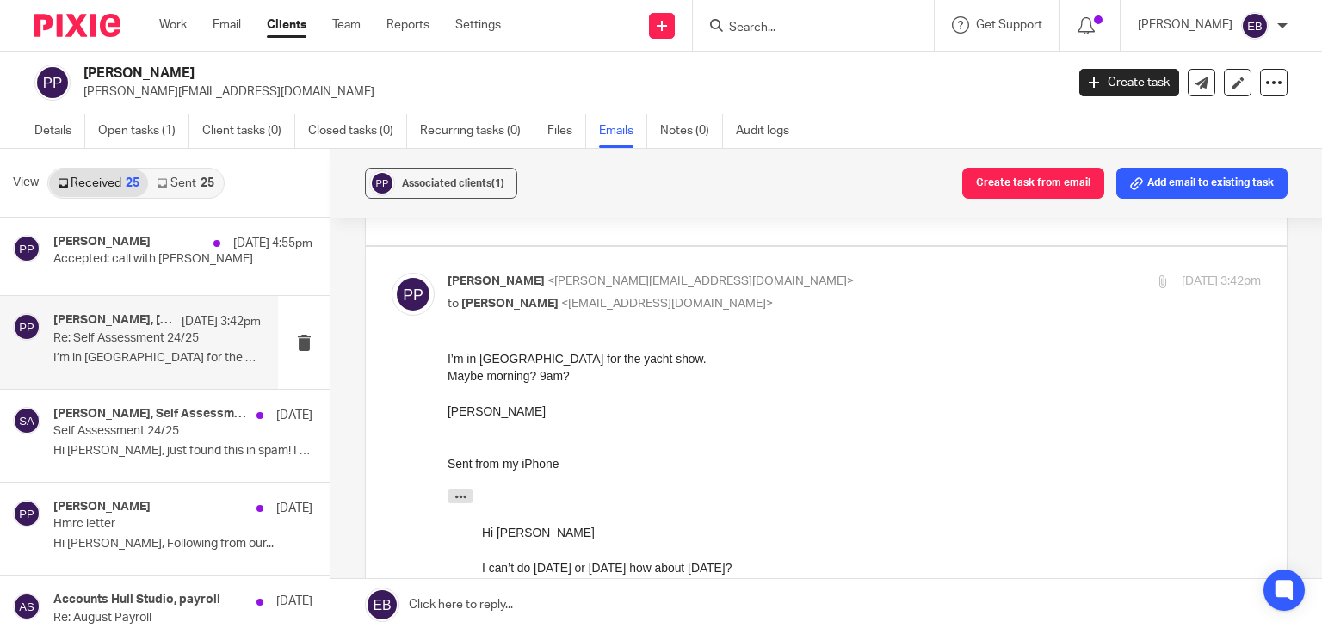
click at [752, 295] on p "to Niall O'Driscoll <niall@odaccountants.co.uk>" at bounding box center [719, 304] width 542 height 18
checkbox input "false"
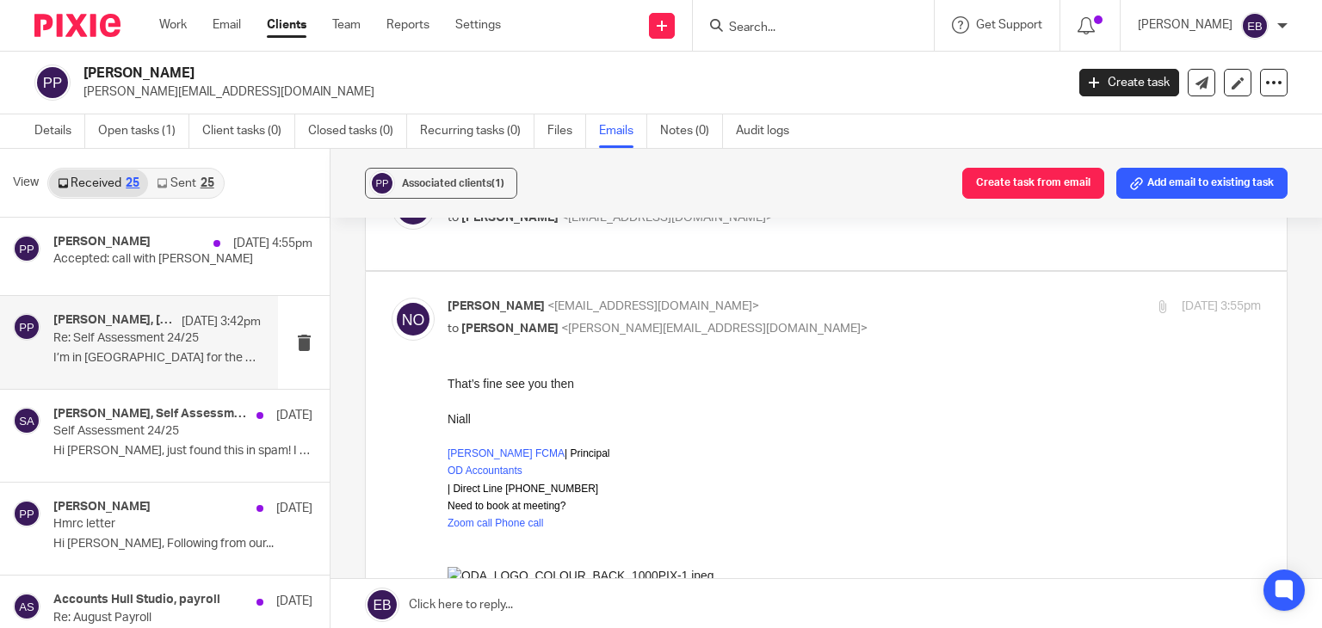
click at [754, 298] on p "Niall O'Driscoll <niall@odaccountants.co.uk>" at bounding box center [719, 307] width 542 height 18
checkbox input "false"
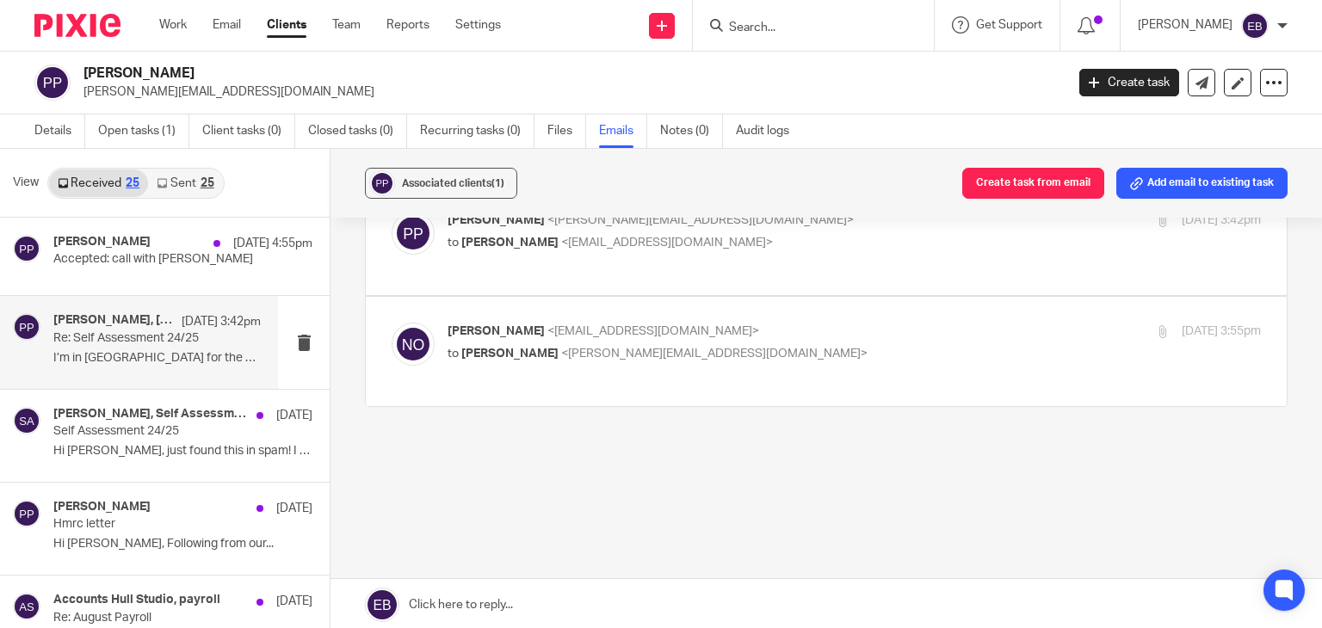
scroll to position [275, 0]
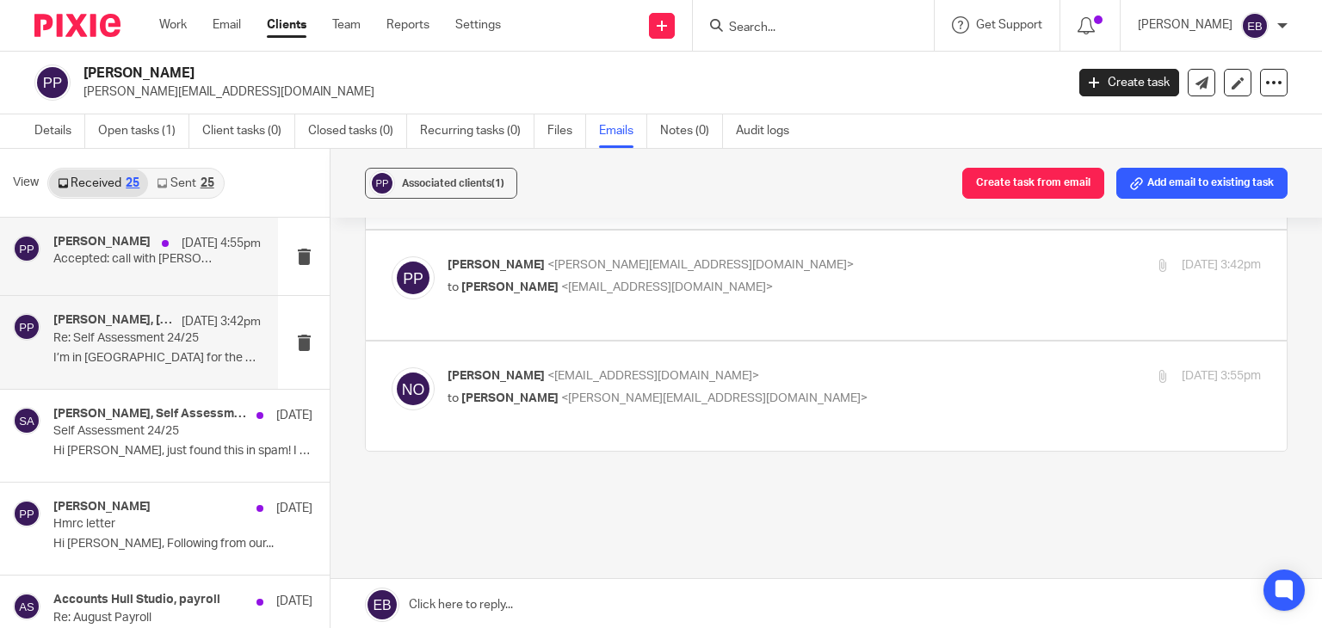
click at [164, 270] on div "Polina Parshina 19 Sep 4:55pm Accepted: call with Polina" at bounding box center [156, 256] width 207 height 43
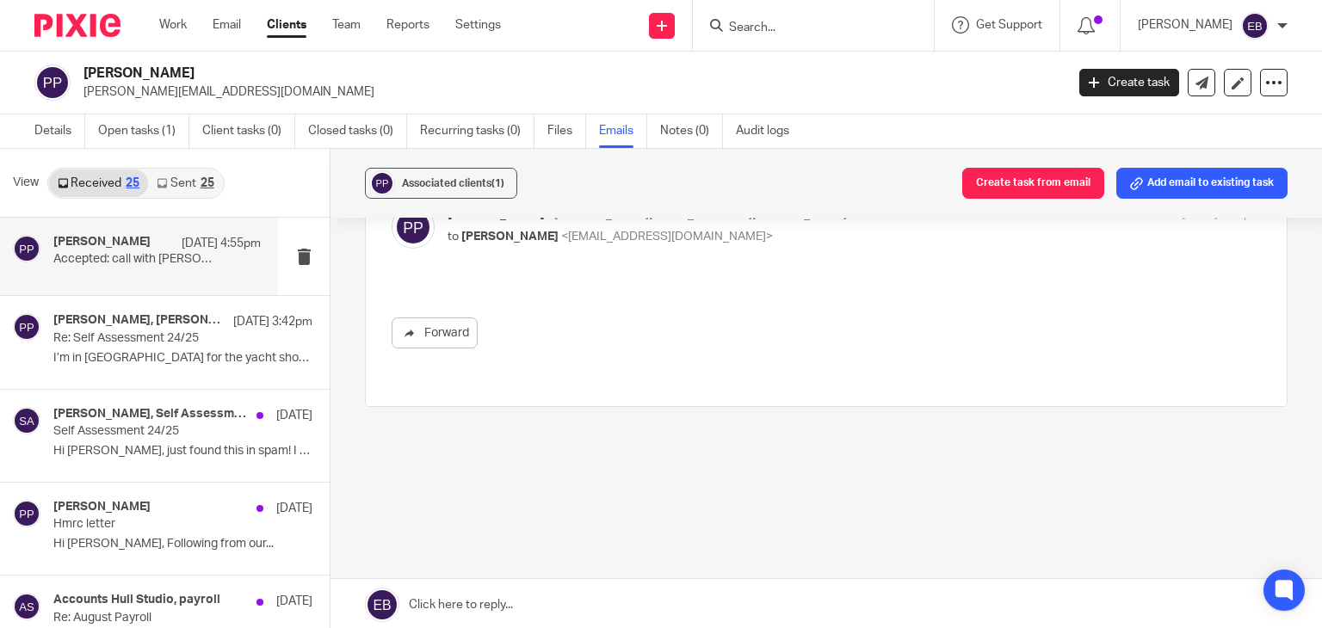
scroll to position [0, 0]
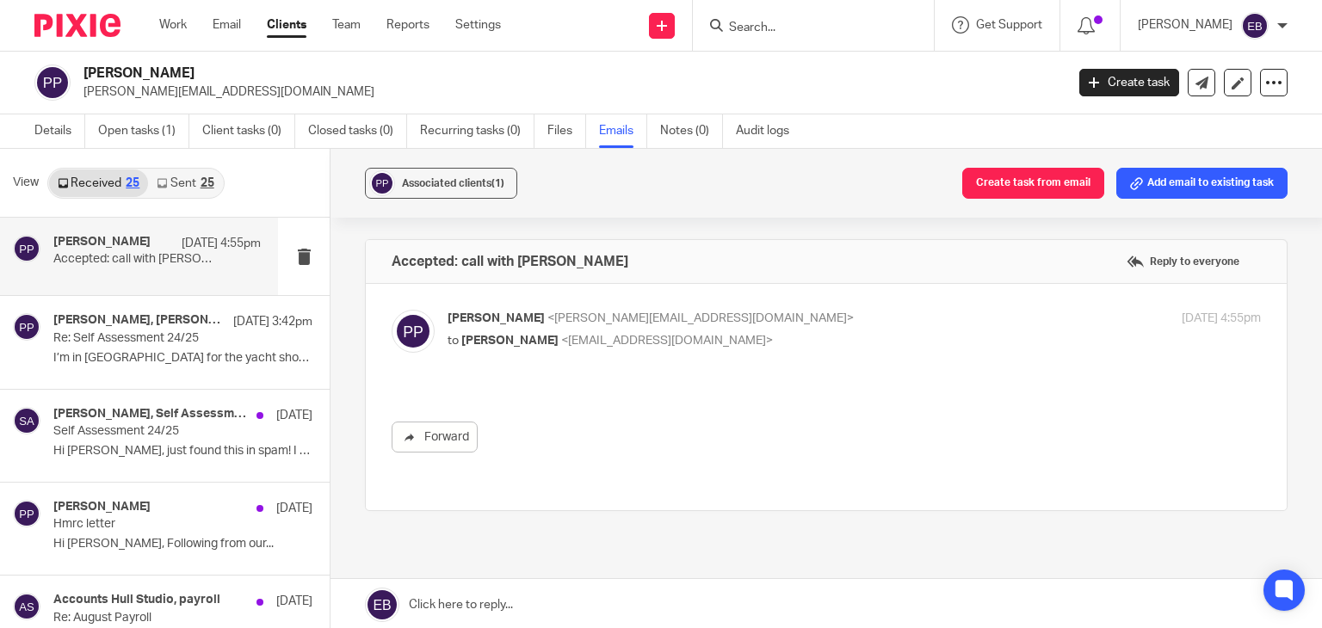
click at [186, 185] on link "Sent 25" at bounding box center [185, 184] width 74 height 28
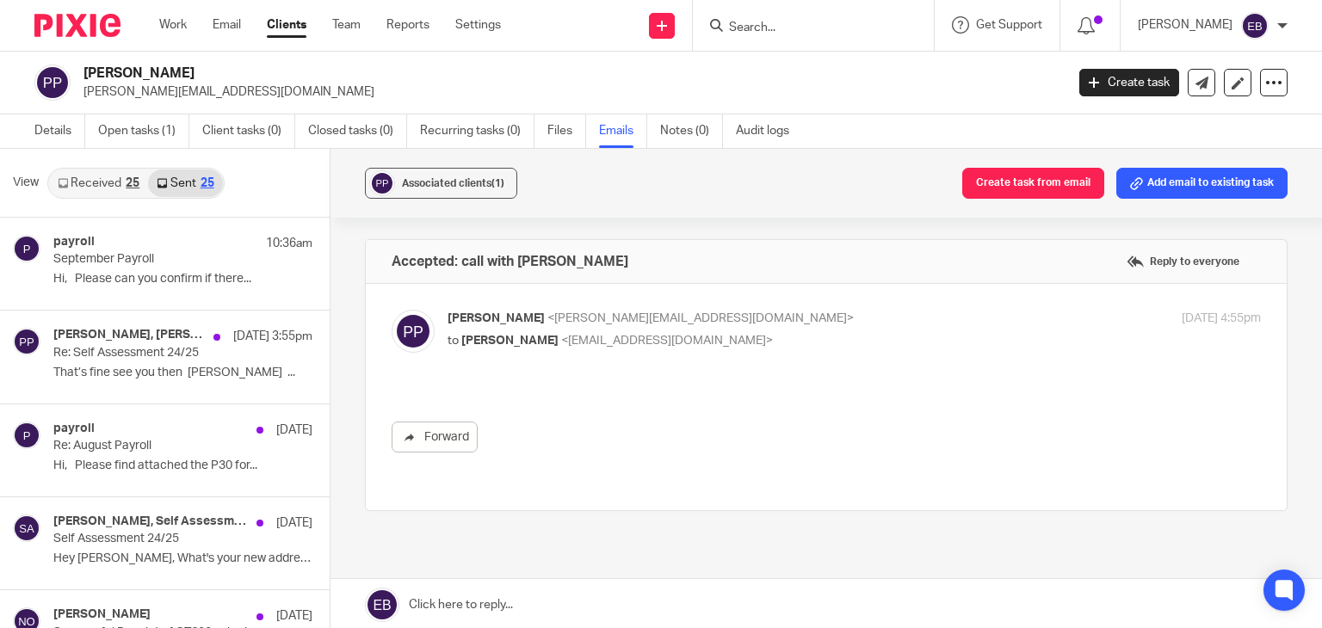
scroll to position [3, 0]
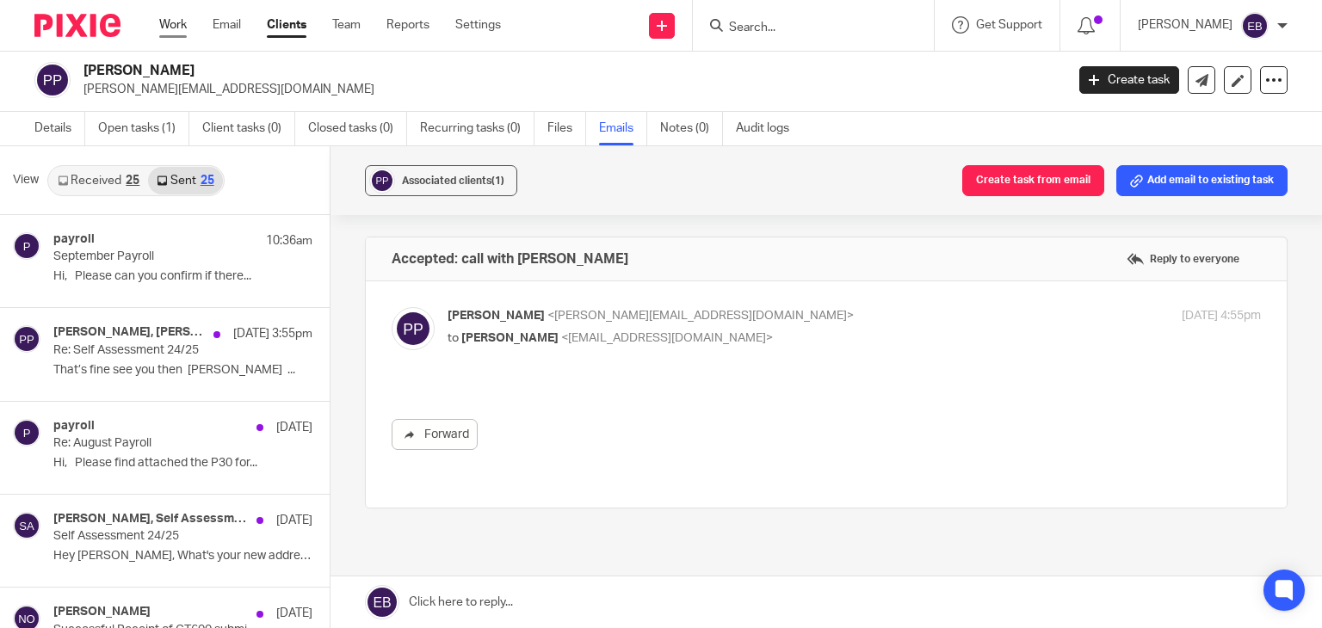
click at [165, 18] on link "Work" at bounding box center [173, 24] width 28 height 17
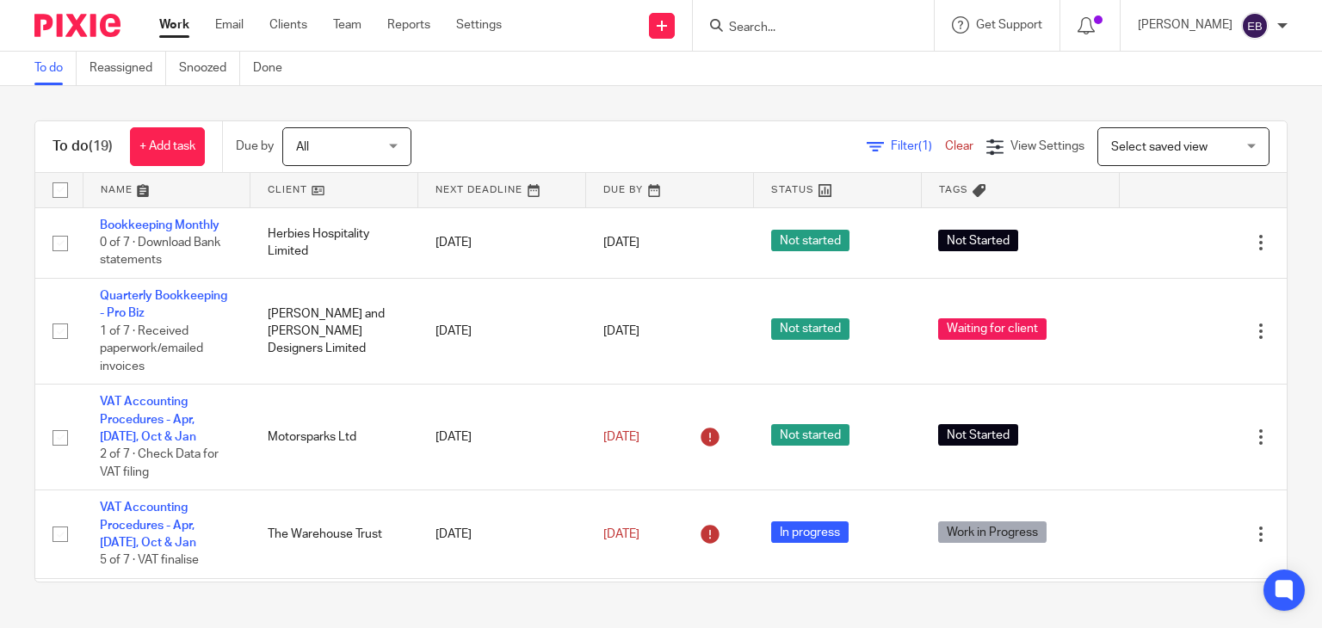
click at [789, 33] on input "Search" at bounding box center [804, 28] width 155 height 15
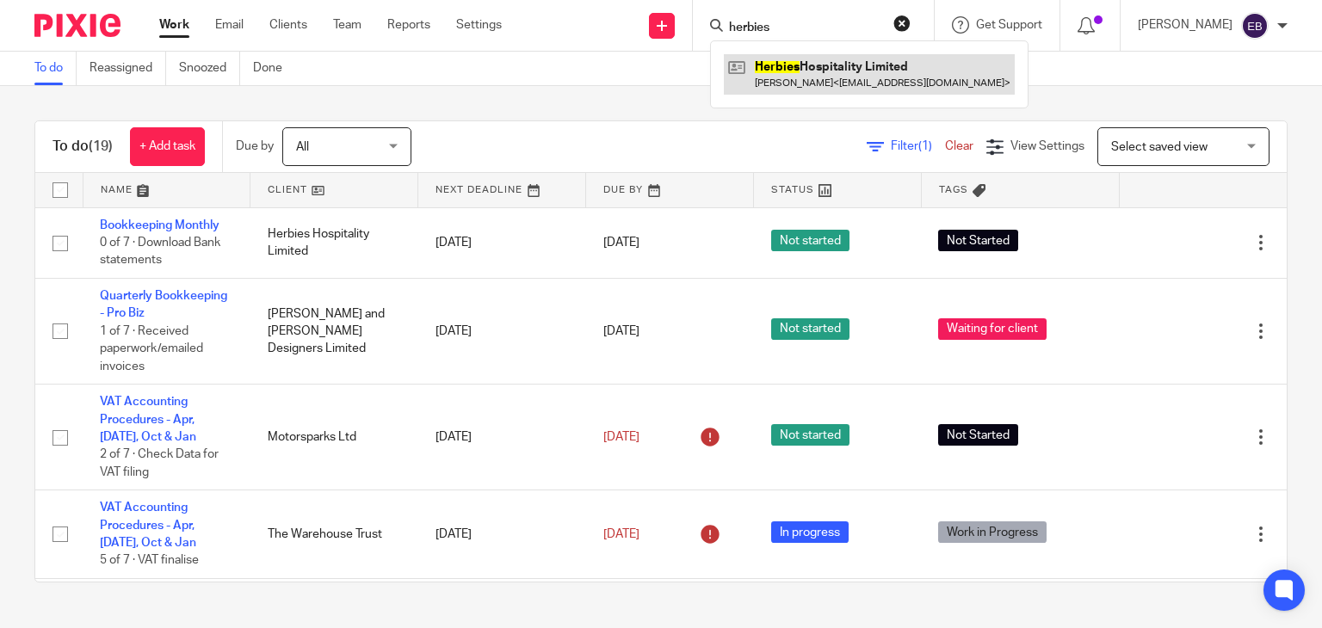
type input "herbies"
click at [820, 73] on link at bounding box center [869, 74] width 291 height 40
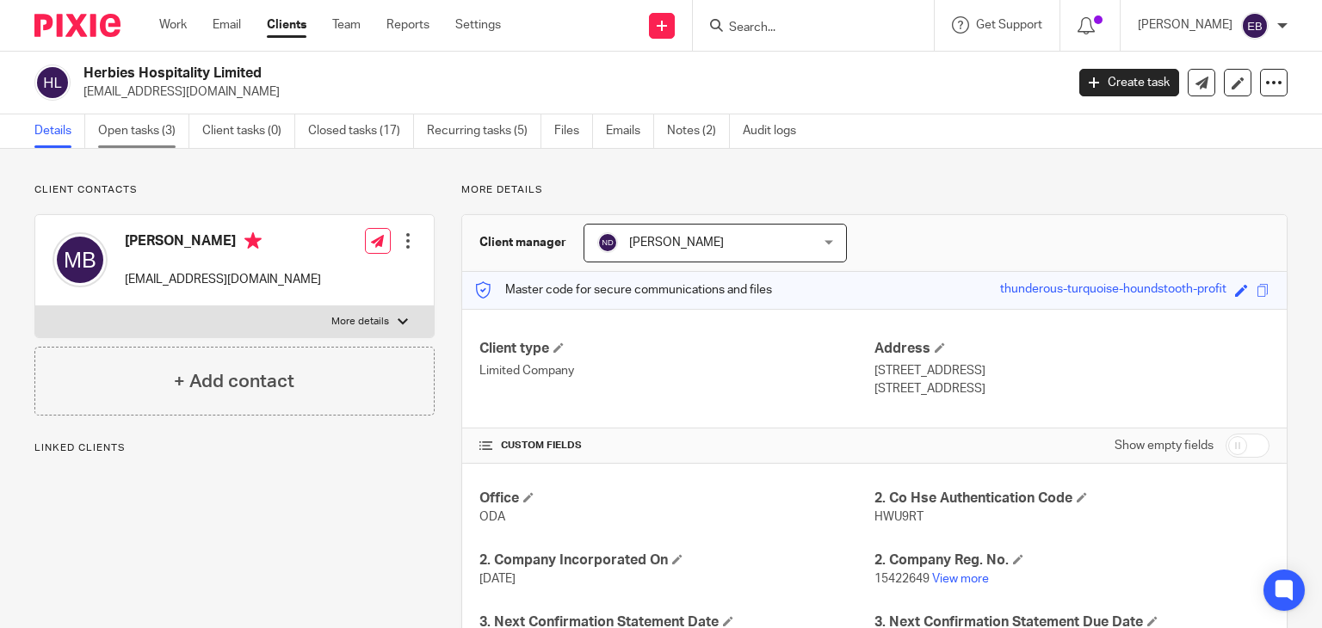
click at [172, 132] on link "Open tasks (3)" at bounding box center [143, 131] width 91 height 34
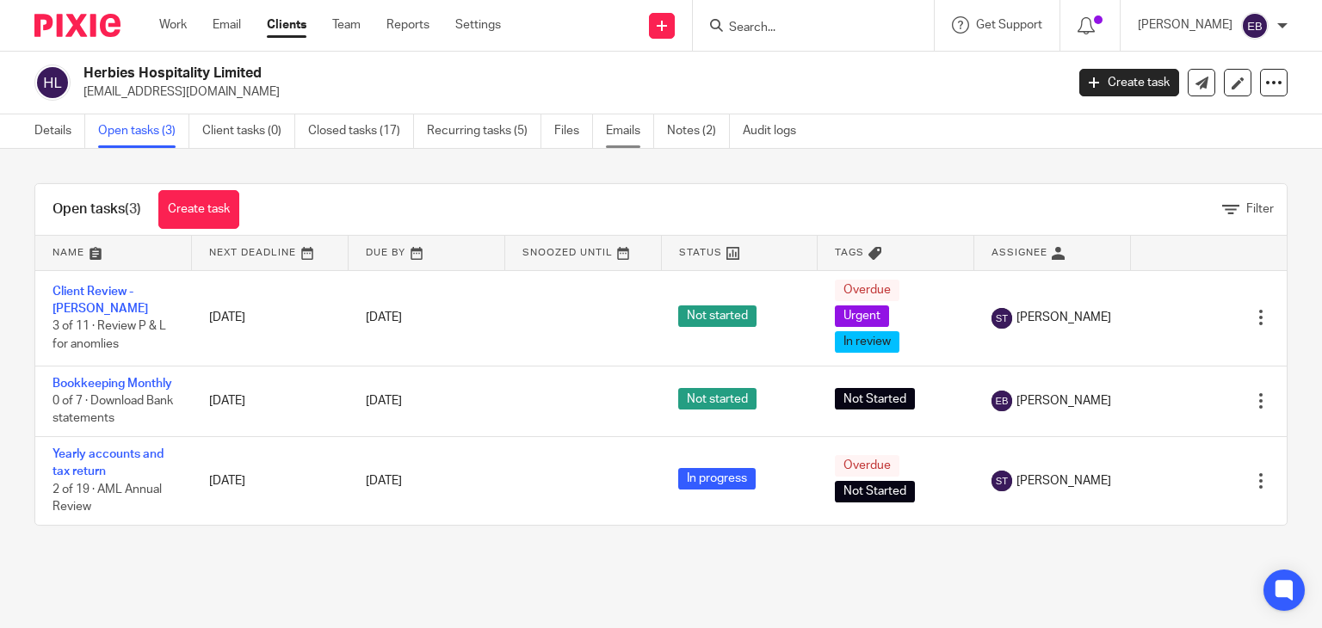
click at [625, 131] on link "Emails" at bounding box center [630, 131] width 48 height 34
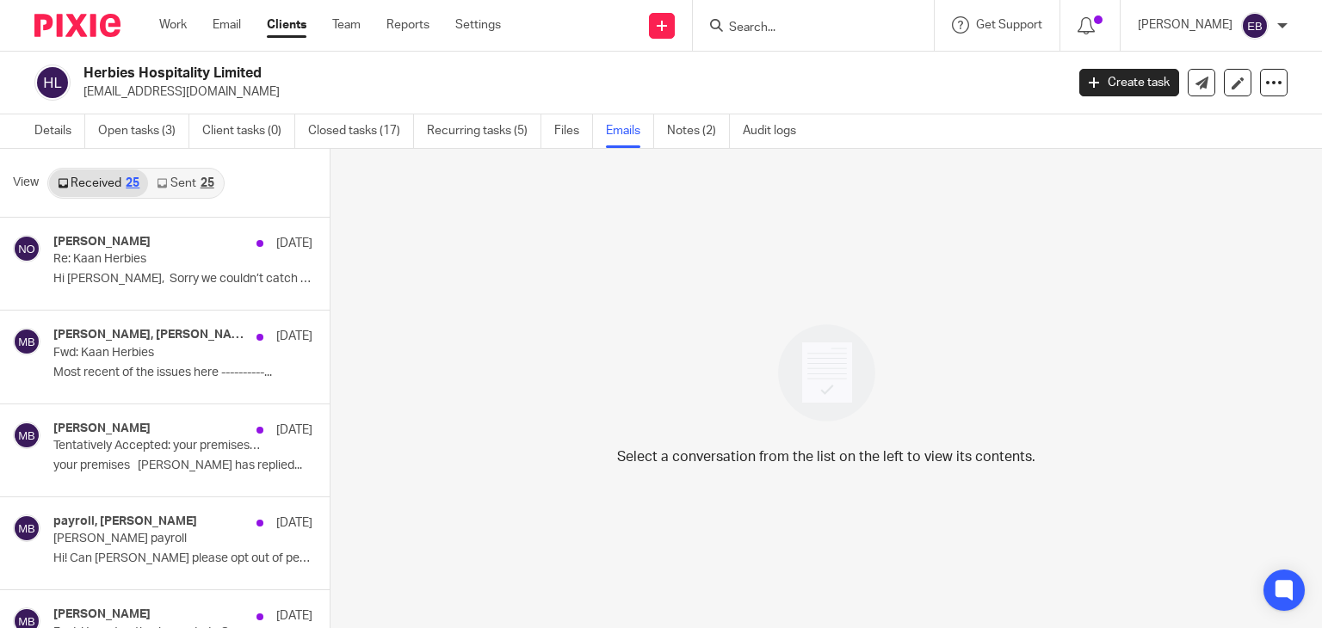
click at [169, 168] on div "Received 25 Sent 25" at bounding box center [135, 183] width 177 height 31
click at [166, 181] on icon at bounding box center [162, 183] width 10 height 10
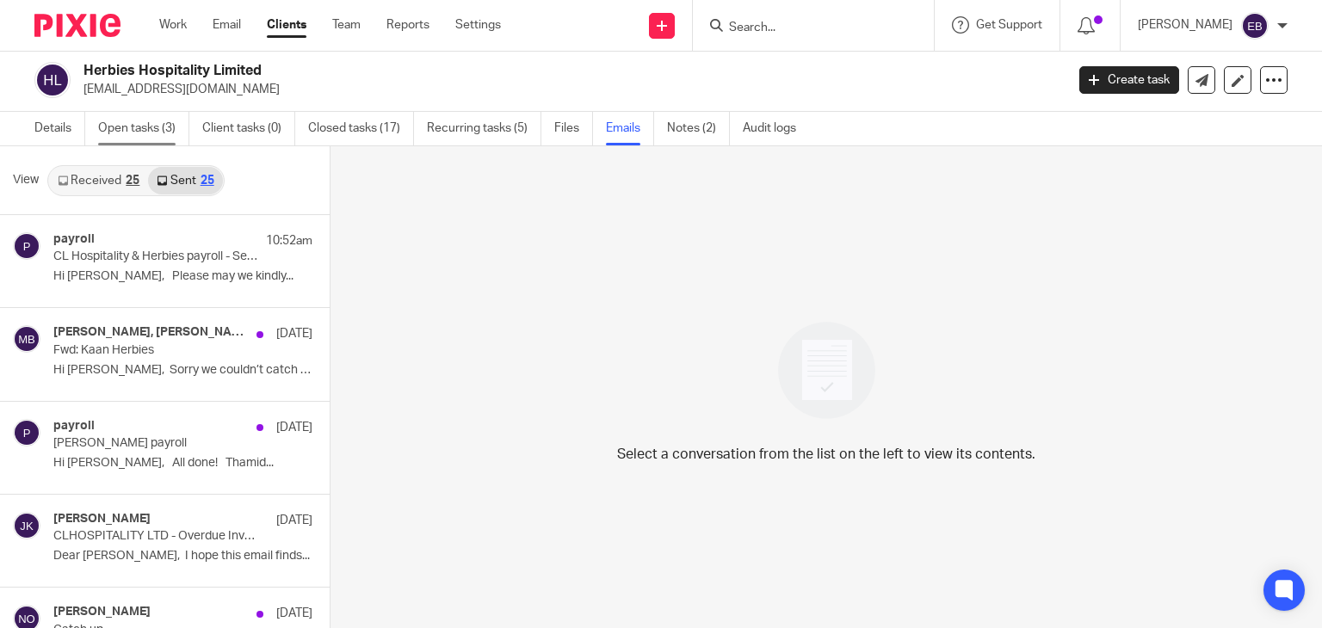
click at [121, 132] on link "Open tasks (3)" at bounding box center [143, 129] width 91 height 34
